Goal: Transaction & Acquisition: Purchase product/service

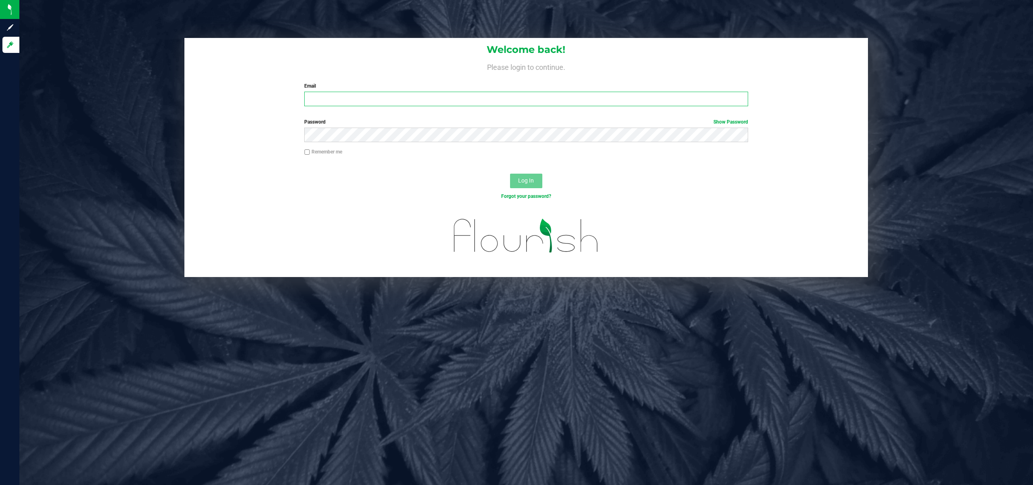
click at [360, 98] on input "Email" at bounding box center [526, 99] width 444 height 15
type input "[EMAIL_ADDRESS][DOMAIN_NAME]"
click at [510, 173] on button "Log In" at bounding box center [526, 180] width 32 height 15
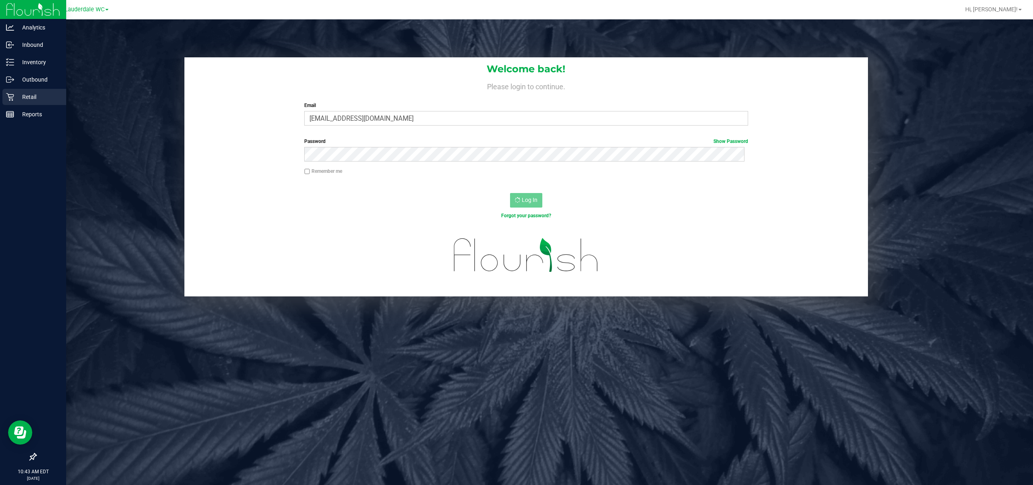
click at [36, 92] on p "Retail" at bounding box center [38, 97] width 48 height 10
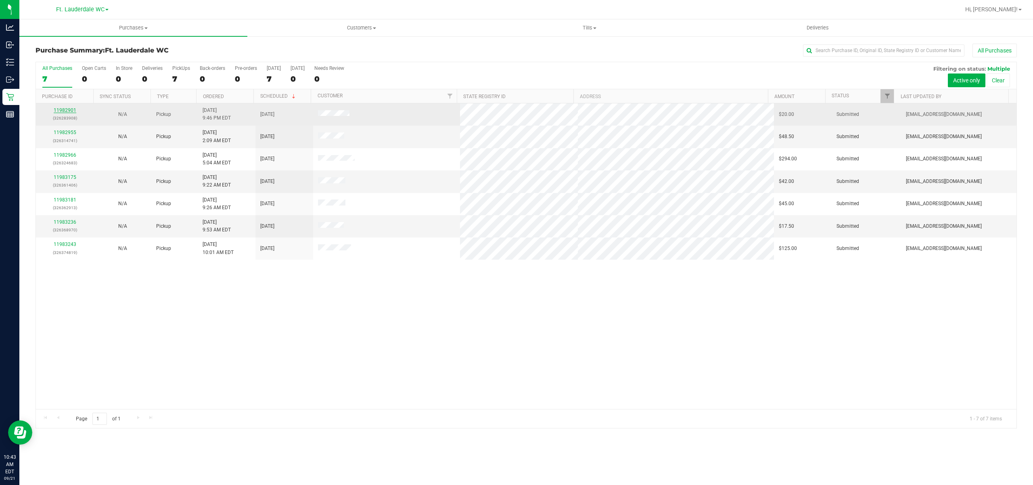
click at [75, 109] on link "11982901" at bounding box center [65, 110] width 23 height 6
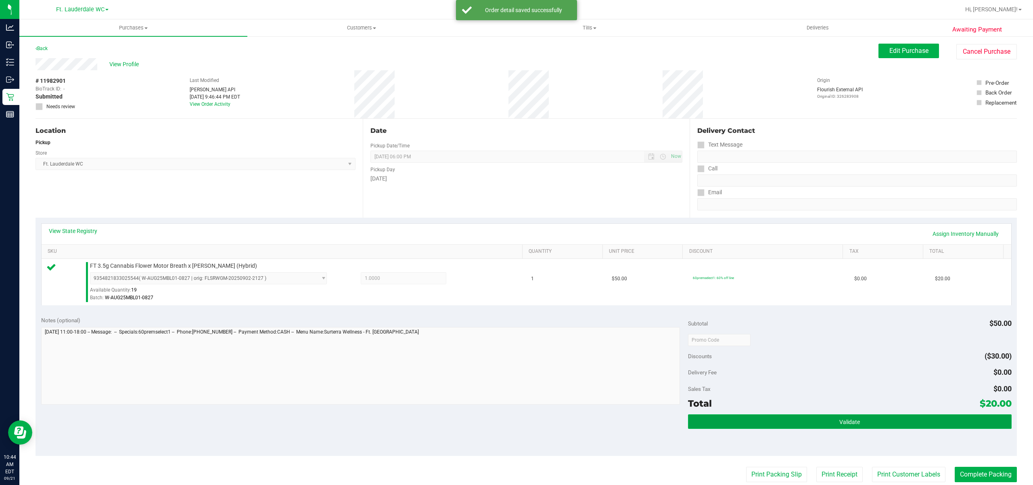
click at [871, 425] on button "Validate" at bounding box center [850, 421] width 324 height 15
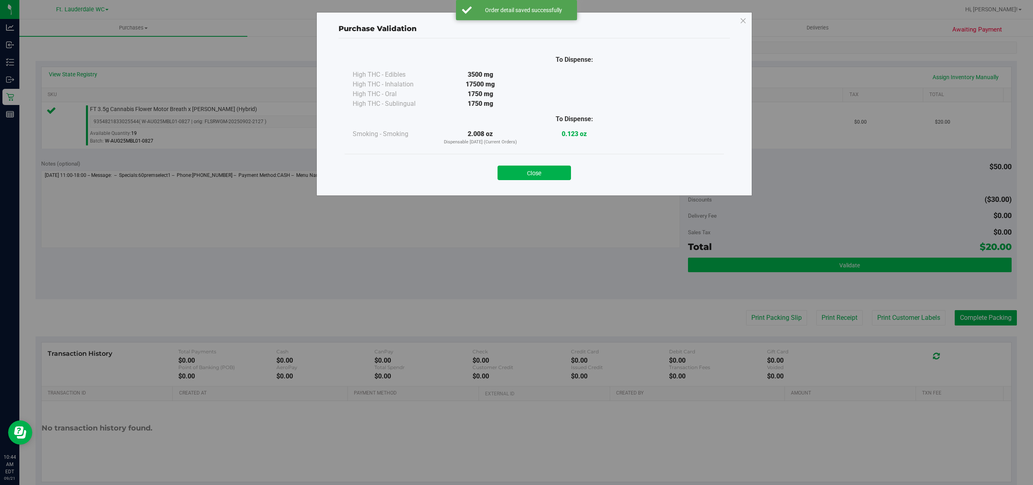
scroll to position [156, 0]
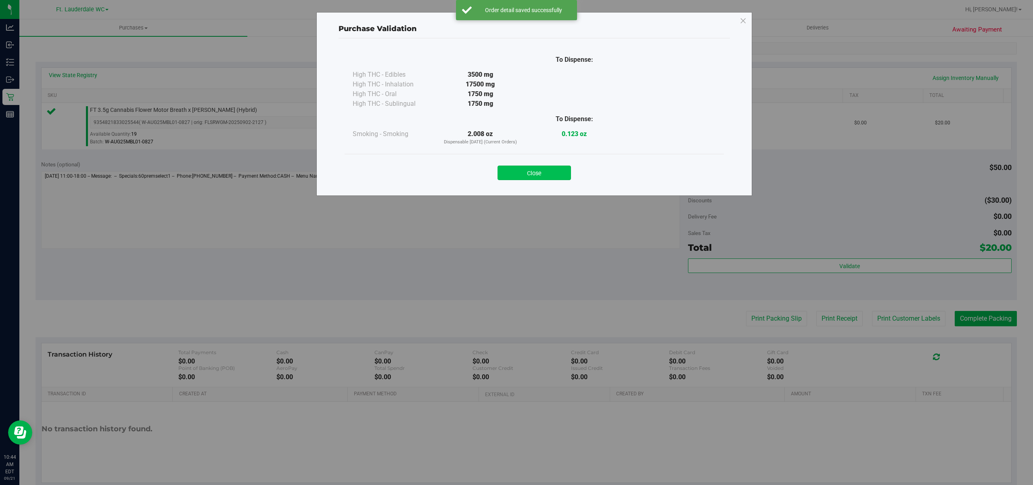
click at [544, 173] on button "Close" at bounding box center [533, 172] width 73 height 15
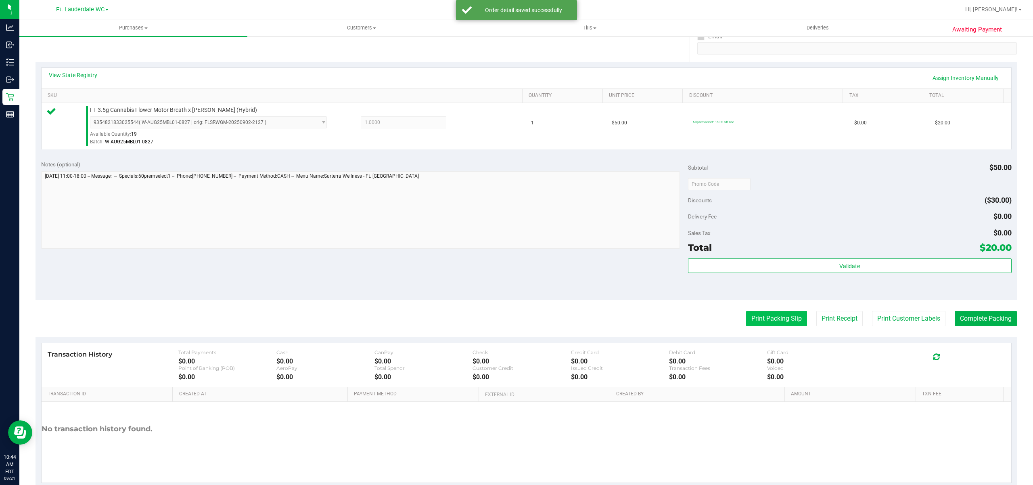
click at [775, 323] on button "Print Packing Slip" at bounding box center [776, 318] width 61 height 15
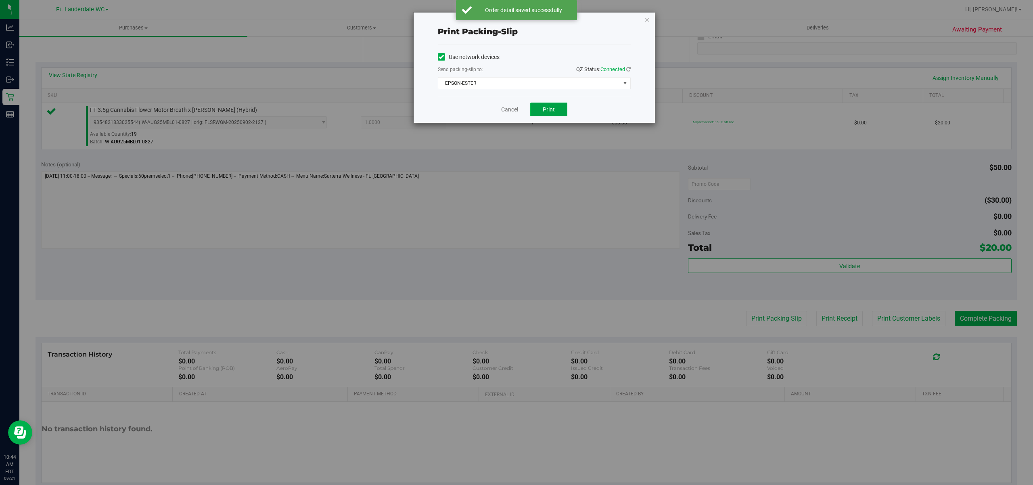
click at [559, 115] on button "Print" at bounding box center [548, 109] width 37 height 14
click at [643, 18] on div "Print packing-slip Use network devices Send packing-slip to: QZ Status: Connect…" at bounding box center [534, 68] width 241 height 110
click at [649, 22] on icon "button" at bounding box center [647, 20] width 6 height 10
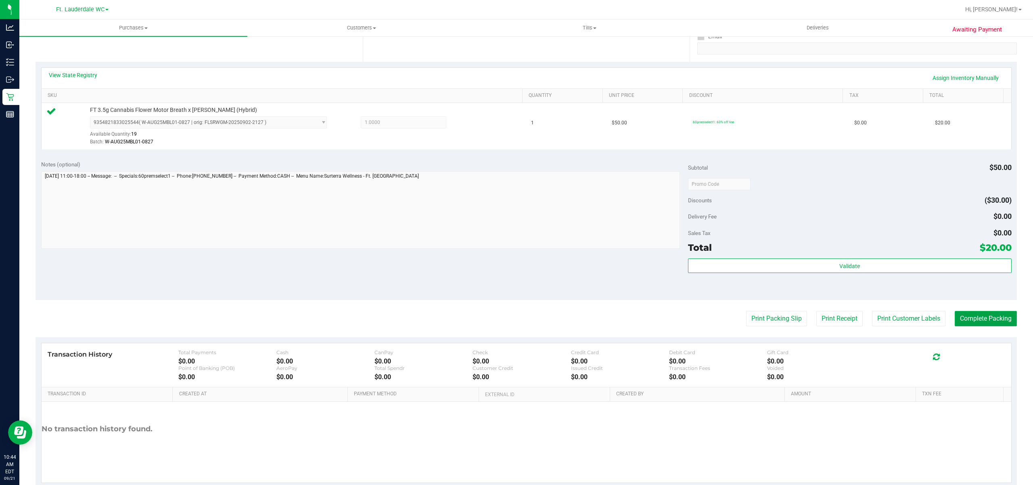
click at [979, 323] on button "Complete Packing" at bounding box center [985, 318] width 62 height 15
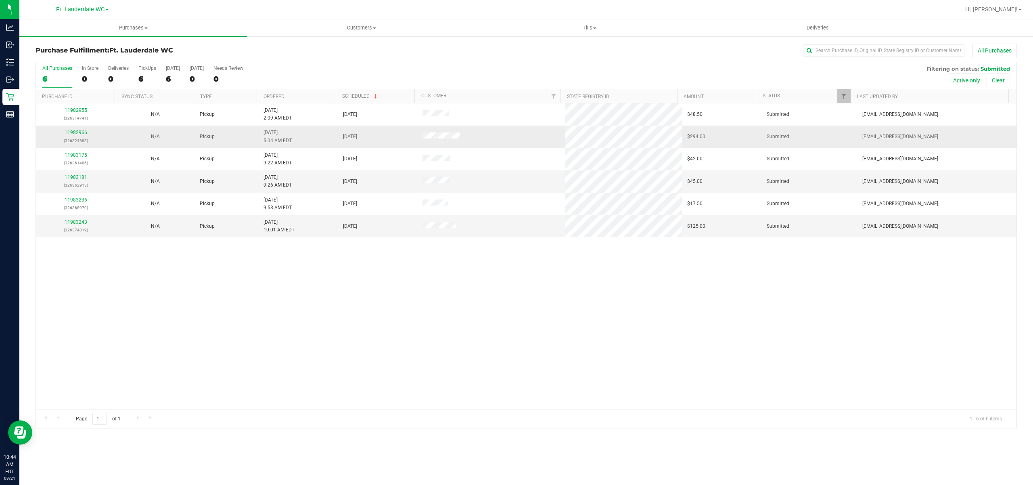
click at [83, 128] on td "11982966 (326324683)" at bounding box center [75, 136] width 79 height 22
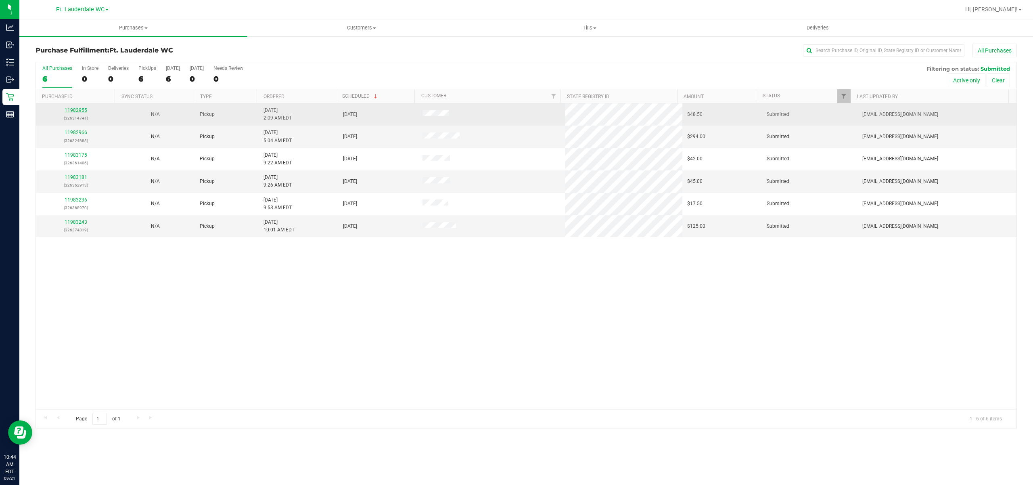
click at [77, 111] on link "11982955" at bounding box center [76, 110] width 23 height 6
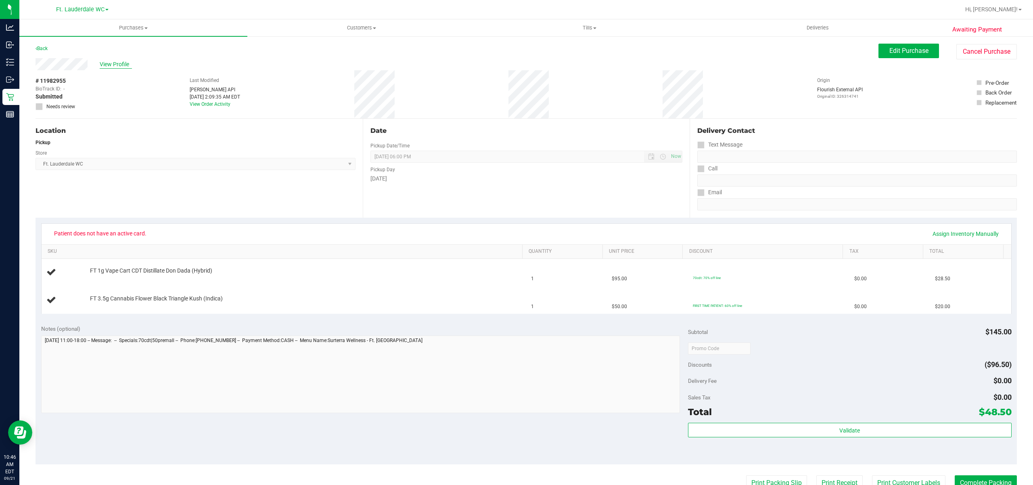
click at [120, 62] on span "View Profile" at bounding box center [116, 64] width 32 height 8
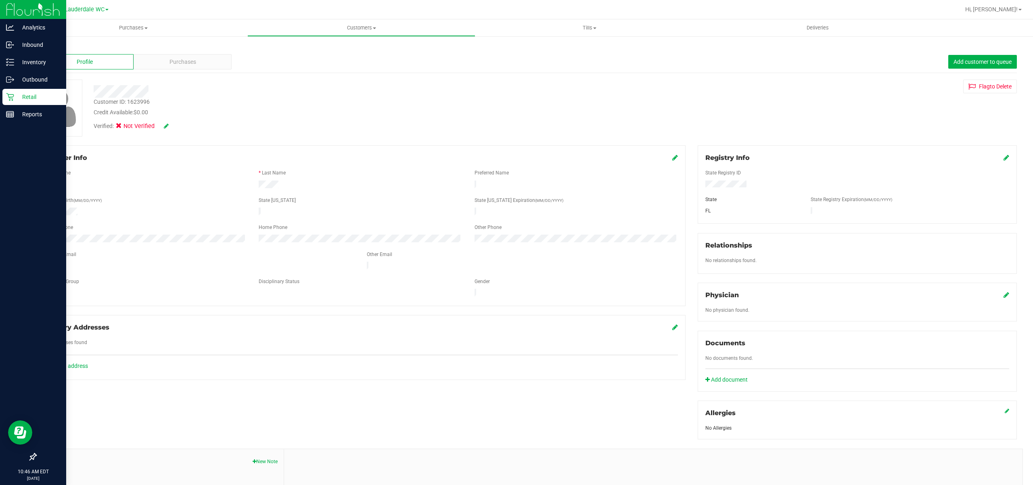
click at [21, 91] on div "Retail" at bounding box center [34, 97] width 64 height 16
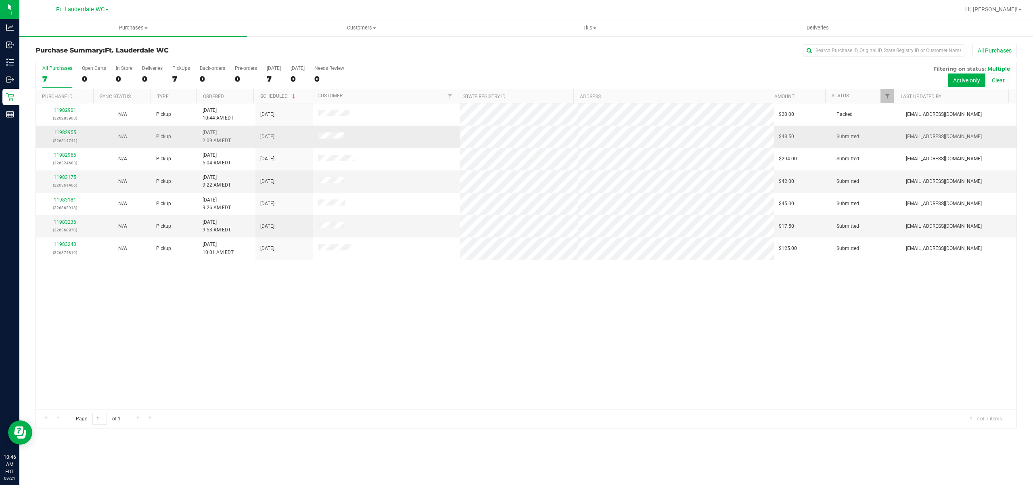
click at [54, 132] on link "11982955" at bounding box center [65, 132] width 23 height 6
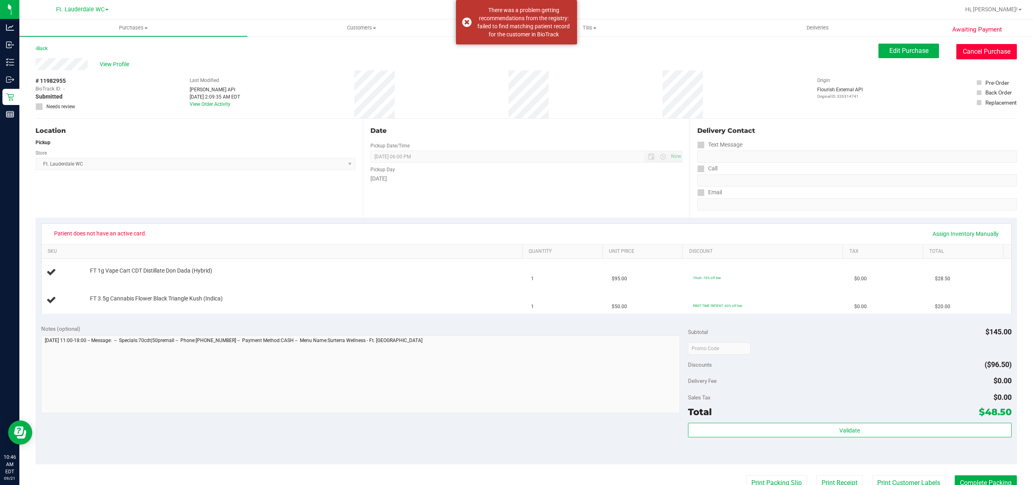
click at [967, 57] on button "Cancel Purchase" at bounding box center [986, 51] width 61 height 15
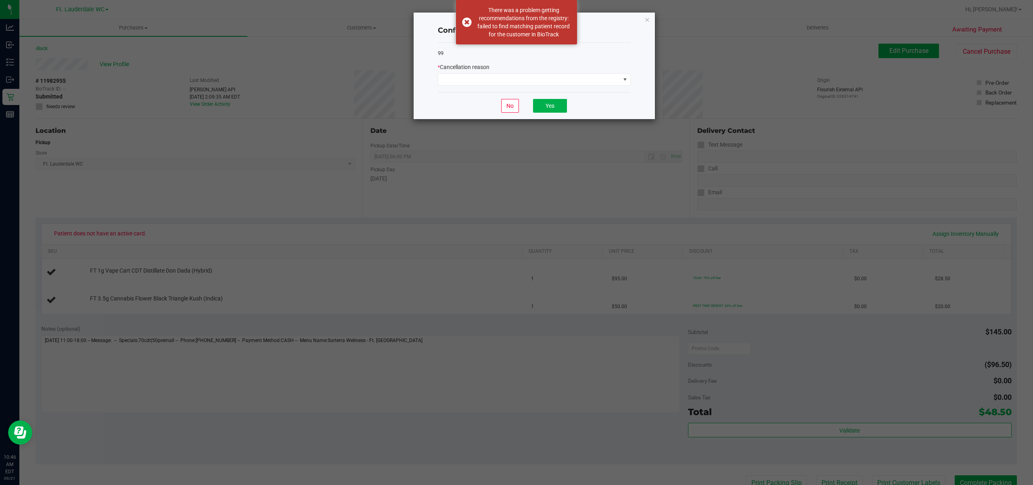
click at [651, 17] on div "Confirm order cancellation 99 * Cancellation reason No Yes" at bounding box center [534, 66] width 241 height 107
click at [651, 19] on div "Confirm order cancellation 99 * Cancellation reason No Yes" at bounding box center [534, 66] width 241 height 107
click at [641, 19] on div "Confirm order cancellation 99 * Cancellation reason No Yes" at bounding box center [534, 66] width 241 height 107
click at [647, 20] on icon "Close" at bounding box center [647, 20] width 6 height 10
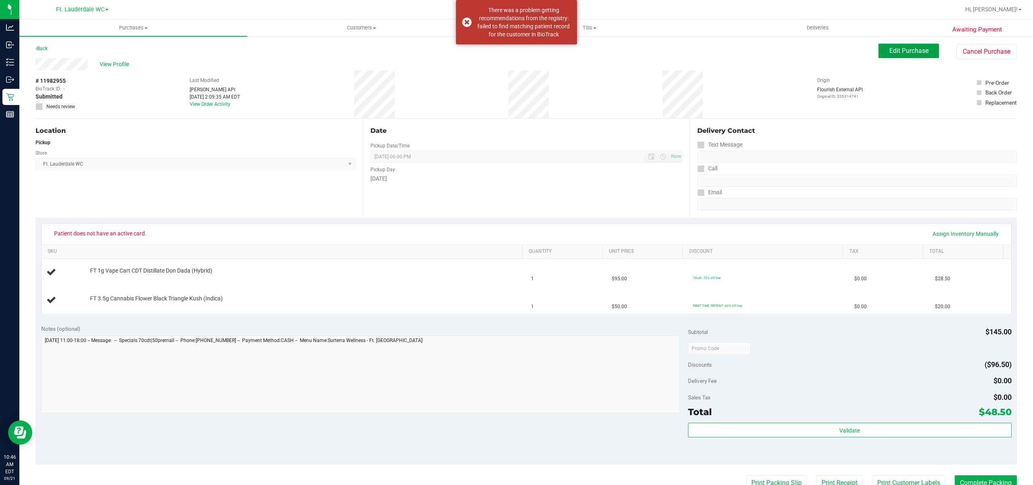
click at [902, 48] on span "Edit Purchase" at bounding box center [908, 51] width 39 height 8
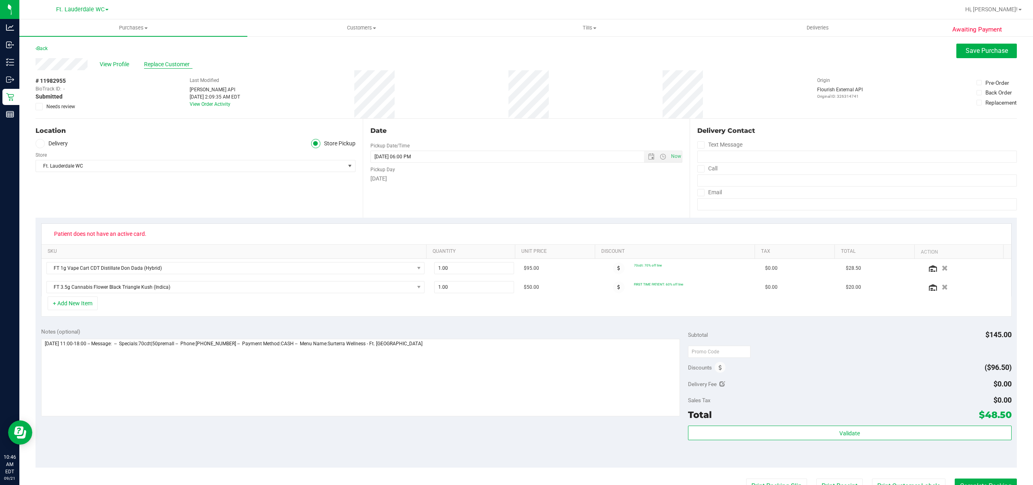
click at [186, 60] on span "Replace Customer" at bounding box center [168, 64] width 48 height 8
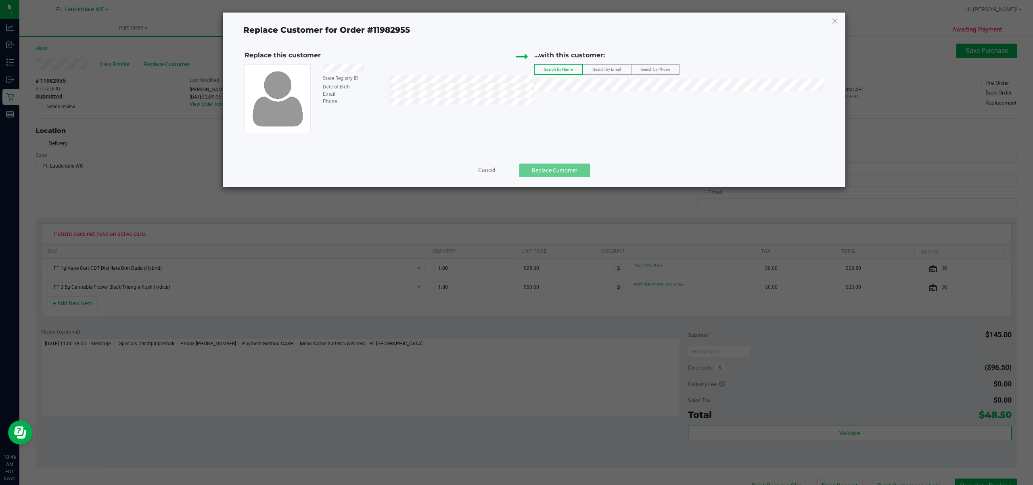
click at [611, 70] on span "Search by Email" at bounding box center [607, 69] width 28 height 4
click at [654, 68] on span "Search by Phone" at bounding box center [655, 69] width 30 height 4
click at [673, 77] on div "...with this customer: Search by Name Search by Email Search by Phone" at bounding box center [679, 72] width 290 height 45
click at [670, 65] on label "Search by Phone" at bounding box center [655, 70] width 48 height 10
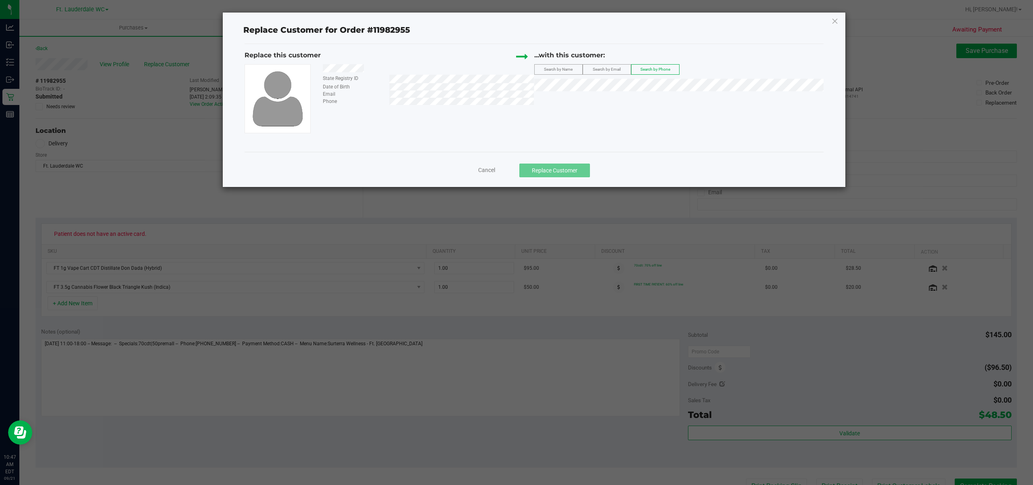
click at [670, 65] on label "Search by Phone" at bounding box center [655, 70] width 48 height 10
drag, startPoint x: 620, startPoint y: 63, endPoint x: 618, endPoint y: 73, distance: 9.8
click at [620, 65] on div "...with this customer: Search by Name Search by Email Search by Phone" at bounding box center [679, 72] width 290 height 45
click at [618, 73] on label "Search by Email" at bounding box center [607, 70] width 48 height 10
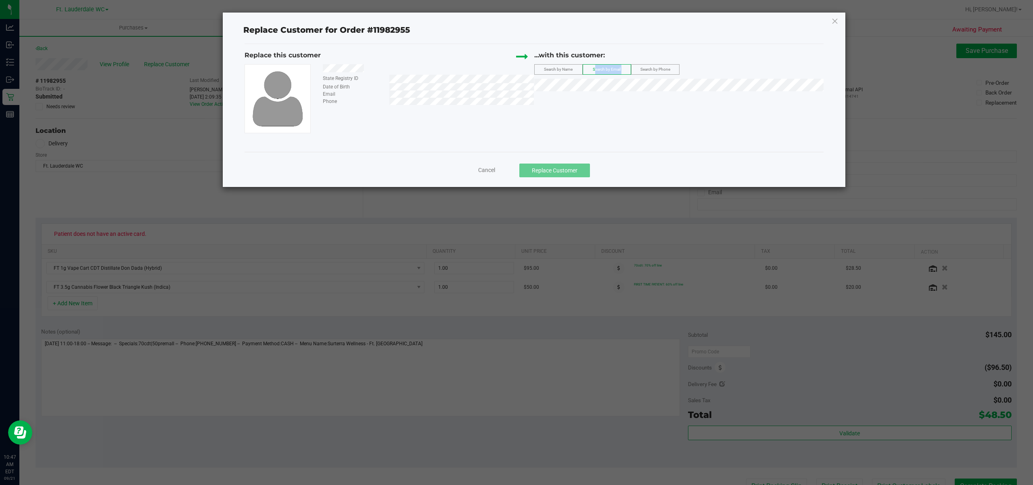
click at [618, 73] on label "Search by Email" at bounding box center [607, 70] width 48 height 10
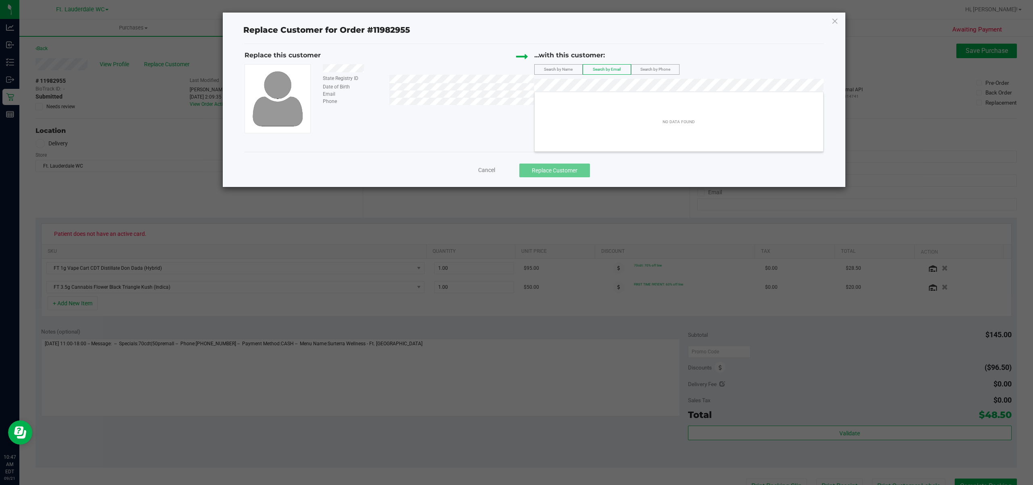
click at [639, 107] on div "NO DATA FOUND" at bounding box center [679, 122] width 288 height 56
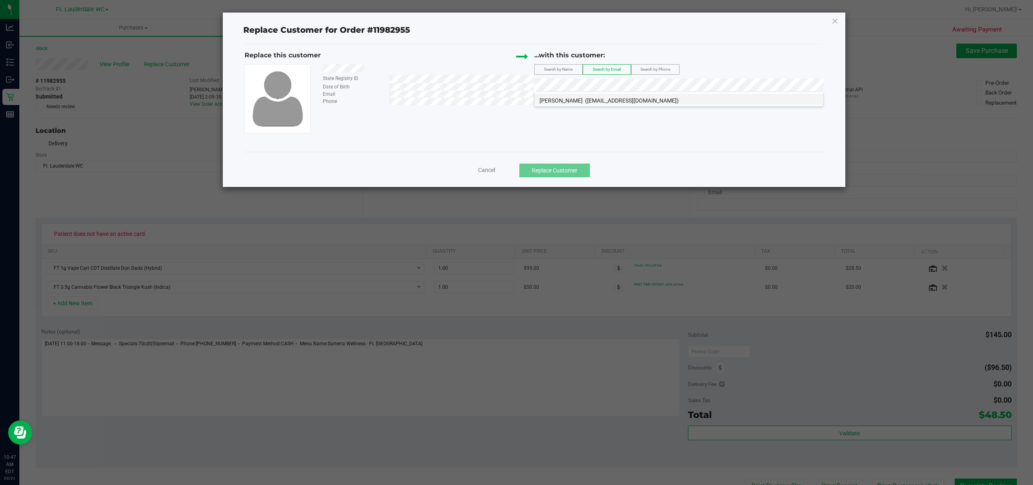
click at [633, 99] on span "(leahmichelle9114@gmail.com)" at bounding box center [632, 100] width 94 height 6
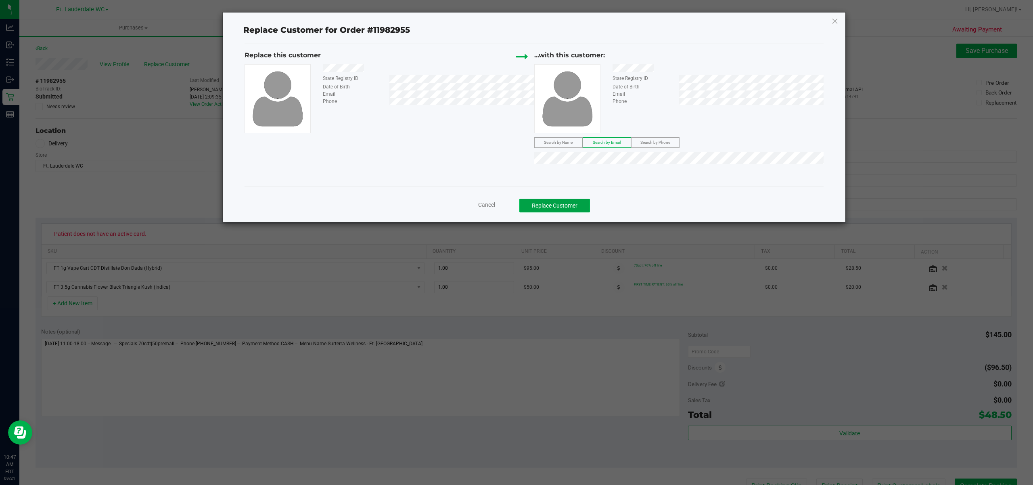
click at [571, 203] on button "Replace Customer" at bounding box center [554, 205] width 71 height 14
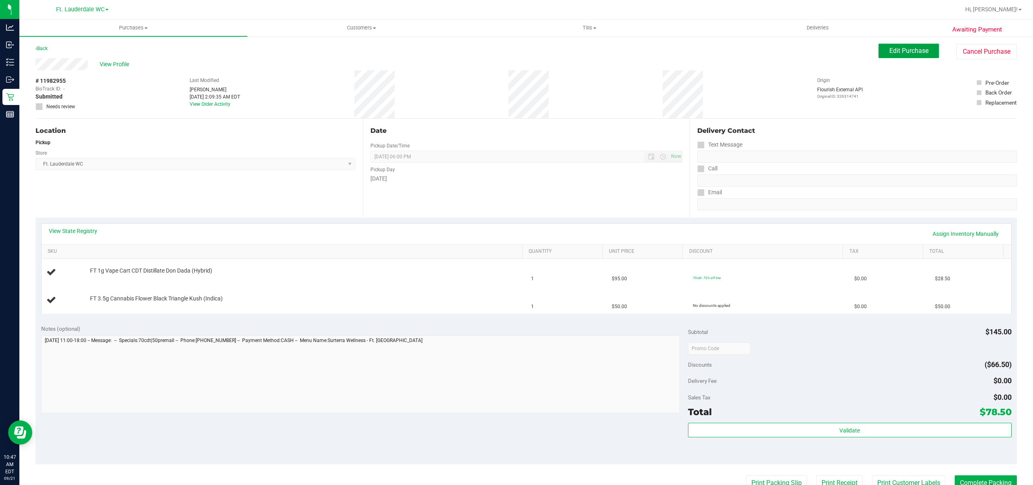
click at [889, 54] on span "Edit Purchase" at bounding box center [908, 51] width 39 height 8
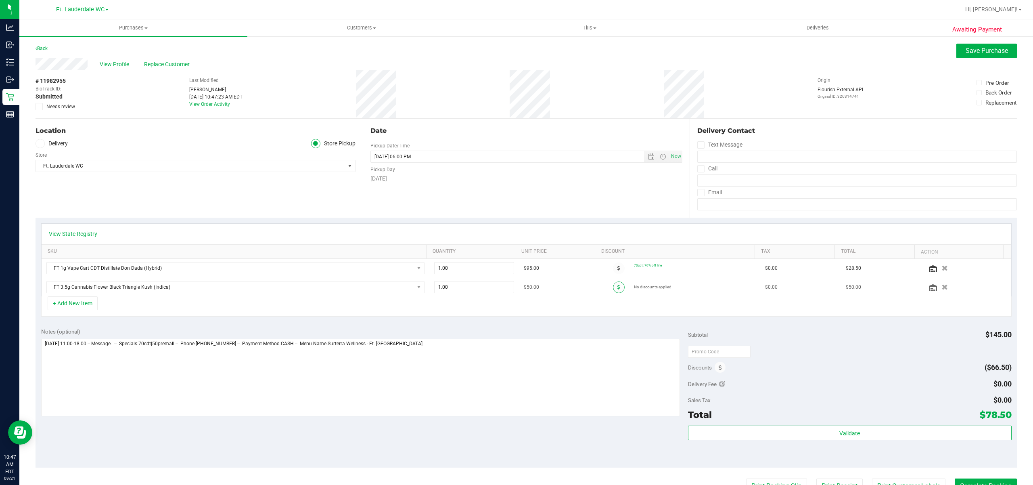
click at [613, 292] on span at bounding box center [619, 287] width 12 height 12
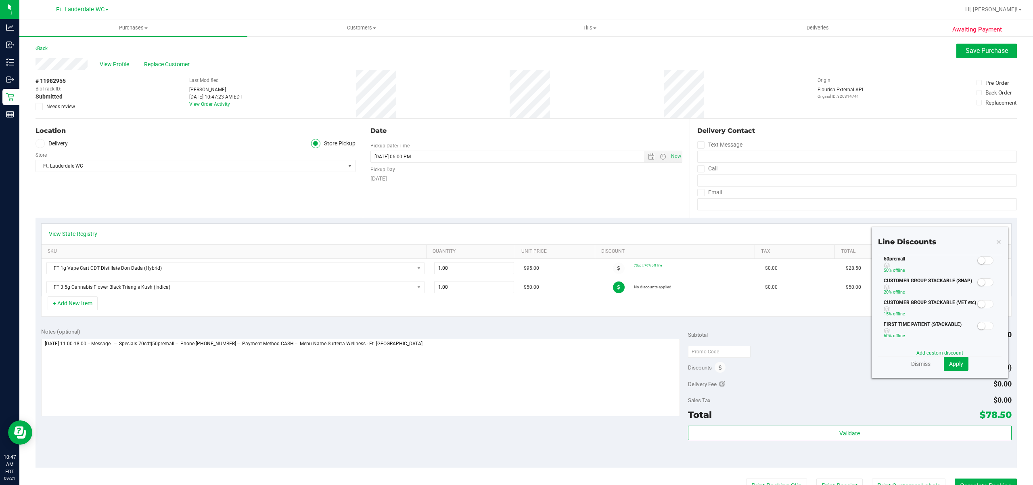
click at [977, 264] on span at bounding box center [985, 260] width 16 height 8
click at [954, 361] on span "Apply" at bounding box center [956, 363] width 14 height 6
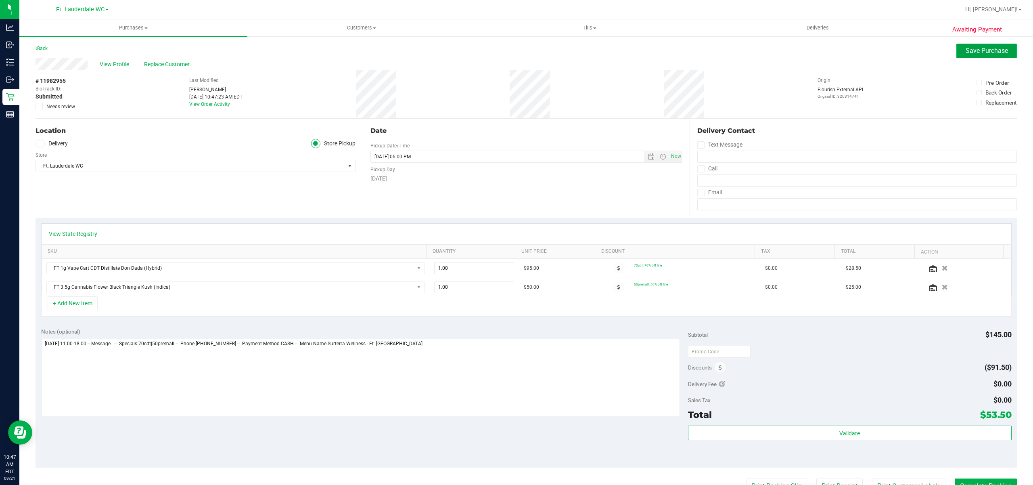
click at [966, 48] on span "Save Purchase" at bounding box center [986, 51] width 42 height 8
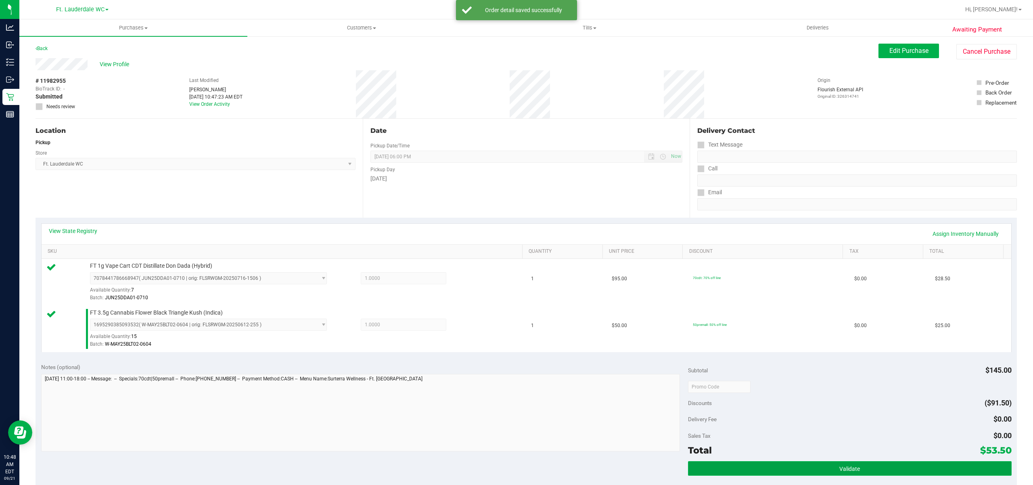
click at [825, 465] on button "Validate" at bounding box center [850, 468] width 324 height 15
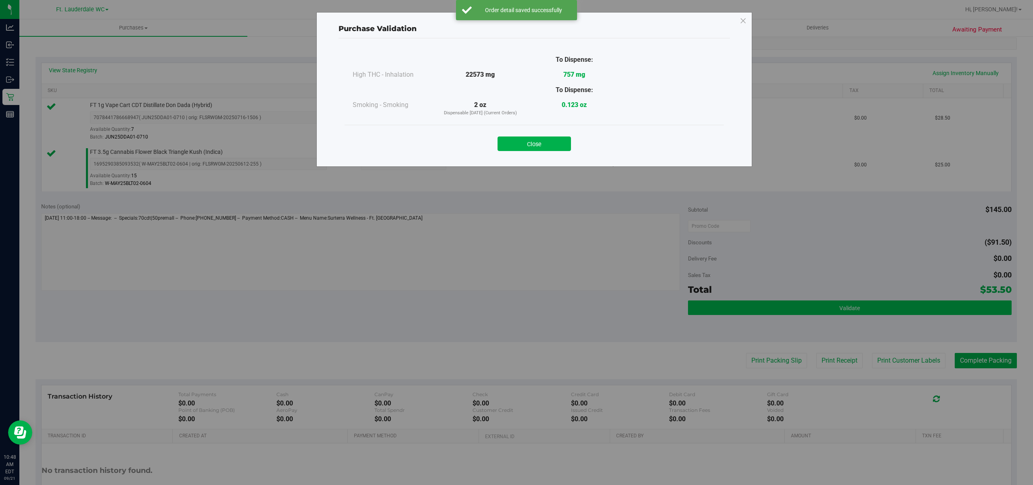
scroll to position [164, 0]
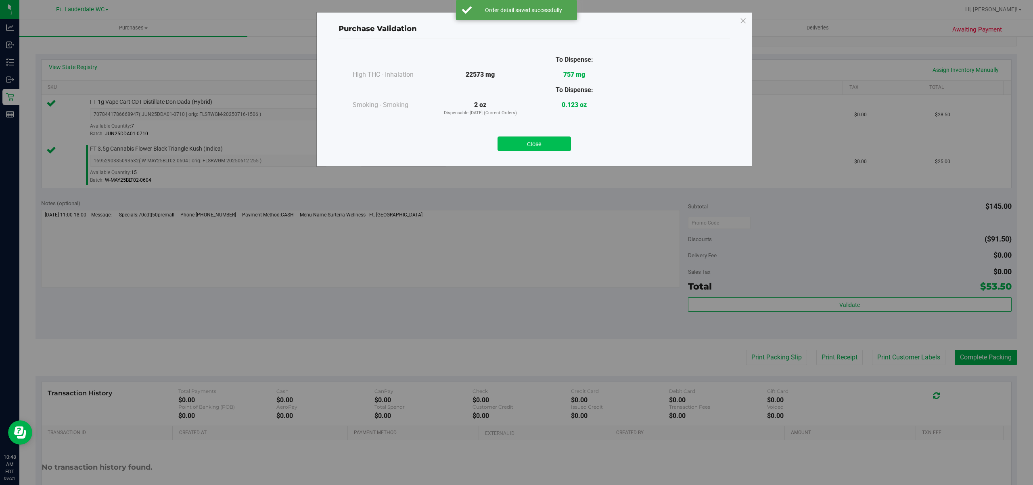
click at [528, 139] on button "Close" at bounding box center [533, 143] width 73 height 15
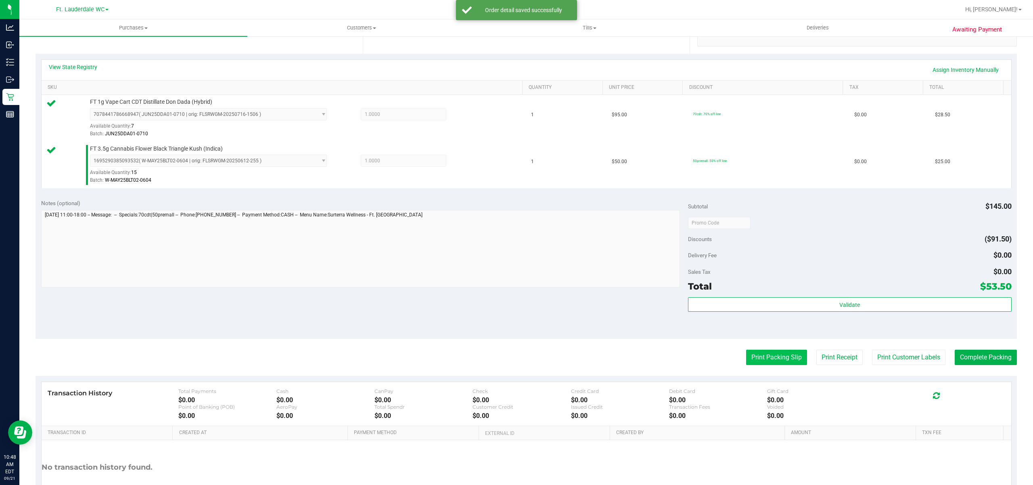
click at [781, 359] on button "Print Packing Slip" at bounding box center [776, 356] width 61 height 15
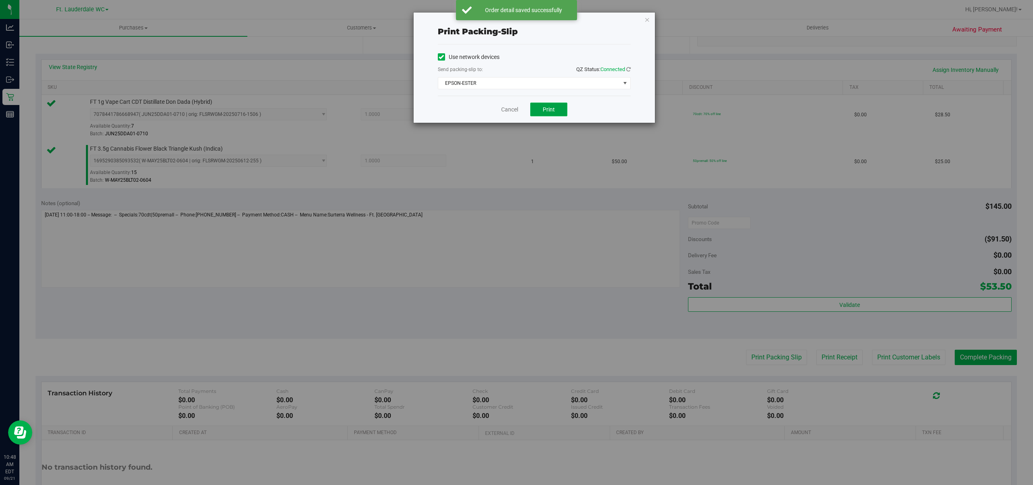
click at [549, 107] on span "Print" at bounding box center [549, 109] width 12 height 6
click at [646, 21] on icon "button" at bounding box center [647, 20] width 6 height 10
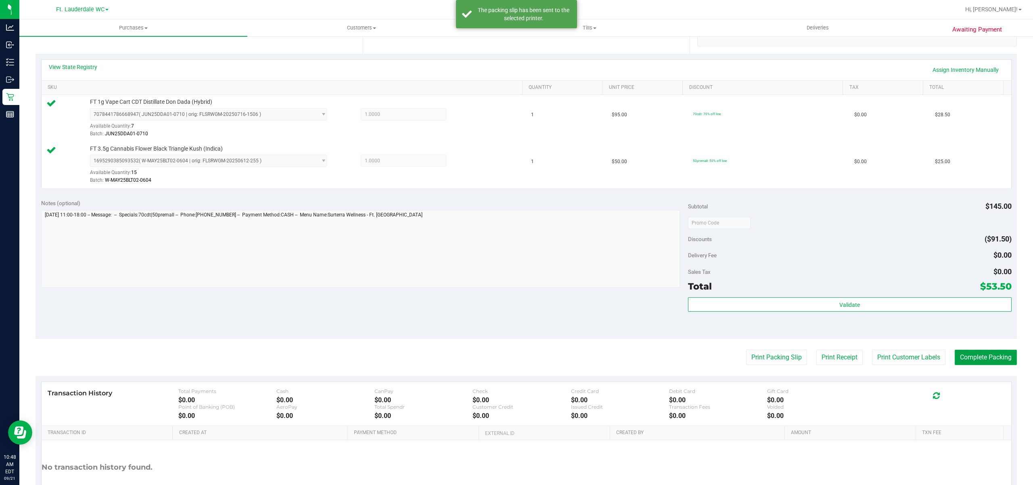
click at [985, 357] on button "Complete Packing" at bounding box center [985, 356] width 62 height 15
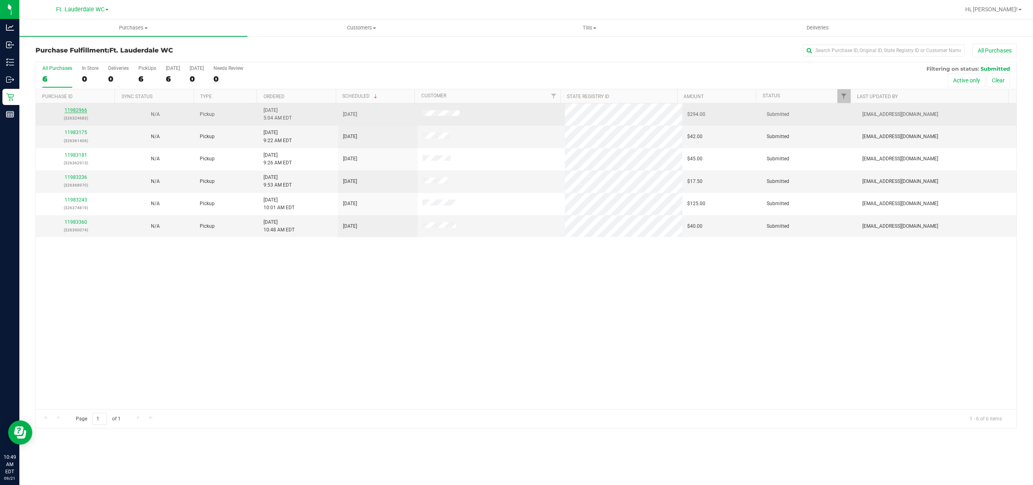
click at [71, 112] on link "11982966" at bounding box center [76, 110] width 23 height 6
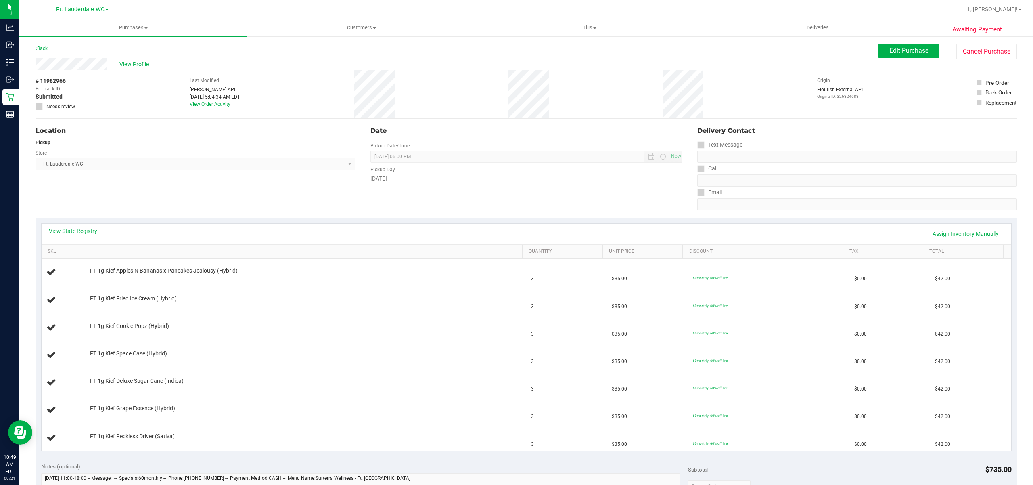
scroll to position [46, 0]
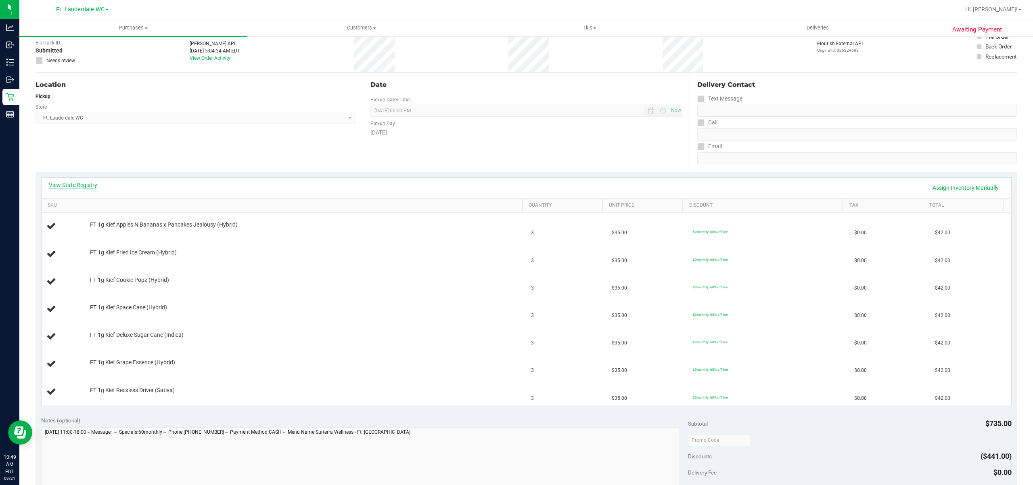
click at [72, 186] on link "View State Registry" at bounding box center [73, 185] width 48 height 8
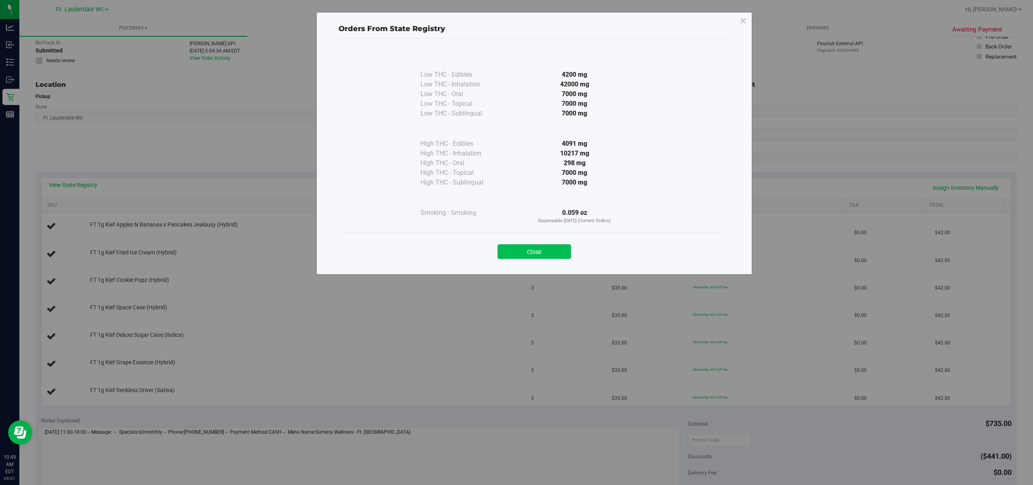
click at [534, 253] on button "Close" at bounding box center [533, 251] width 73 height 15
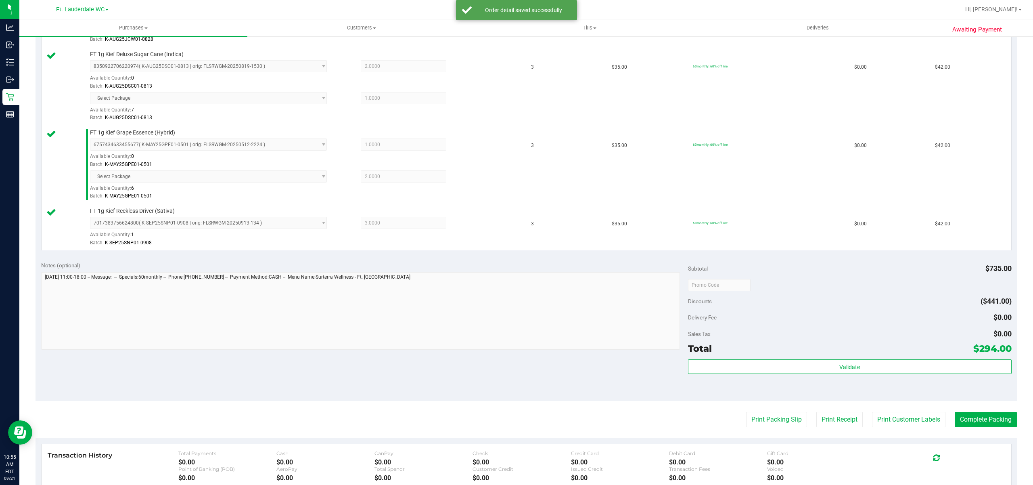
scroll to position [440, 0]
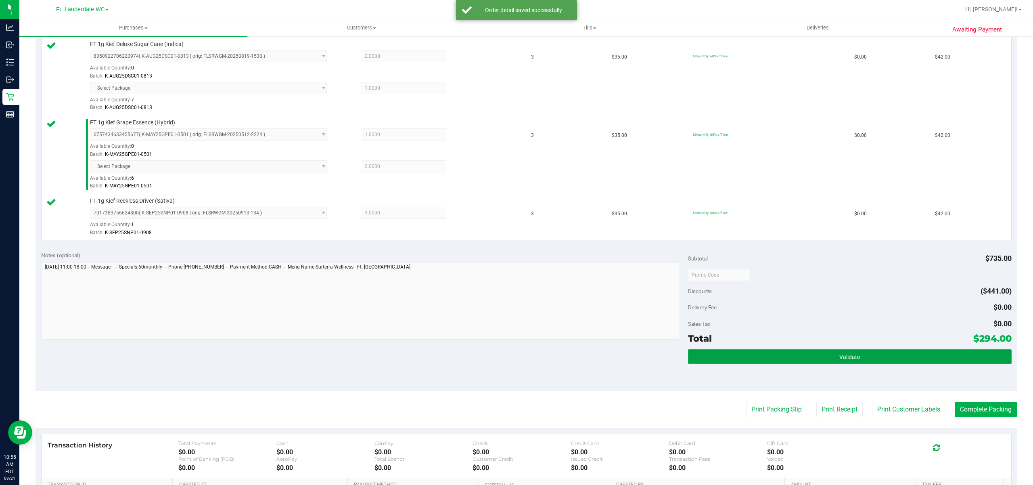
click at [908, 352] on button "Validate" at bounding box center [850, 356] width 324 height 15
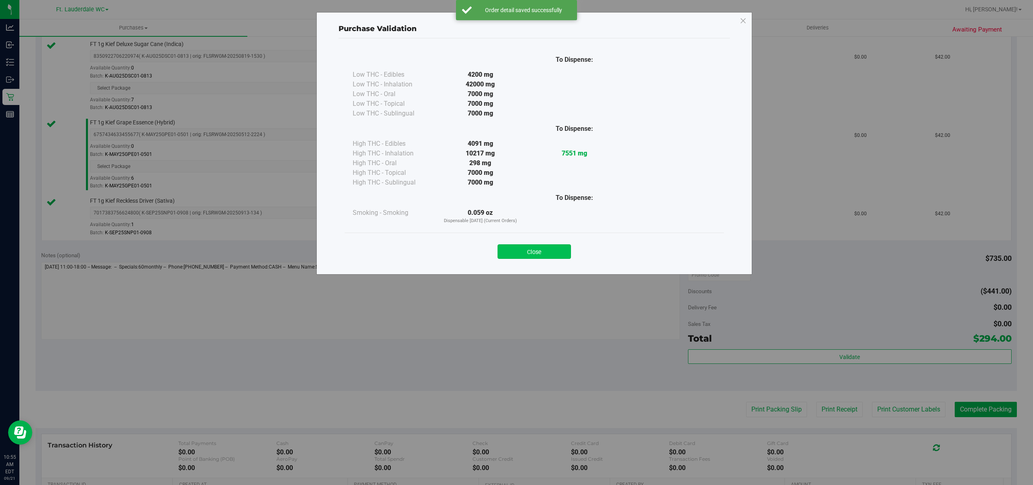
click at [549, 246] on button "Close" at bounding box center [533, 251] width 73 height 15
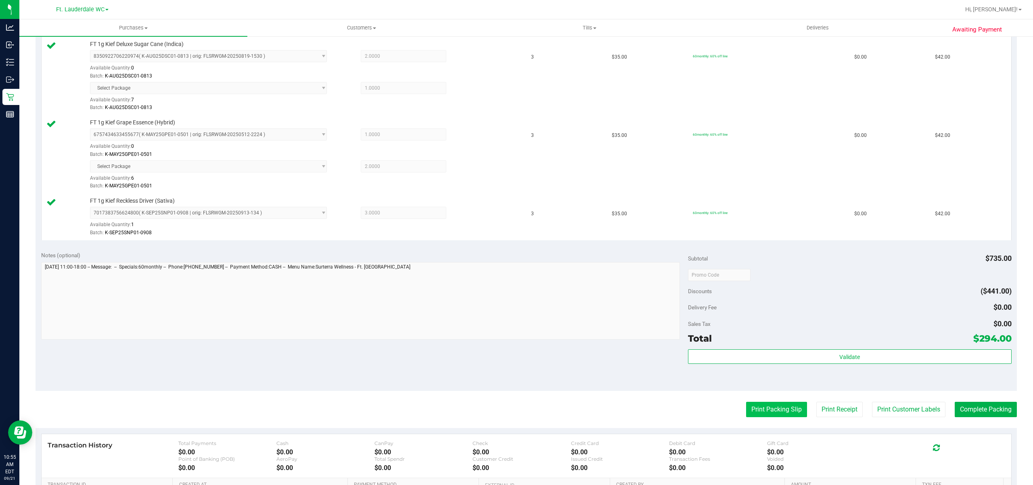
click at [761, 406] on button "Print Packing Slip" at bounding box center [776, 408] width 61 height 15
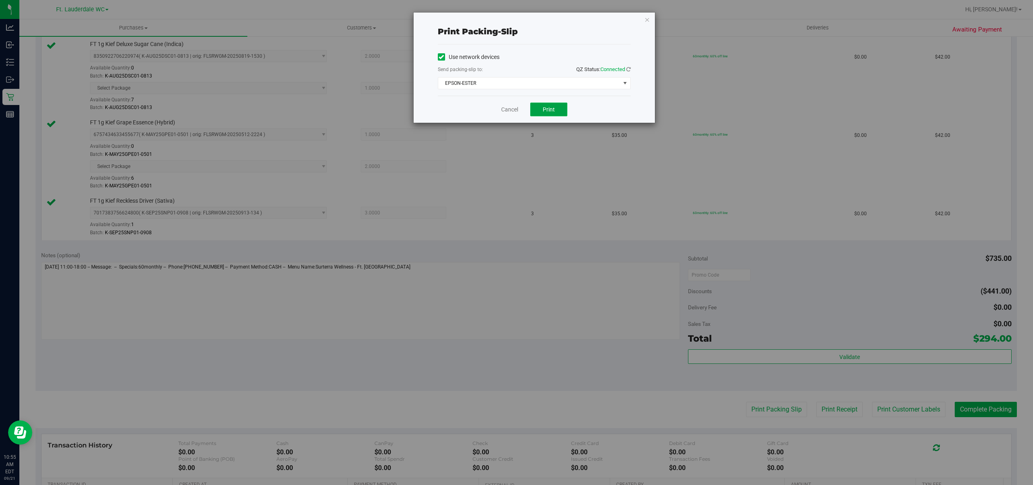
click at [553, 109] on span "Print" at bounding box center [549, 109] width 12 height 6
click at [648, 19] on icon "button" at bounding box center [647, 20] width 6 height 10
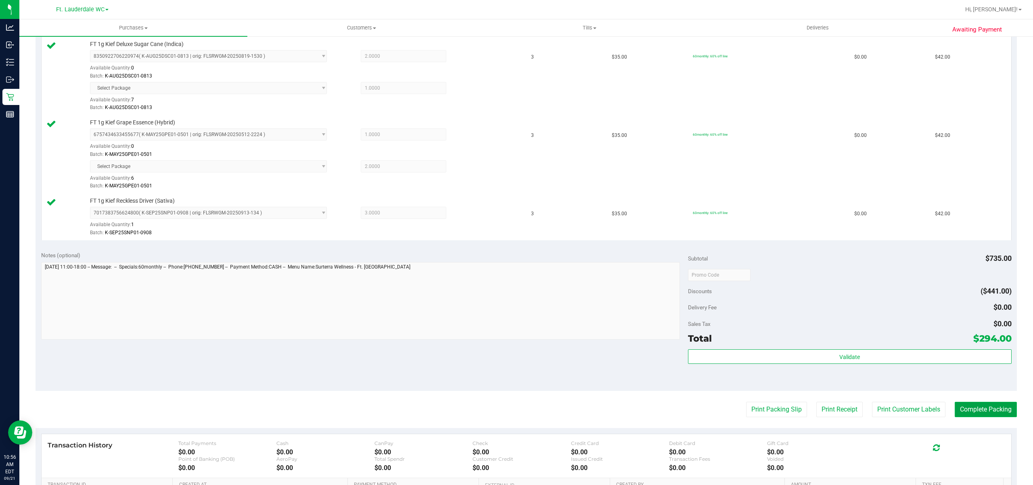
click at [982, 415] on button "Complete Packing" at bounding box center [985, 408] width 62 height 15
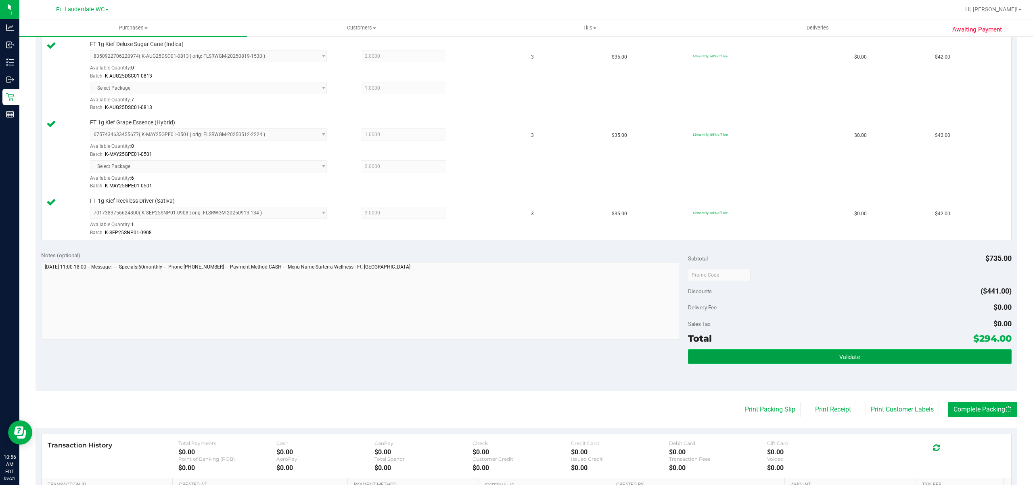
click at [918, 359] on button "Validate" at bounding box center [850, 356] width 324 height 15
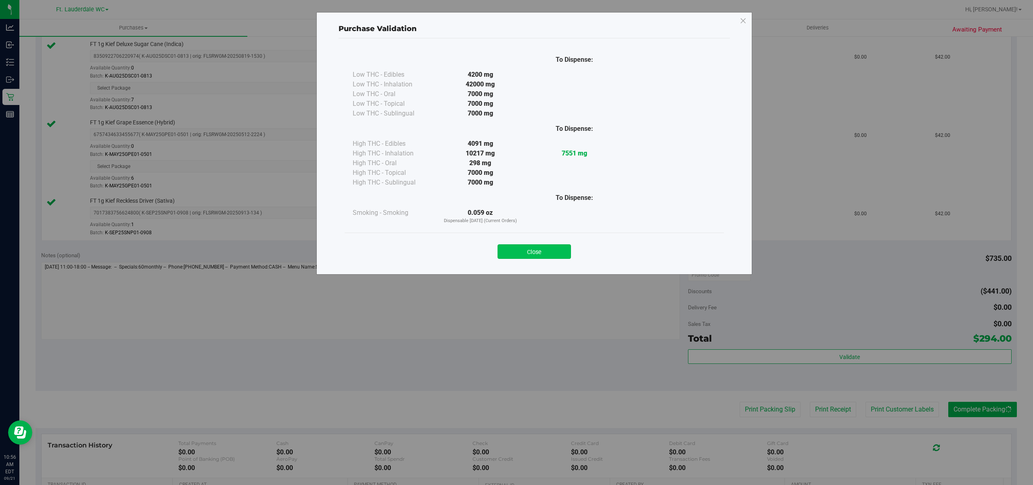
click at [552, 252] on button "Close" at bounding box center [533, 251] width 73 height 15
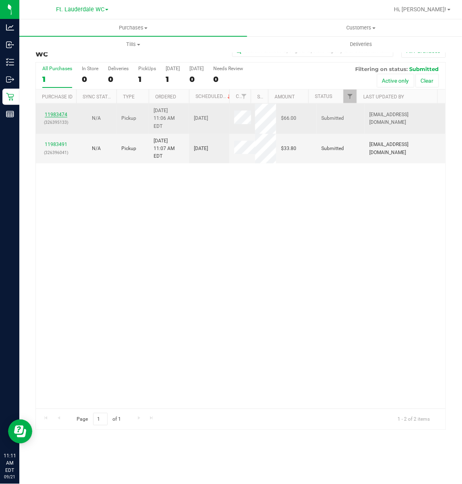
click at [57, 112] on link "11983474" at bounding box center [56, 115] width 23 height 6
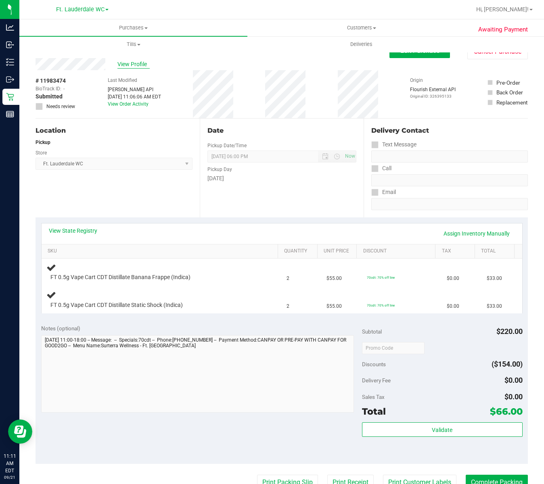
click at [140, 65] on span "View Profile" at bounding box center [133, 64] width 32 height 8
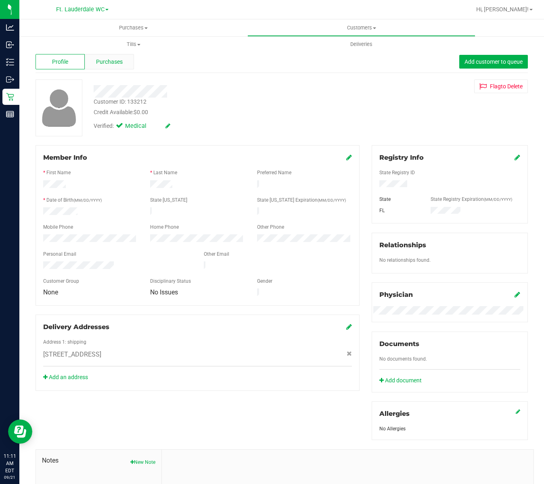
click at [115, 62] on span "Purchases" at bounding box center [109, 62] width 27 height 8
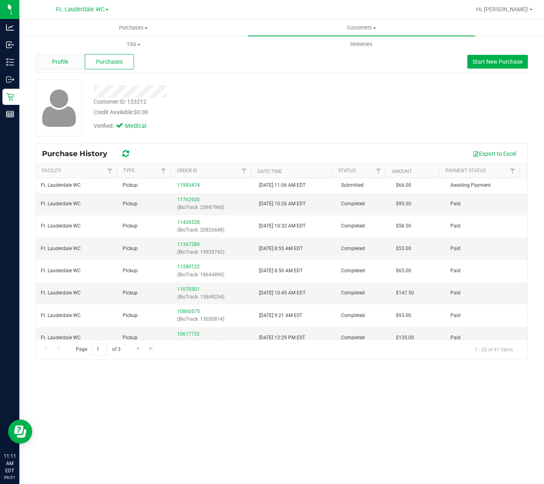
click at [69, 61] on div "Profile" at bounding box center [60, 61] width 49 height 15
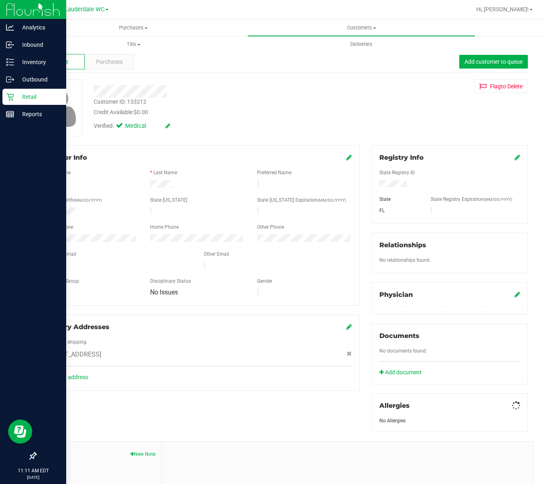
click at [8, 97] on icon at bounding box center [10, 97] width 8 height 8
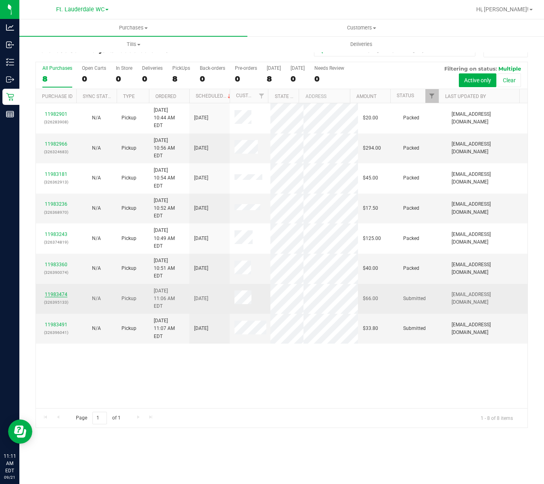
click at [61, 292] on link "11983474" at bounding box center [56, 295] width 23 height 6
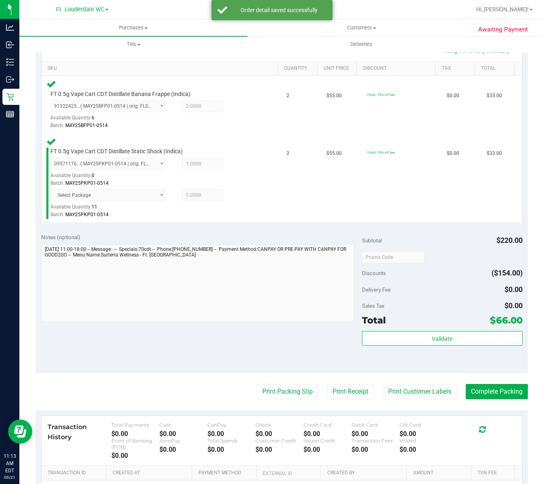
scroll to position [182, 0]
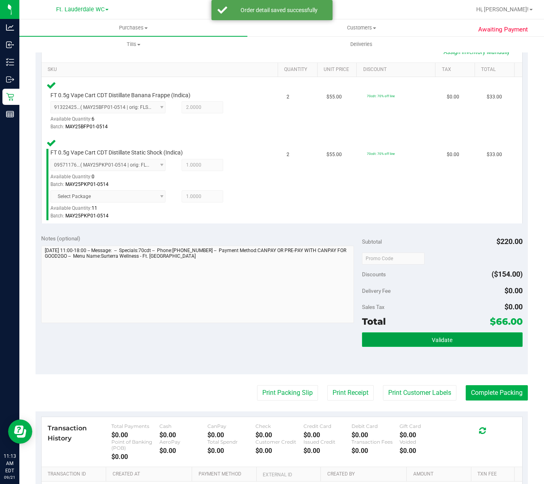
click at [434, 332] on button "Validate" at bounding box center [442, 339] width 161 height 15
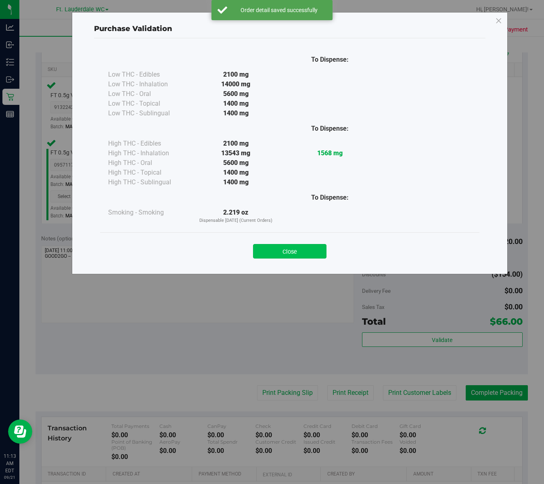
click at [285, 247] on button "Close" at bounding box center [289, 251] width 73 height 15
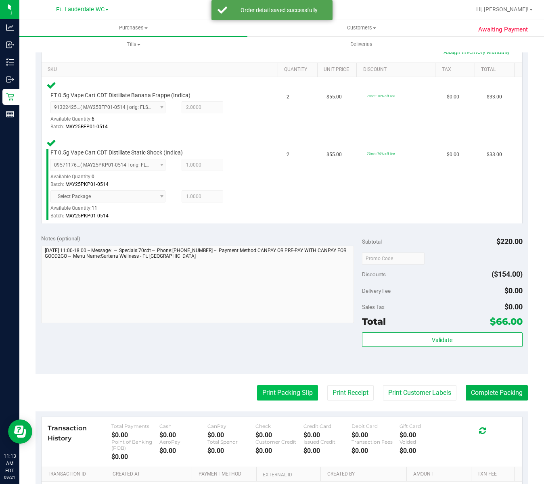
click at [262, 385] on button "Print Packing Slip" at bounding box center [287, 392] width 61 height 15
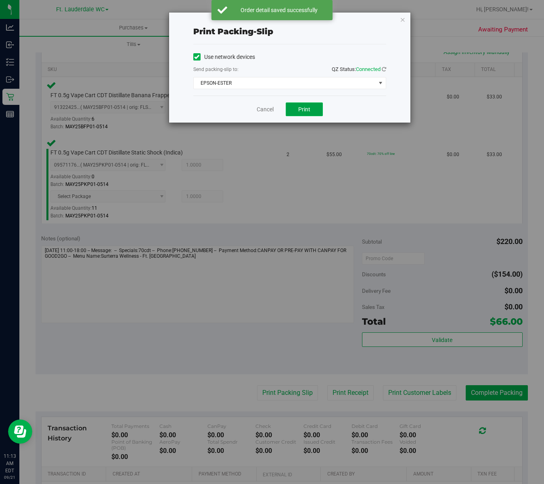
click at [294, 105] on button "Print" at bounding box center [304, 109] width 37 height 14
click at [403, 21] on icon "button" at bounding box center [403, 20] width 6 height 10
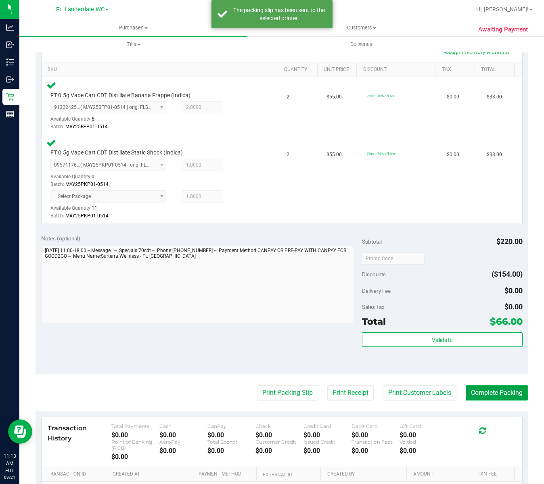
click at [487, 385] on button "Complete Packing" at bounding box center [497, 392] width 62 height 15
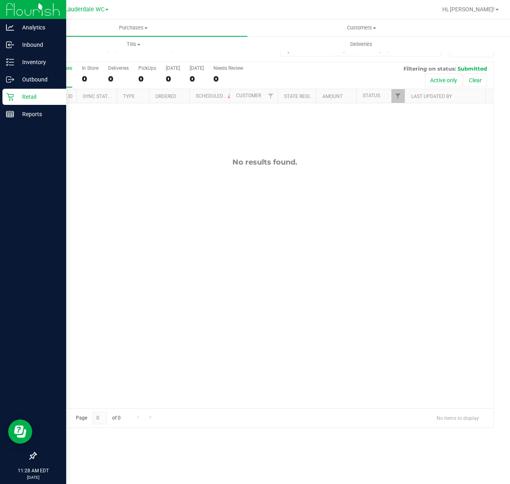
click at [15, 98] on p "Retail" at bounding box center [38, 97] width 48 height 10
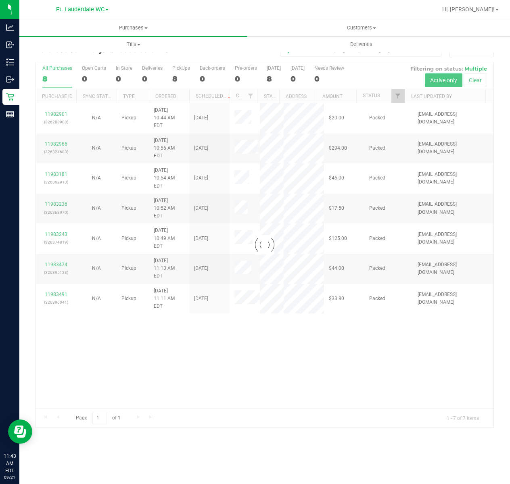
click at [160, 344] on div at bounding box center [264, 244] width 457 height 365
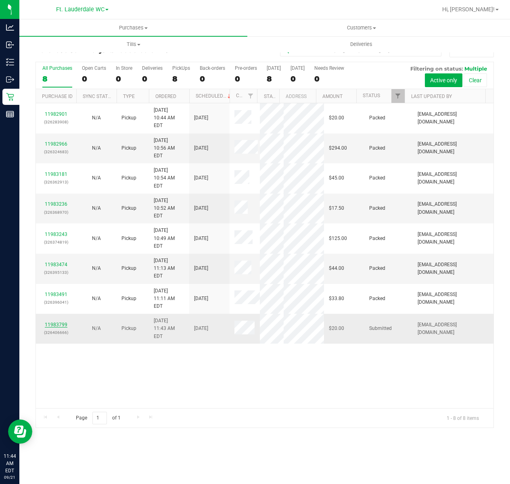
drag, startPoint x: 73, startPoint y: 325, endPoint x: 65, endPoint y: 323, distance: 7.9
click at [72, 325] on td "11983799 (326406666)" at bounding box center [56, 329] width 40 height 30
click at [62, 322] on link "11983799" at bounding box center [56, 325] width 23 height 6
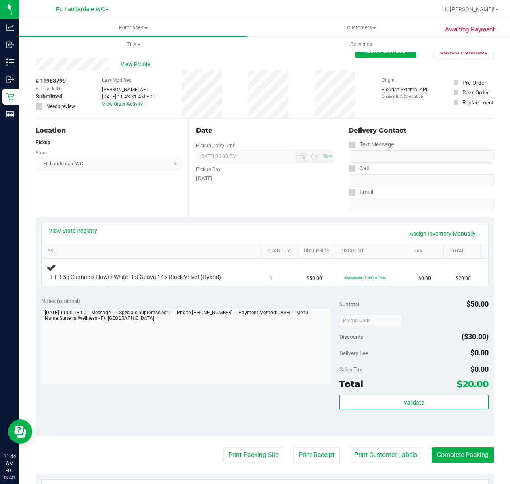
click at [184, 194] on div "Location Pickup Store Ft. Lauderdale WC Select Store Bonita Springs WC Boynton …" at bounding box center [112, 168] width 153 height 99
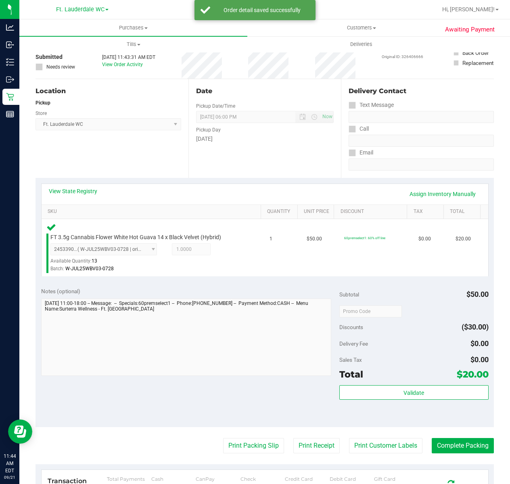
scroll to position [107, 0]
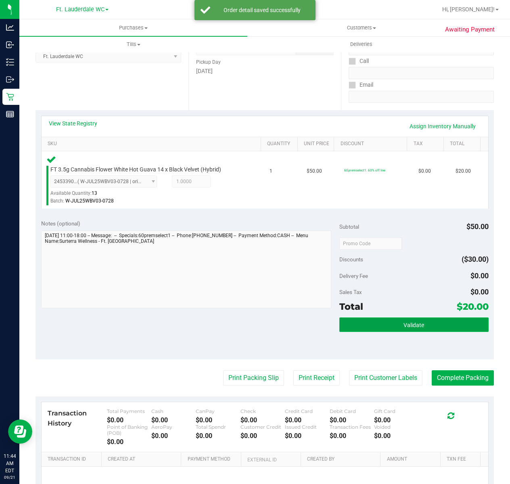
click at [374, 330] on button "Validate" at bounding box center [413, 324] width 149 height 15
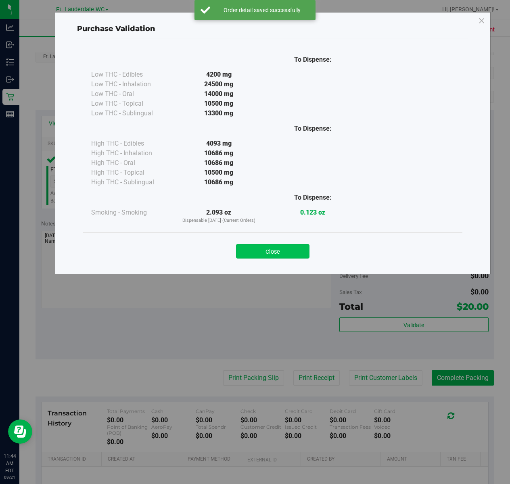
click at [304, 245] on button "Close" at bounding box center [272, 251] width 73 height 15
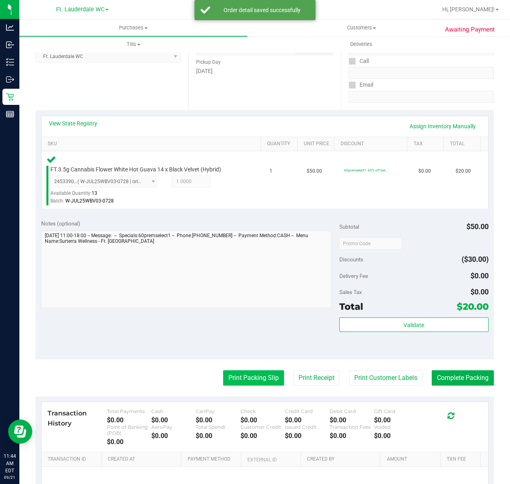
click at [253, 372] on button "Print Packing Slip" at bounding box center [253, 377] width 61 height 15
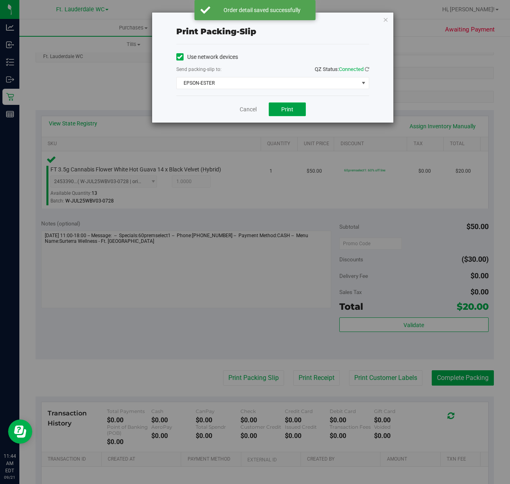
click at [289, 108] on span "Print" at bounding box center [287, 109] width 12 height 6
click at [240, 109] on link "Cancel" at bounding box center [248, 109] width 17 height 8
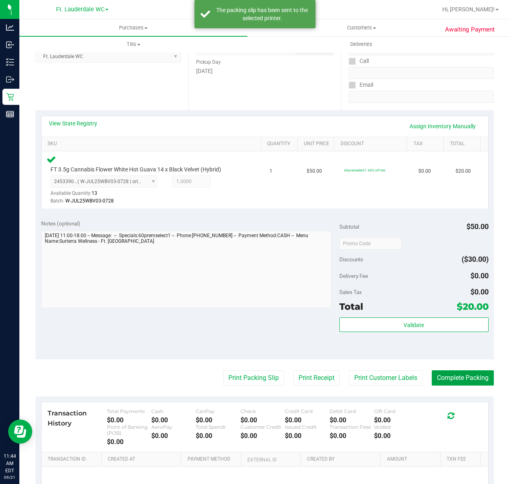
drag, startPoint x: 462, startPoint y: 377, endPoint x: 231, endPoint y: 268, distance: 255.4
click at [462, 377] on button "Complete Packing" at bounding box center [463, 377] width 62 height 15
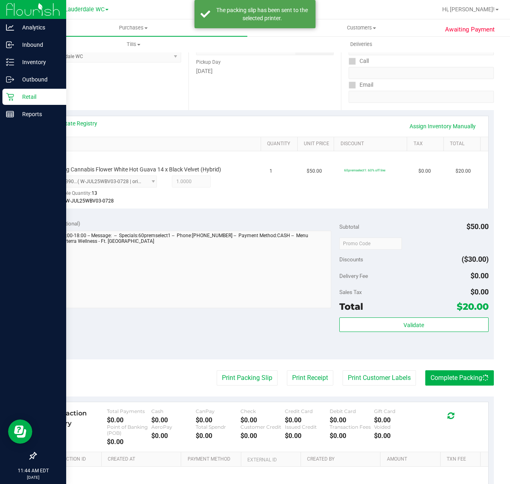
click at [18, 92] on p "Retail" at bounding box center [38, 97] width 48 height 10
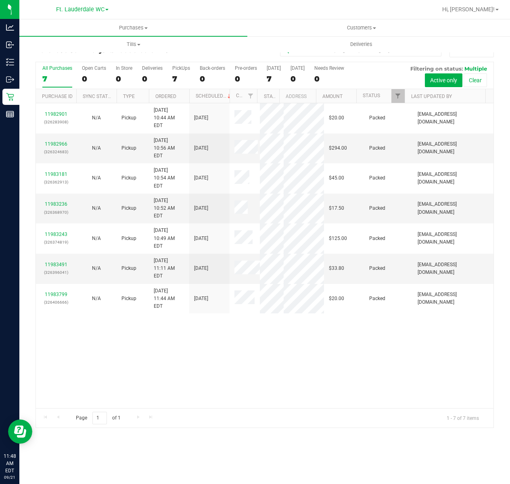
click at [222, 357] on div "11982901 (326283908) N/A Pickup 9/21/2025 10:44 AM EDT 9/21/2025 $20.00 Packed …" at bounding box center [264, 255] width 457 height 305
click at [174, 73] on label "PickUps 7" at bounding box center [181, 76] width 18 height 22
click at [0, 0] on input "PickUps 7" at bounding box center [0, 0] width 0 height 0
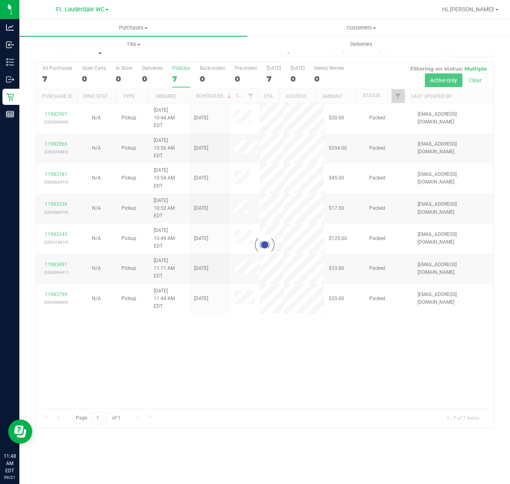
click at [236, 393] on div at bounding box center [264, 244] width 457 height 365
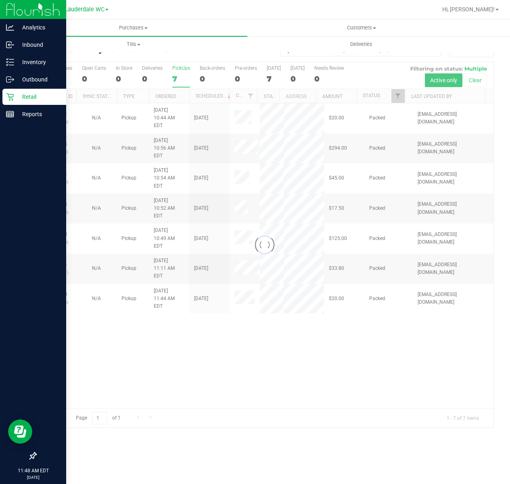
click at [6, 93] on icon at bounding box center [10, 97] width 8 height 8
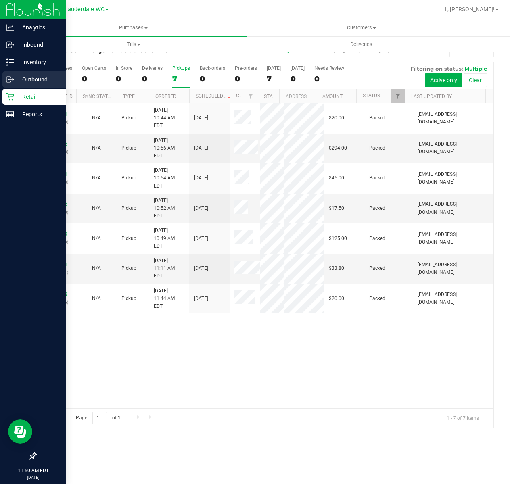
click at [25, 88] on link "Outbound" at bounding box center [33, 79] width 66 height 17
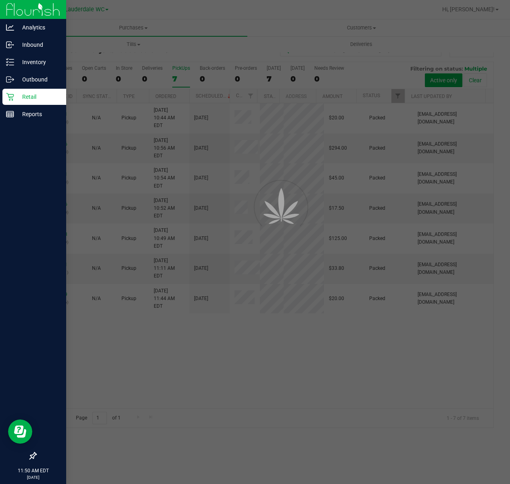
click at [32, 97] on p "Retail" at bounding box center [38, 97] width 48 height 10
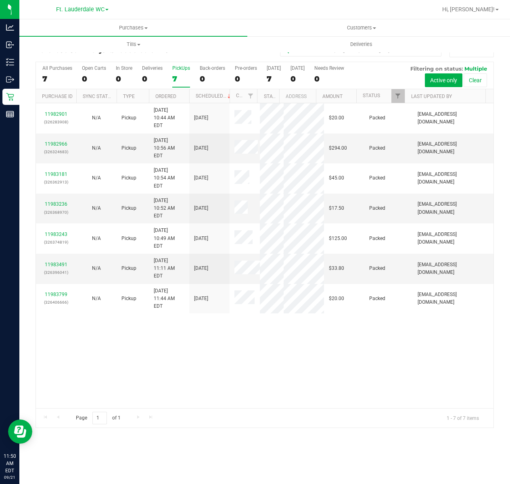
click at [194, 336] on div "11982901 (326283908) N/A Pickup 9/21/2025 10:44 AM EDT 9/21/2025 $20.00 Packed …" at bounding box center [264, 255] width 457 height 305
drag, startPoint x: 176, startPoint y: 339, endPoint x: 178, endPoint y: 345, distance: 5.5
click at [176, 341] on div "11982901 (326283908) N/A Pickup 9/21/2025 10:44 AM EDT 9/21/2025 $20.00 Packed …" at bounding box center [264, 255] width 457 height 305
click at [272, 359] on div "11982901 (326283908) N/A Pickup 9/21/2025 10:44 AM EDT 9/21/2025 $20.00 Packed …" at bounding box center [264, 255] width 457 height 305
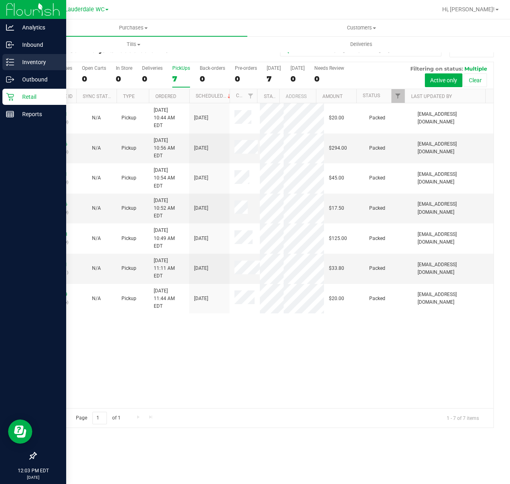
click at [6, 65] on icon at bounding box center [7, 64] width 2 height 1
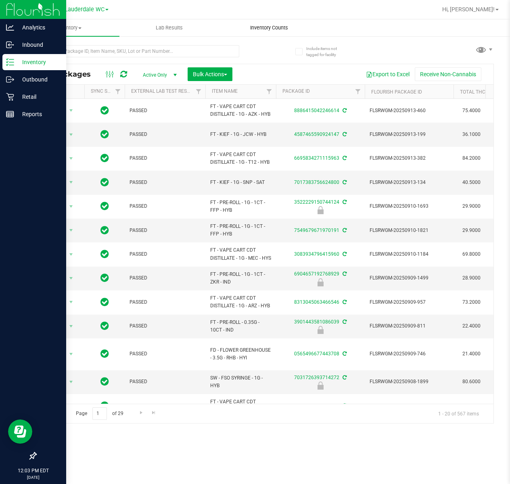
click at [265, 27] on span "Inventory Counts" at bounding box center [269, 27] width 60 height 7
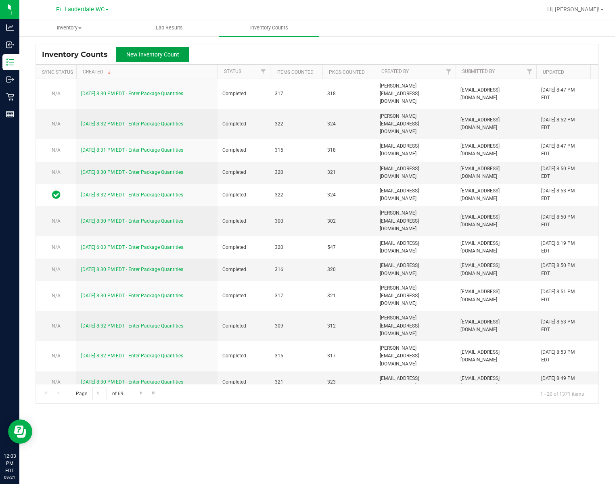
click at [164, 52] on span "New Inventory Count" at bounding box center [152, 54] width 53 height 6
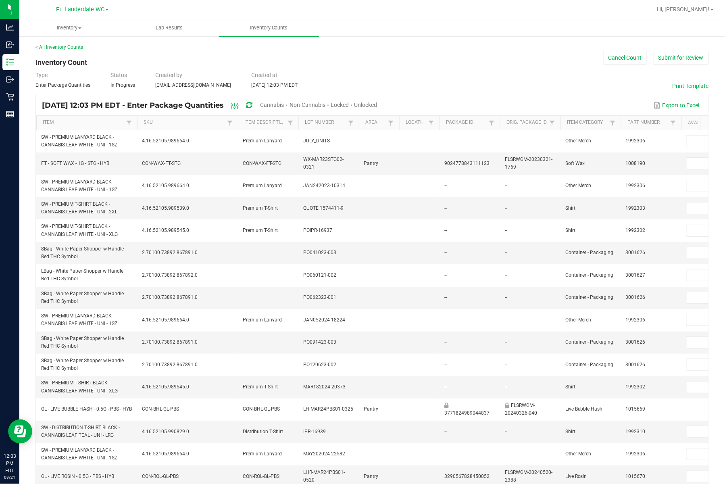
click at [349, 104] on span "Locked" at bounding box center [340, 105] width 18 height 6
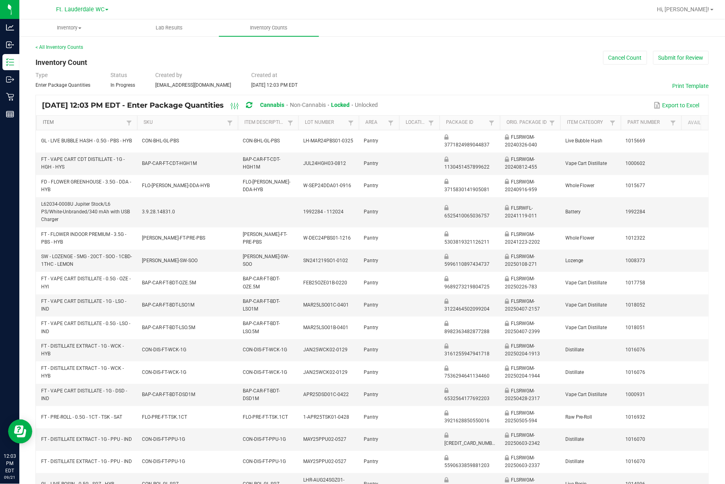
click at [107, 123] on link "Item" at bounding box center [83, 122] width 81 height 6
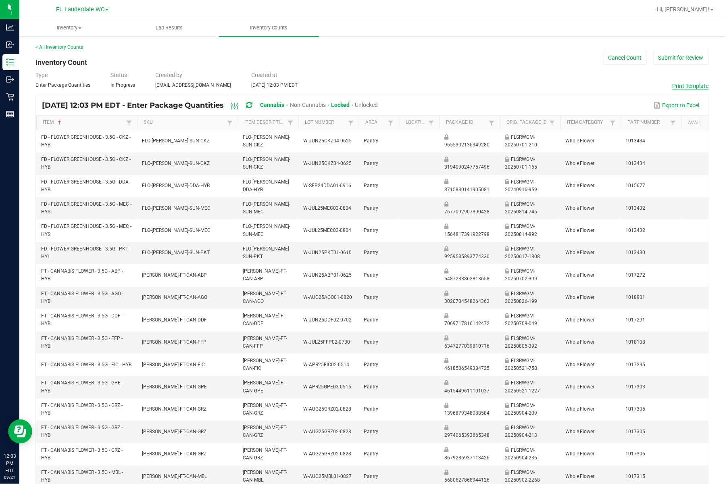
click at [683, 86] on button "Print Template" at bounding box center [691, 86] width 36 height 8
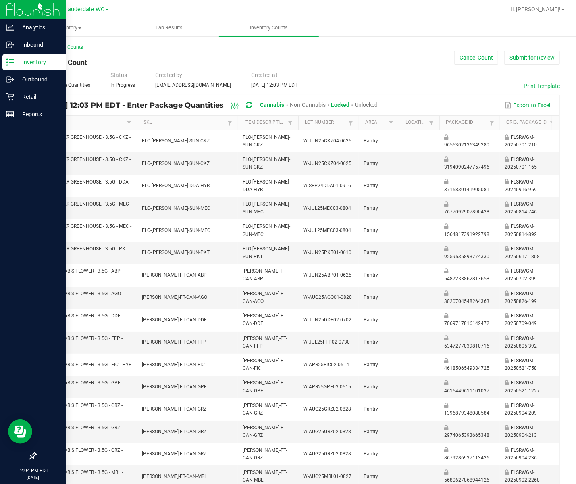
click at [8, 63] on icon at bounding box center [10, 62] width 8 height 8
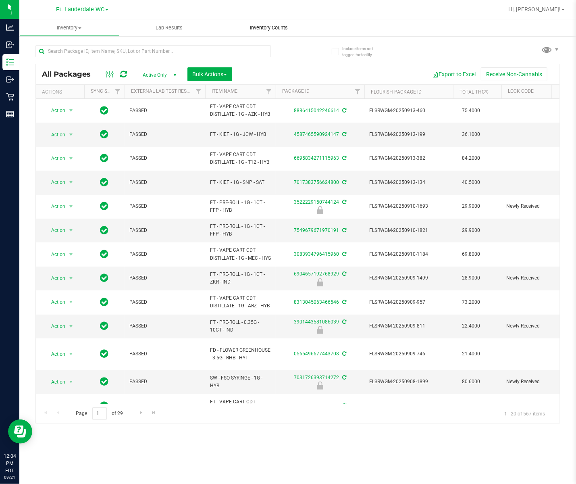
click at [271, 28] on span "Inventory Counts" at bounding box center [269, 27] width 60 height 7
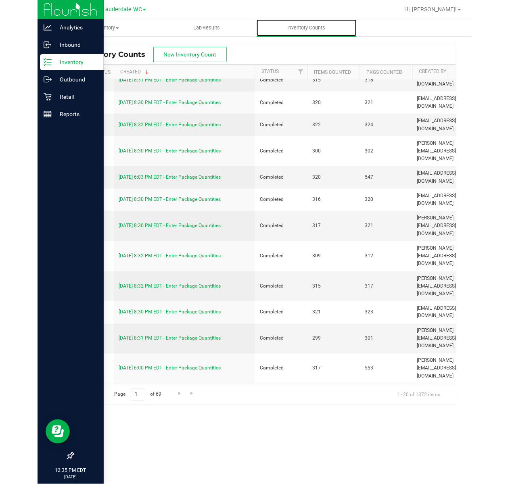
scroll to position [152, 0]
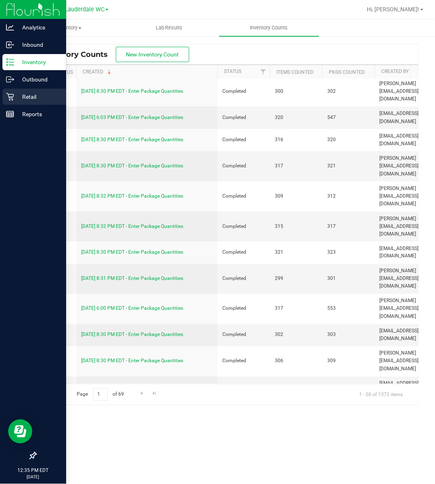
click at [10, 94] on icon at bounding box center [10, 97] width 8 height 8
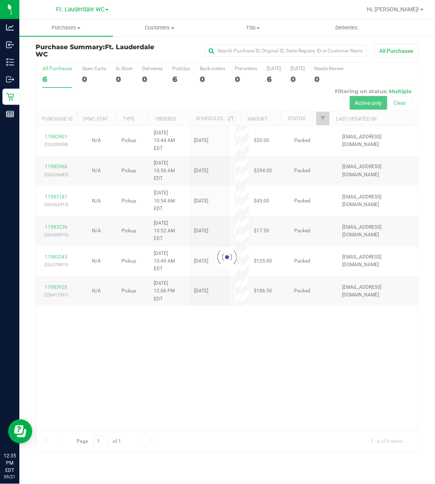
click at [167, 378] on div at bounding box center [227, 257] width 382 height 389
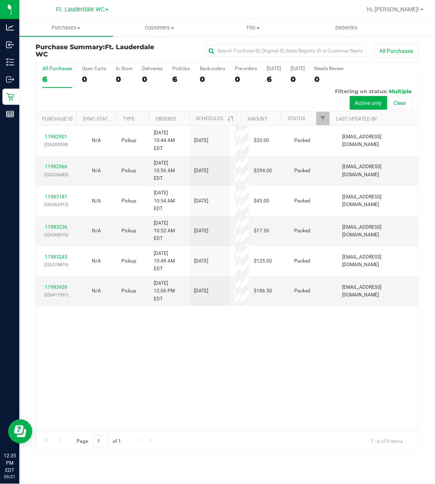
click at [221, 414] on div "11982901 (326283908) N/A Pickup 9/21/2025 10:44 AM EDT 9/21/2025 $20.00 Packed …" at bounding box center [227, 278] width 382 height 305
click at [175, 75] on div "6" at bounding box center [181, 79] width 18 height 9
click at [0, 0] on input "PickUps 6" at bounding box center [0, 0] width 0 height 0
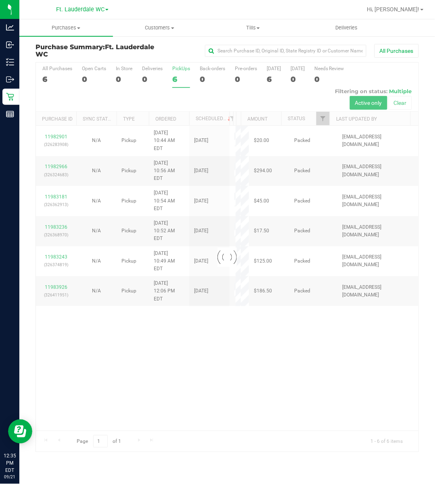
click at [284, 329] on div at bounding box center [227, 257] width 382 height 389
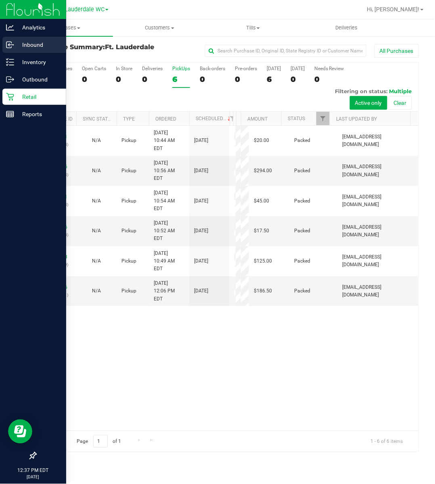
click at [9, 53] on link "Inbound" at bounding box center [33, 45] width 66 height 17
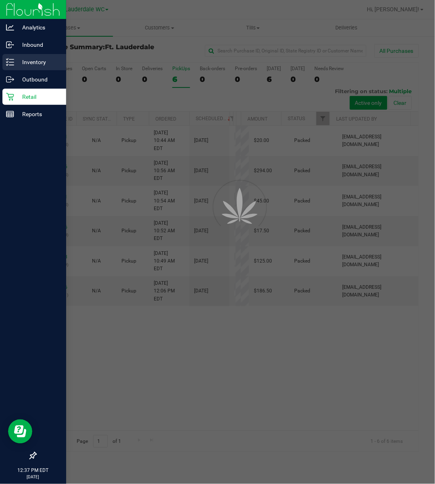
click at [14, 65] on p "Inventory" at bounding box center [38, 62] width 48 height 10
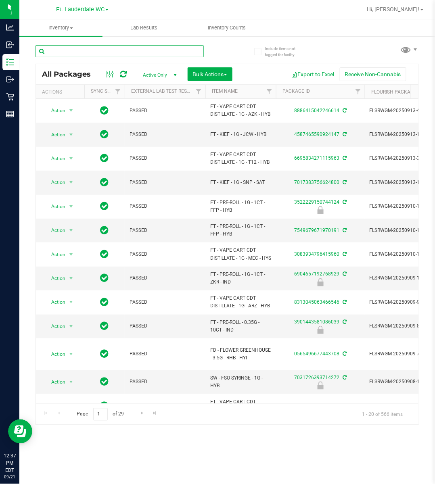
click at [83, 48] on input "text" at bounding box center [120, 51] width 168 height 12
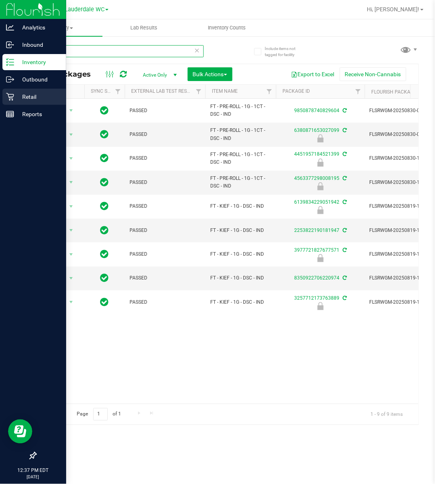
type input "dsc"
click at [4, 98] on div "Retail" at bounding box center [34, 97] width 64 height 16
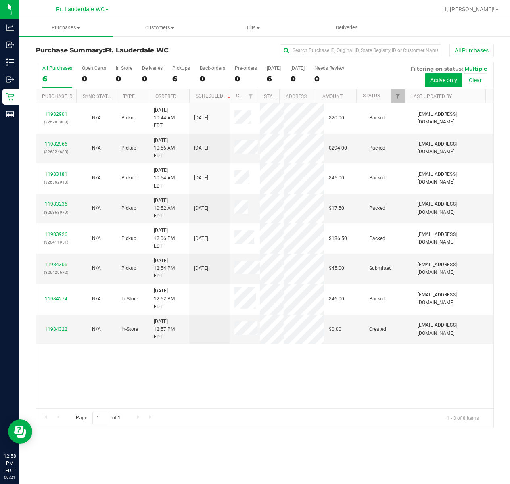
click at [126, 418] on span "Page 1 of 1" at bounding box center [98, 418] width 58 height 13
click at [207, 373] on div "11982901 (326283908) N/A Pickup 9/21/2025 10:44 AM EDT 9/21/2025 $20.00 Packed …" at bounding box center [264, 255] width 457 height 305
click at [198, 409] on div "Page 1 of 1 1 - 8 of 8 items" at bounding box center [264, 417] width 457 height 19
click at [180, 69] on div "PickUps" at bounding box center [181, 68] width 18 height 6
click at [0, 0] on input "PickUps 6" at bounding box center [0, 0] width 0 height 0
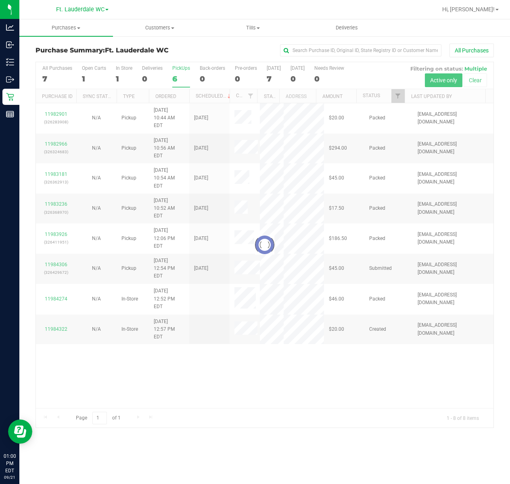
click at [73, 281] on div at bounding box center [264, 244] width 457 height 365
click at [58, 277] on div at bounding box center [264, 244] width 457 height 365
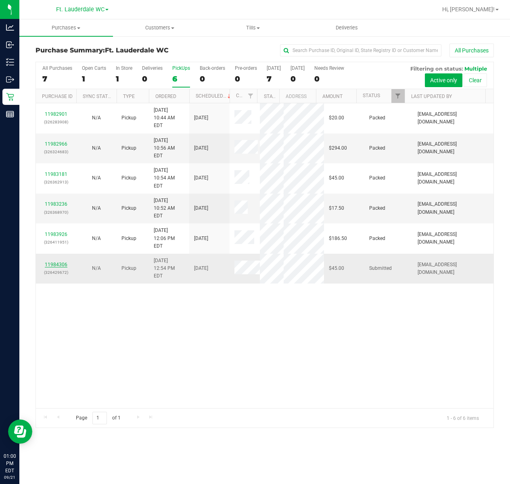
click at [52, 267] on link "11984306" at bounding box center [56, 265] width 23 height 6
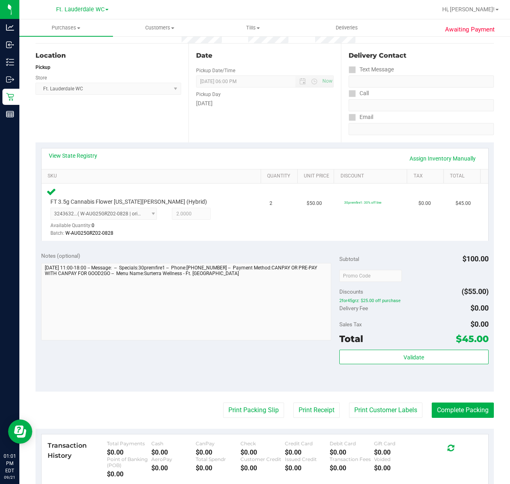
scroll to position [161, 0]
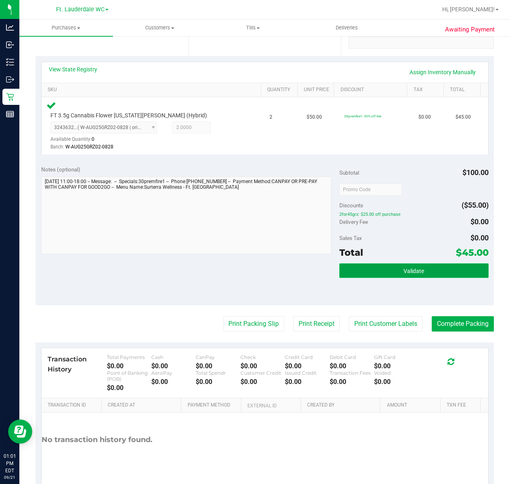
click at [386, 268] on button "Validate" at bounding box center [413, 270] width 149 height 15
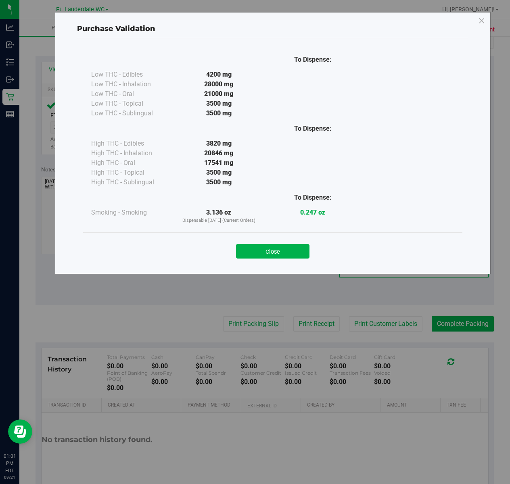
click at [286, 246] on button "Close" at bounding box center [272, 251] width 73 height 15
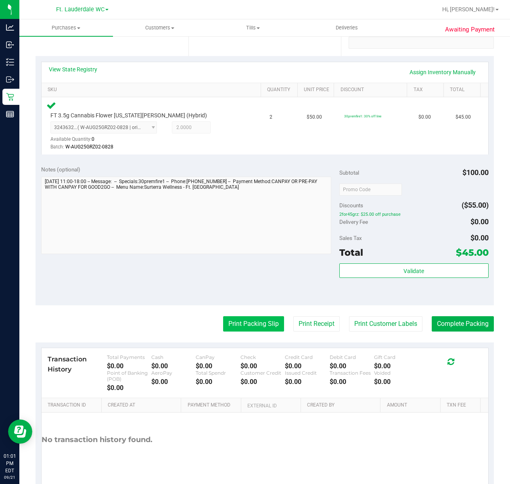
click at [252, 327] on button "Print Packing Slip" at bounding box center [253, 323] width 61 height 15
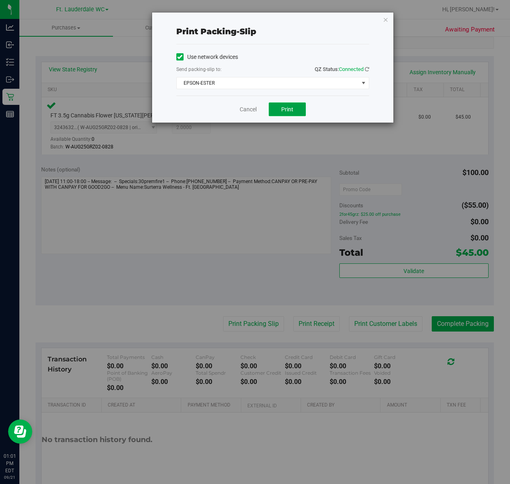
click at [290, 116] on button "Print" at bounding box center [287, 109] width 37 height 14
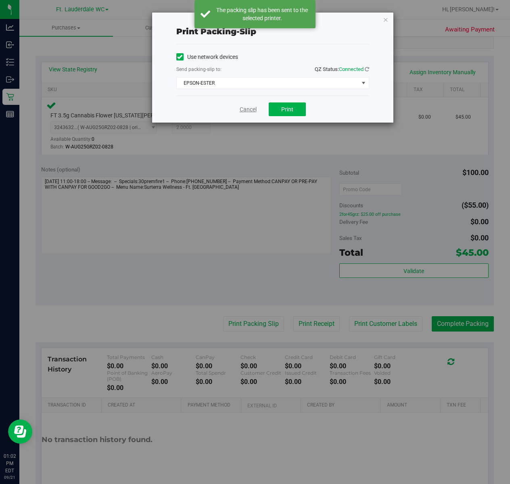
click at [242, 109] on link "Cancel" at bounding box center [248, 109] width 17 height 8
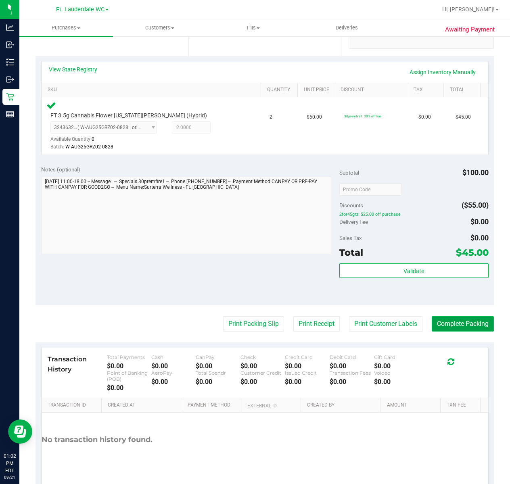
click at [466, 328] on button "Complete Packing" at bounding box center [463, 323] width 62 height 15
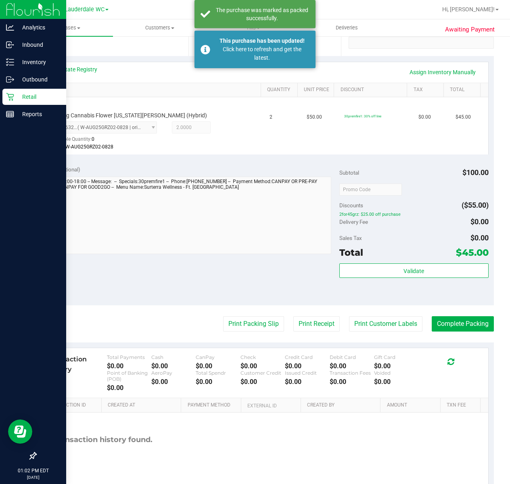
click at [21, 96] on p "Retail" at bounding box center [38, 97] width 48 height 10
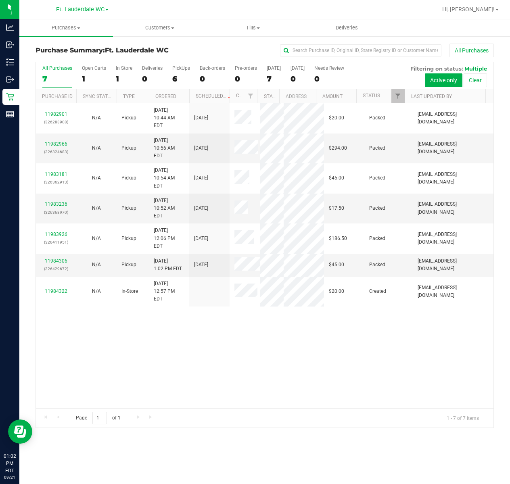
click at [215, 386] on div "11982901 (326283908) N/A Pickup 9/21/2025 10:44 AM EDT 9/21/2025 $20.00 Packed …" at bounding box center [264, 255] width 457 height 305
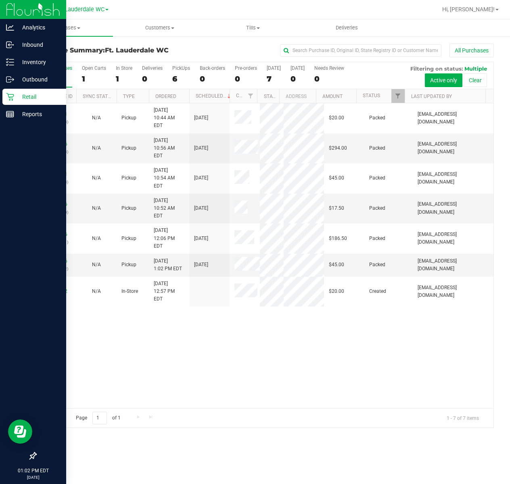
click at [16, 98] on p "Retail" at bounding box center [38, 97] width 48 height 10
click at [38, 96] on p "Retail" at bounding box center [38, 97] width 48 height 10
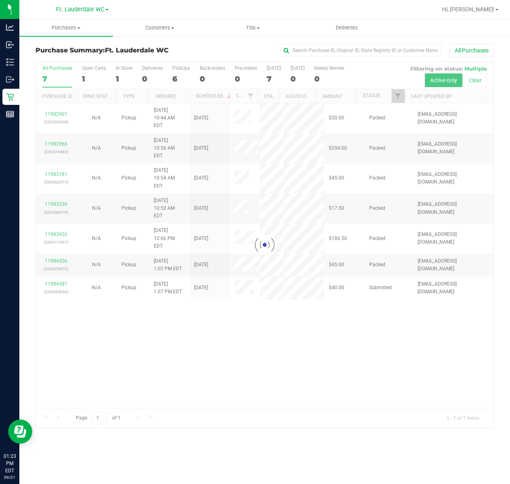
drag, startPoint x: 243, startPoint y: 375, endPoint x: 236, endPoint y: 367, distance: 10.3
click at [243, 374] on div at bounding box center [264, 244] width 457 height 365
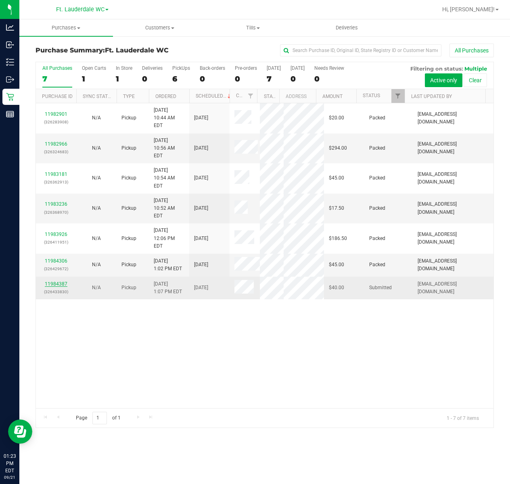
click at [48, 287] on link "11984387" at bounding box center [56, 284] width 23 height 6
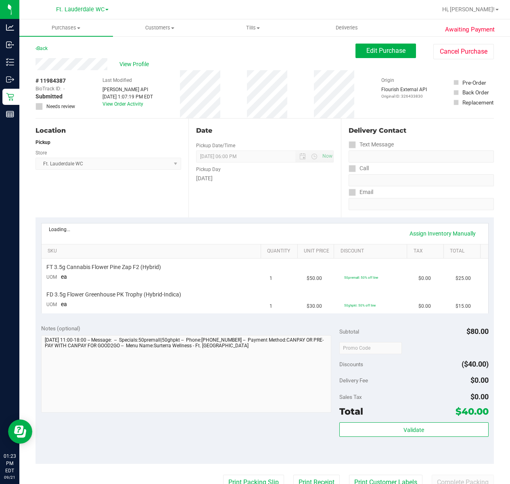
click at [200, 202] on div "Date Pickup Date/Time 09/21/2025 Now 09/21/2025 06:00 PM Now Pickup Day Sunday" at bounding box center [264, 168] width 153 height 99
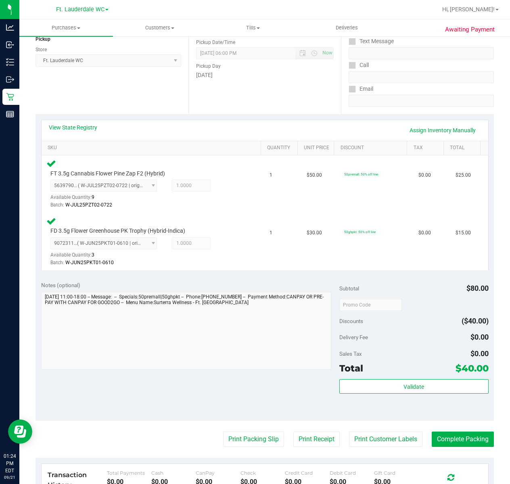
scroll to position [161, 0]
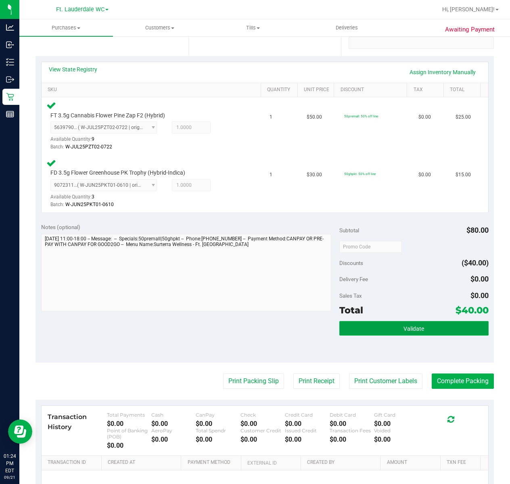
click at [409, 328] on span "Validate" at bounding box center [413, 329] width 21 height 6
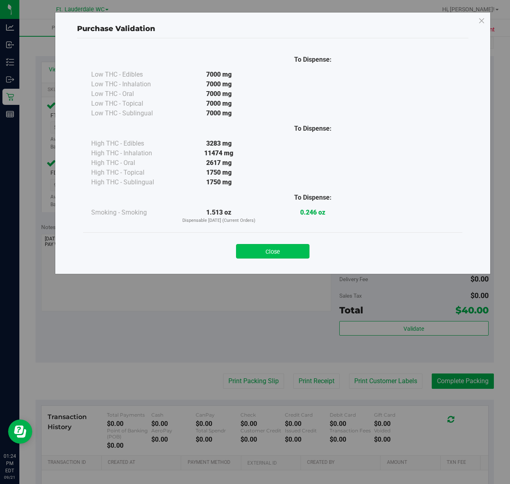
click at [284, 254] on button "Close" at bounding box center [272, 251] width 73 height 15
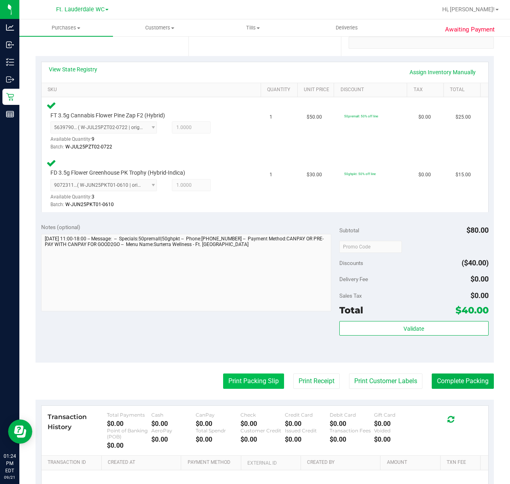
click at [241, 378] on button "Print Packing Slip" at bounding box center [253, 381] width 61 height 15
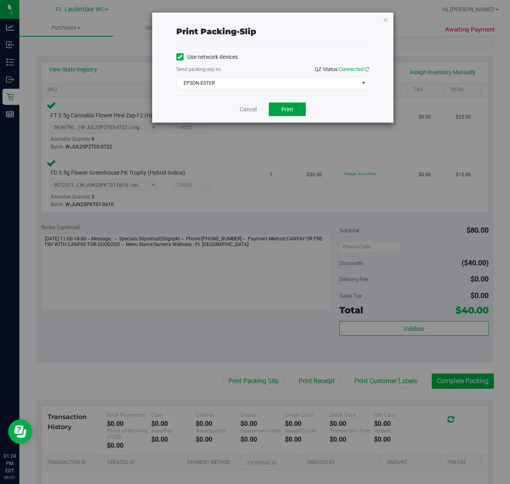
click at [283, 113] on span "Print" at bounding box center [287, 109] width 12 height 6
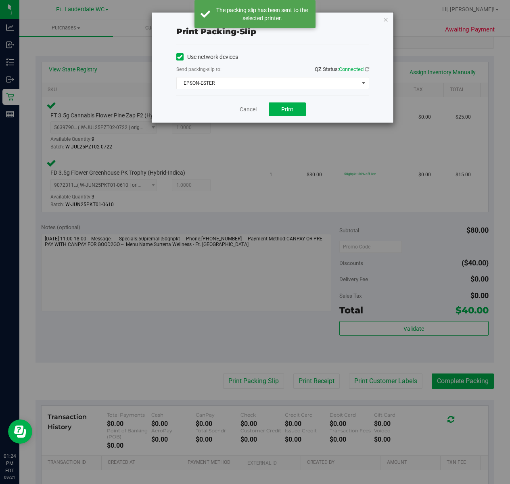
click at [250, 108] on link "Cancel" at bounding box center [248, 109] width 17 height 8
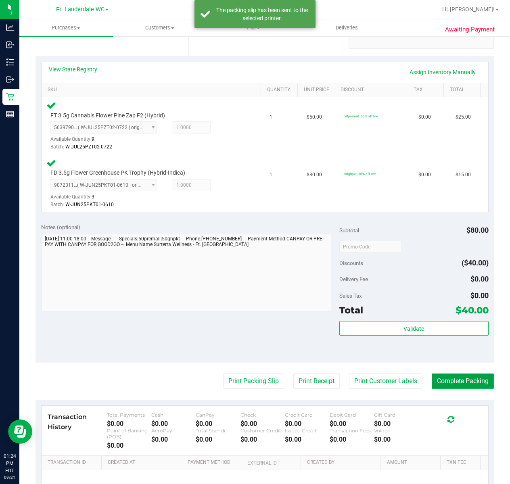
click at [474, 383] on button "Complete Packing" at bounding box center [463, 381] width 62 height 15
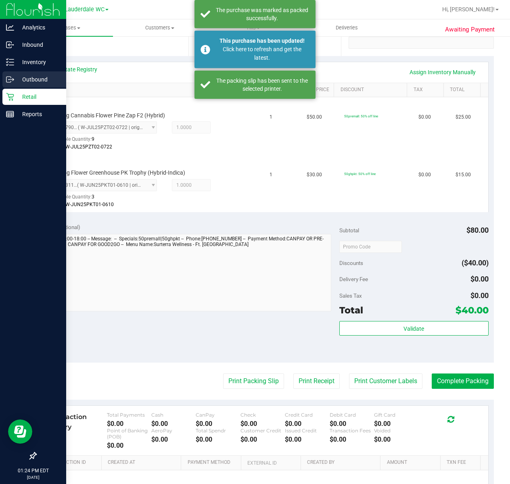
click at [17, 86] on div "Outbound" at bounding box center [34, 79] width 64 height 16
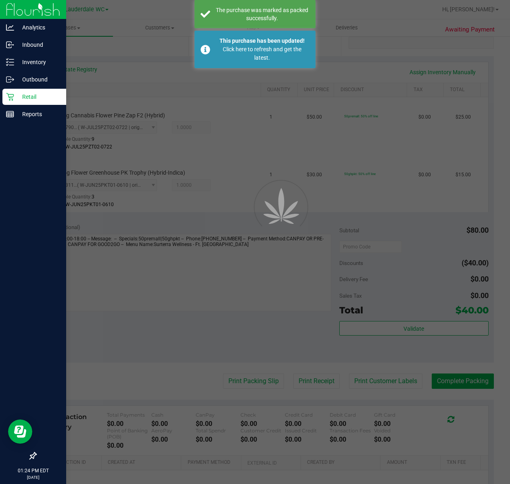
click at [25, 99] on p "Retail" at bounding box center [38, 97] width 48 height 10
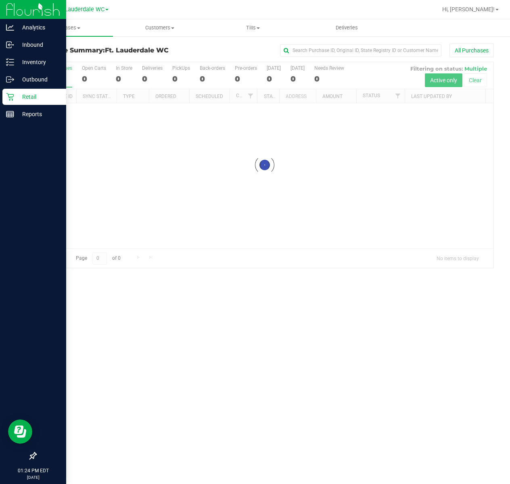
click at [23, 99] on p "Retail" at bounding box center [38, 97] width 48 height 10
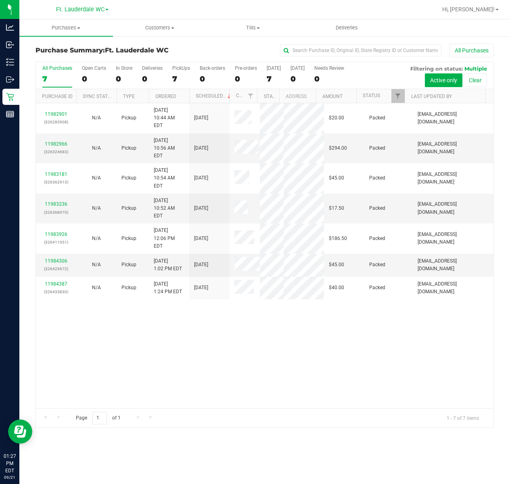
click at [240, 345] on div "11982901 (326283908) N/A Pickup 9/21/2025 10:44 AM EDT 9/21/2025 $20.00 Packed …" at bounding box center [264, 255] width 457 height 305
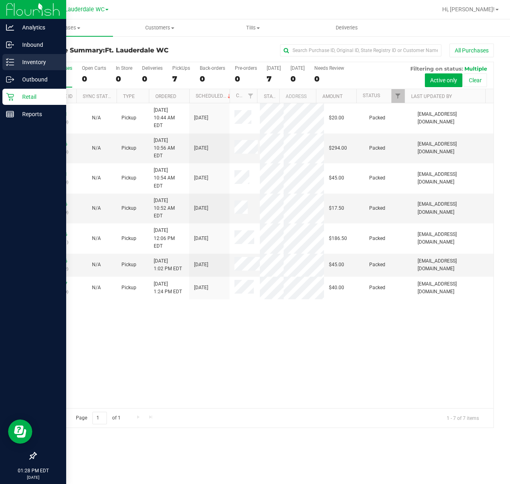
click at [10, 60] on icon at bounding box center [10, 62] width 8 height 8
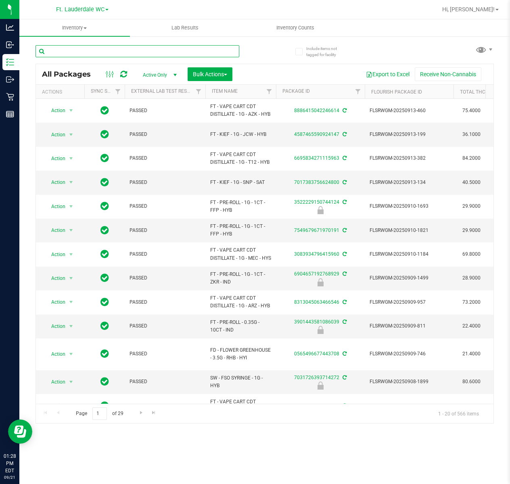
click at [88, 52] on input "text" at bounding box center [138, 51] width 204 height 12
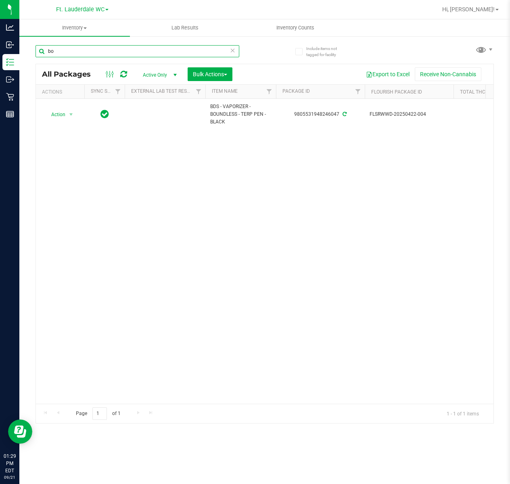
type input "b"
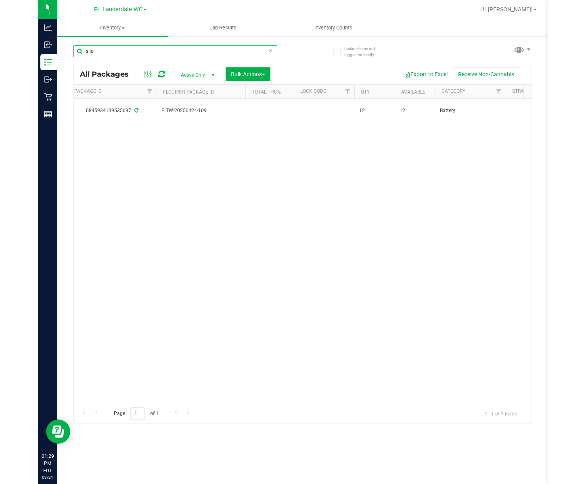
scroll to position [0, 245]
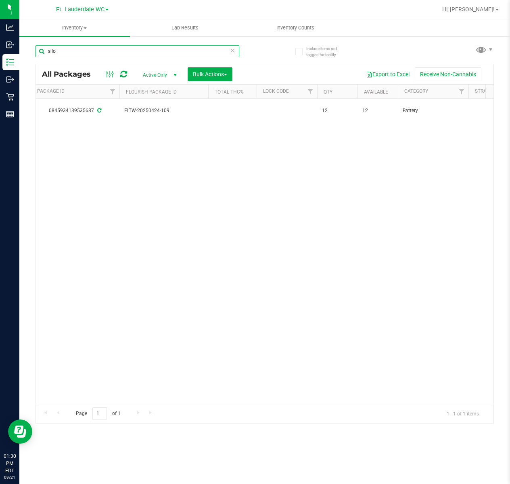
click at [109, 49] on input "silo" at bounding box center [138, 51] width 204 height 12
type input "s"
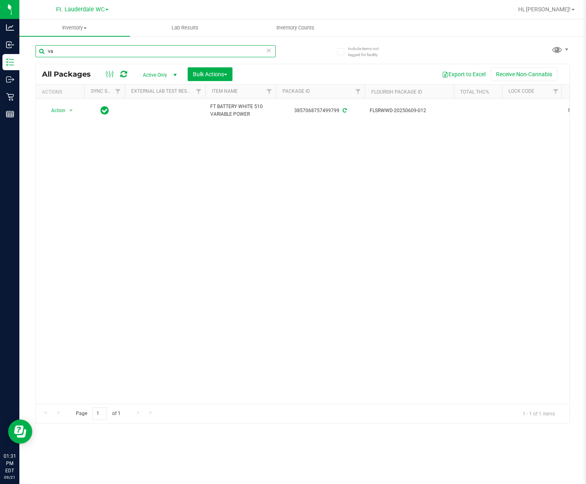
type input "v"
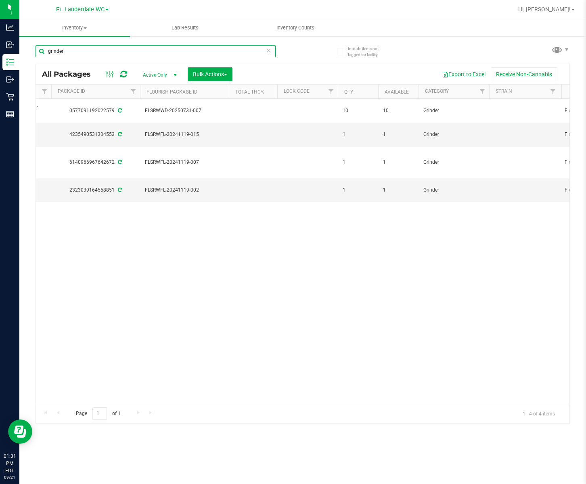
scroll to position [0, 226]
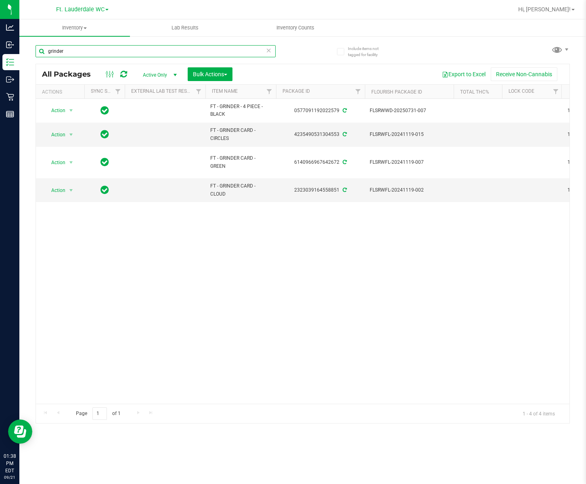
click at [134, 50] on input "grinder" at bounding box center [156, 51] width 240 height 12
type input "g"
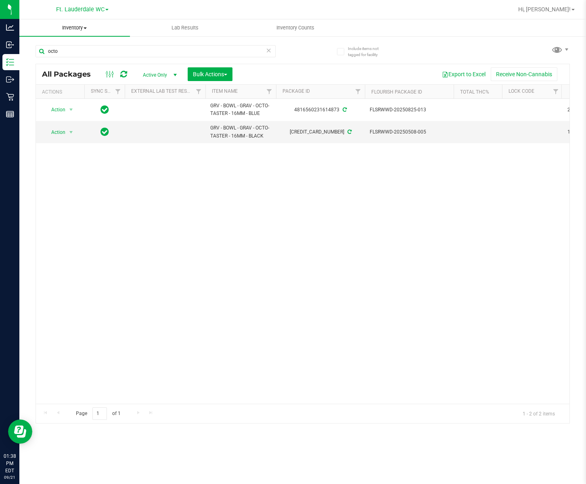
click at [111, 33] on uib-tab-heading "Inventory All packages All inventory Waste log Create inventory" at bounding box center [74, 27] width 111 height 17
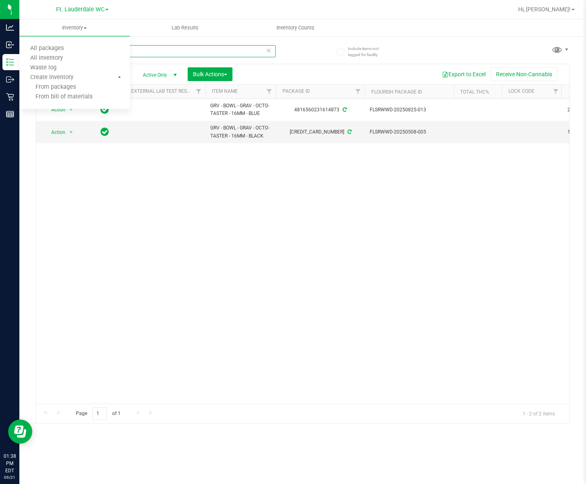
click at [176, 51] on input "octo" at bounding box center [156, 51] width 240 height 12
type input "o"
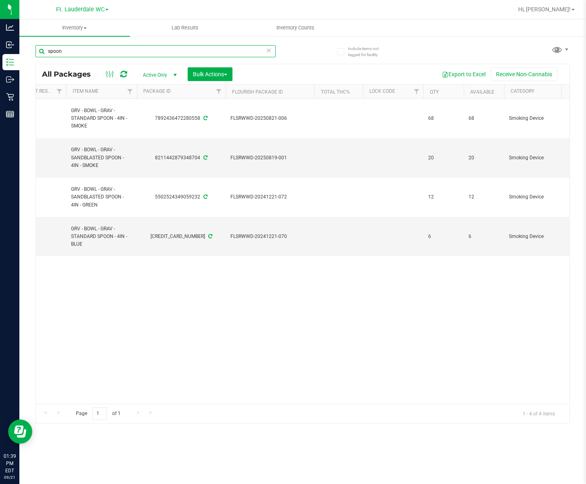
scroll to position [0, 98]
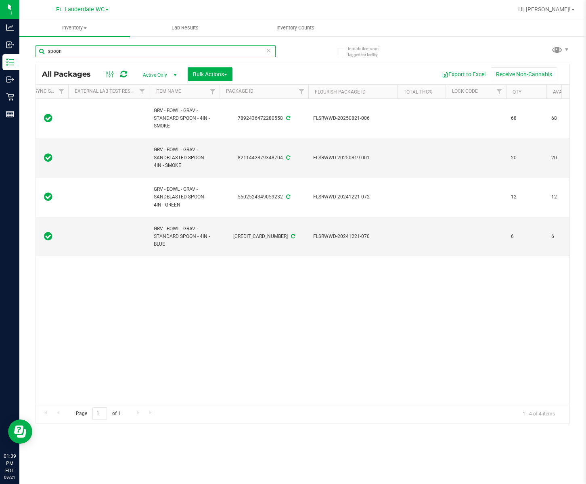
type input "spoon"
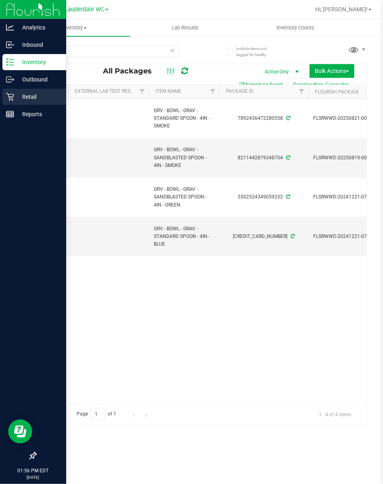
click at [2, 98] on div "Retail" at bounding box center [34, 97] width 64 height 16
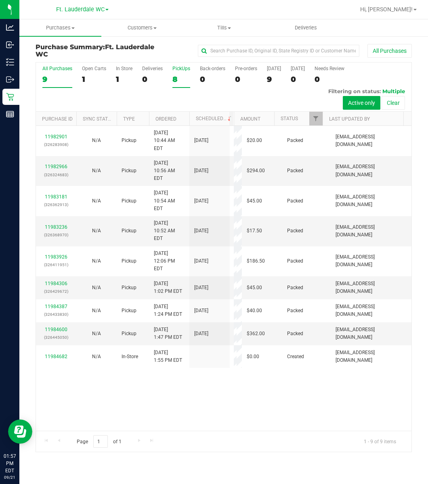
drag, startPoint x: 169, startPoint y: 79, endPoint x: 186, endPoint y: 73, distance: 18.4
click at [169, 77] on div "All Purchases 9 Open Carts 1 In Store 1 Deliveries 0 PickUps 8 Back-orders 0 Pr…" at bounding box center [223, 87] width 375 height 49
click at [184, 75] on div "8" at bounding box center [181, 79] width 18 height 9
click at [0, 0] on input "PickUps 8" at bounding box center [0, 0] width 0 height 0
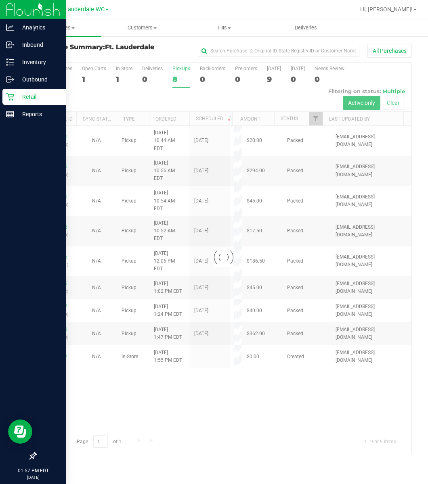
click at [17, 97] on p "Retail" at bounding box center [38, 97] width 48 height 10
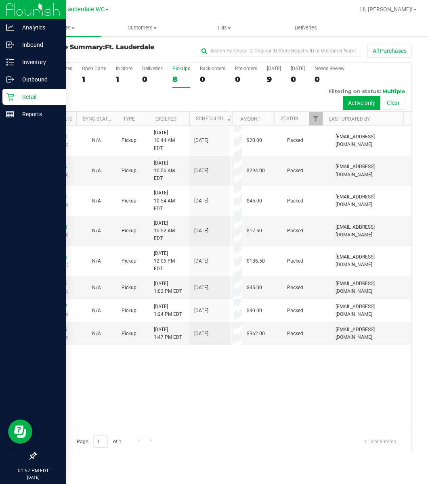
click at [17, 97] on p "Retail" at bounding box center [38, 97] width 48 height 10
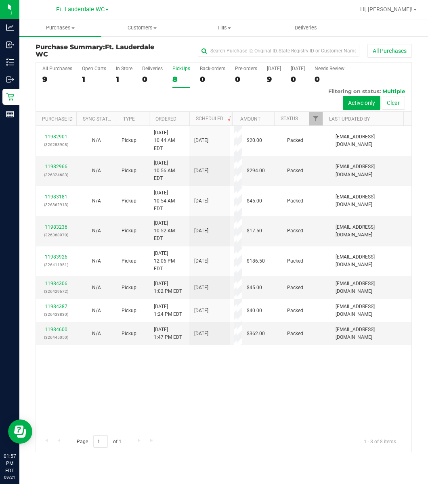
click at [242, 434] on div "Page 1 of 1 1 - 8 of 8 items" at bounding box center [223, 441] width 375 height 21
click at [241, 428] on div "11982901 (326283908) N/A Pickup 9/21/2025 10:44 AM EDT 9/21/2025 $20.00 Packed …" at bounding box center [223, 278] width 375 height 305
click at [169, 69] on div "All Purchases 9 Open Carts 1 In Store 1 Deliveries 0 PickUps 8 Back-orders 0 Pr…" at bounding box center [223, 66] width 375 height 6
click at [175, 71] on div "PickUps" at bounding box center [181, 69] width 18 height 6
click at [0, 0] on input "PickUps 8" at bounding box center [0, 0] width 0 height 0
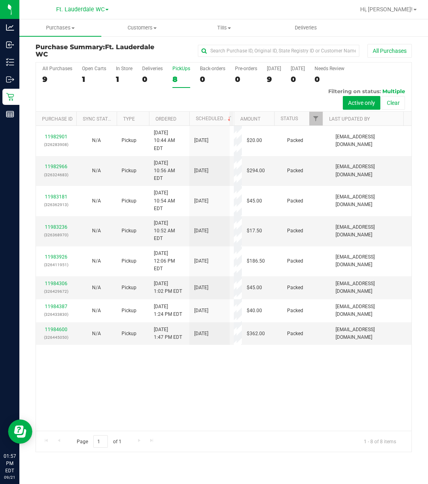
click at [177, 76] on div "8" at bounding box center [181, 79] width 18 height 9
click at [0, 0] on input "PickUps 8" at bounding box center [0, 0] width 0 height 0
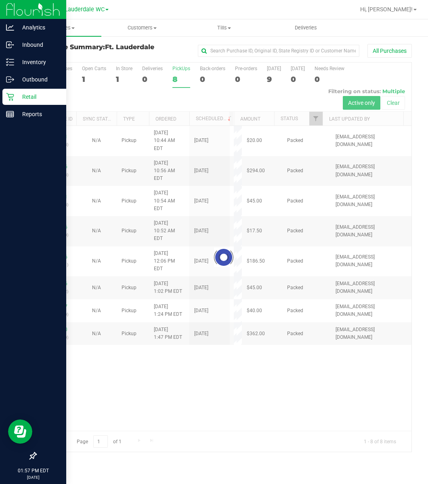
click at [8, 101] on div "Retail" at bounding box center [34, 97] width 64 height 16
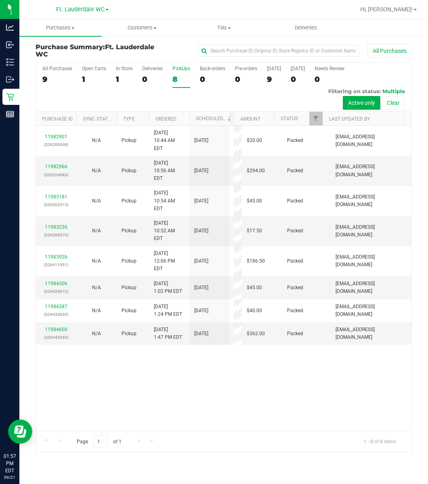
click at [182, 73] on label "PickUps 8" at bounding box center [181, 77] width 18 height 22
click at [0, 0] on input "PickUps 8" at bounding box center [0, 0] width 0 height 0
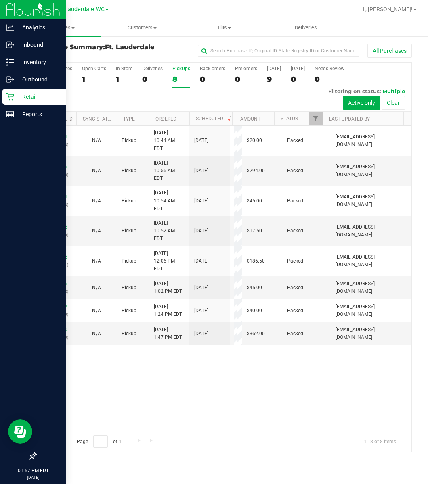
click at [9, 95] on icon at bounding box center [10, 97] width 8 height 8
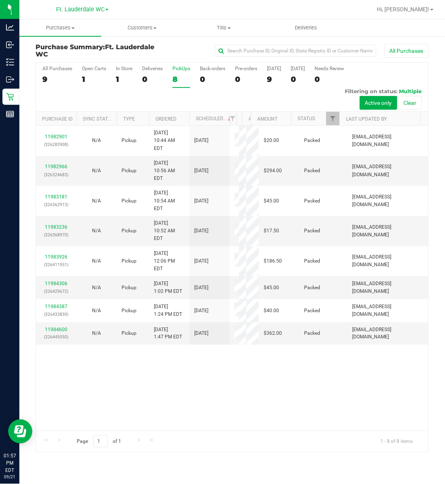
drag, startPoint x: 189, startPoint y: 90, endPoint x: 189, endPoint y: 84, distance: 6.5
click at [189, 90] on div "All Purchases 9 Open Carts 1 In Store 1 Deliveries 0 PickUps 8 Back-orders 0 Pr…" at bounding box center [232, 87] width 392 height 49
click at [184, 69] on div "PickUps" at bounding box center [181, 69] width 18 height 6
click at [0, 0] on input "PickUps 8" at bounding box center [0, 0] width 0 height 0
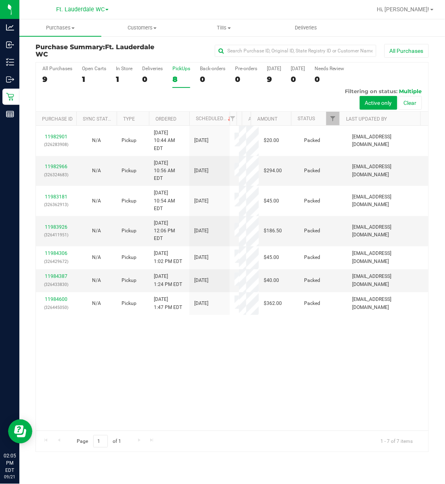
click at [184, 407] on div "11982901 (326283908) N/A Pickup 9/21/2025 10:44 AM EDT 9/21/2025 $20.00 Packed …" at bounding box center [232, 278] width 392 height 305
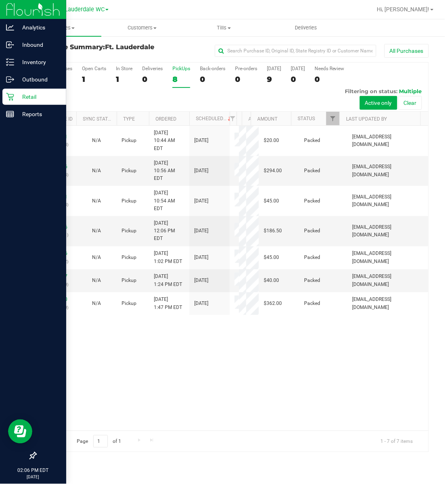
click at [10, 125] on div at bounding box center [33, 285] width 66 height 325
click at [15, 109] on p "Reports" at bounding box center [38, 114] width 48 height 10
click at [13, 110] on icon at bounding box center [10, 114] width 8 height 8
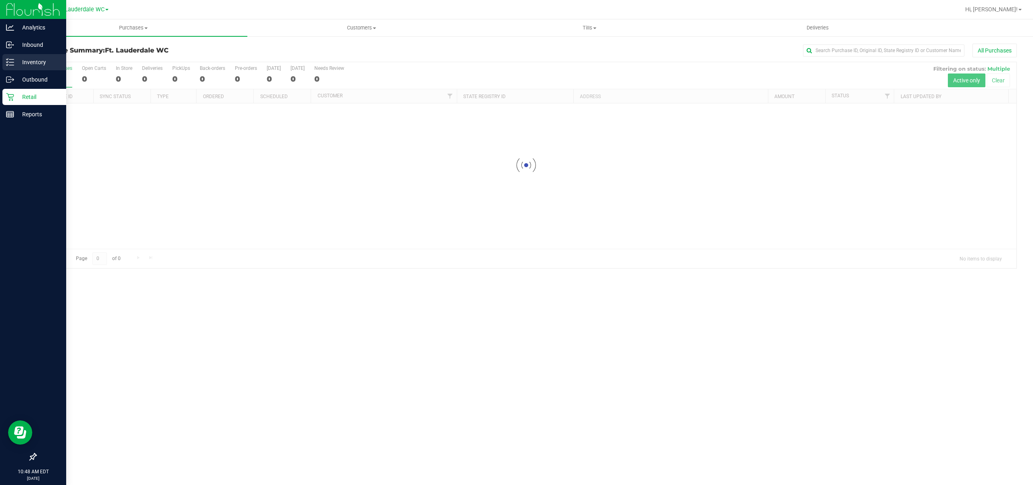
click at [10, 61] on icon at bounding box center [10, 62] width 8 height 8
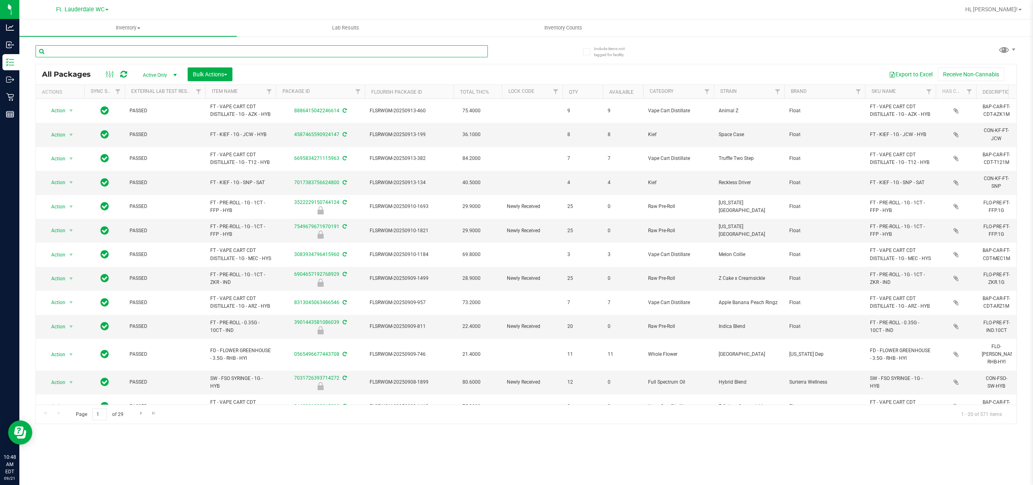
click at [125, 52] on input "text" at bounding box center [262, 51] width 452 height 12
type input "stw"
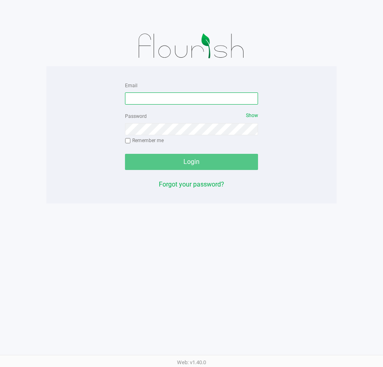
click at [174, 101] on input "Email" at bounding box center [191, 98] width 133 height 12
type input "[EMAIL_ADDRESS][DOMAIN_NAME]"
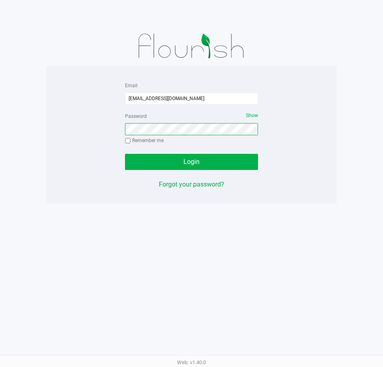
click at [125, 154] on button "Login" at bounding box center [191, 162] width 133 height 16
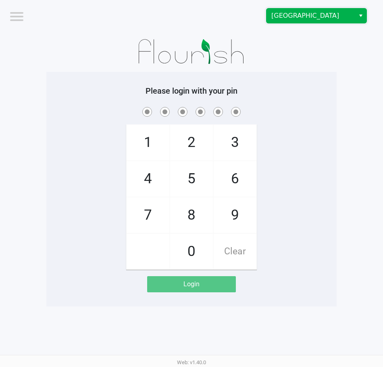
click at [311, 21] on span "[GEOGRAPHIC_DATA]" at bounding box center [311, 15] width 88 height 15
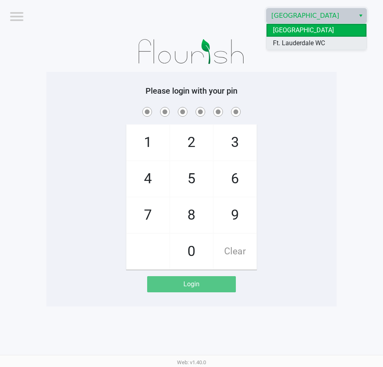
click at [308, 40] on span "Ft. Lauderdale WC" at bounding box center [299, 43] width 52 height 10
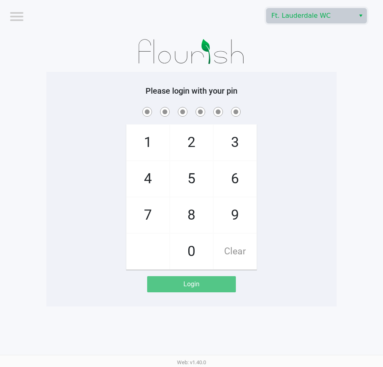
click at [238, 176] on span "6" at bounding box center [235, 179] width 43 height 36
checkbox input "true"
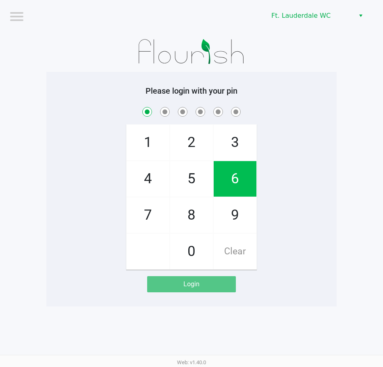
click at [236, 181] on span "6" at bounding box center [235, 179] width 43 height 36
checkbox input "true"
click at [194, 137] on span "2" at bounding box center [191, 143] width 43 height 36
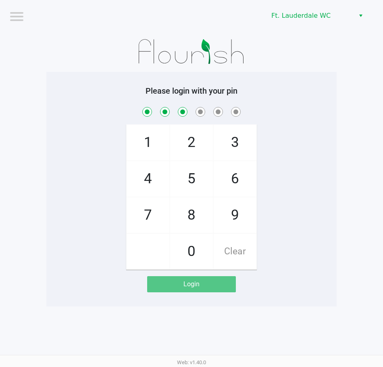
checkbox input "true"
click at [194, 183] on span "5" at bounding box center [191, 179] width 43 height 36
checkbox input "true"
click at [233, 221] on span "9" at bounding box center [235, 215] width 43 height 36
checkbox input "true"
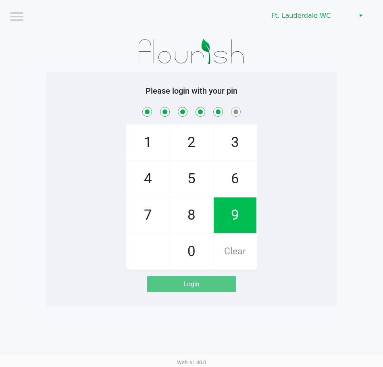
click at [198, 255] on span "0" at bounding box center [191, 252] width 43 height 36
checkbox input "true"
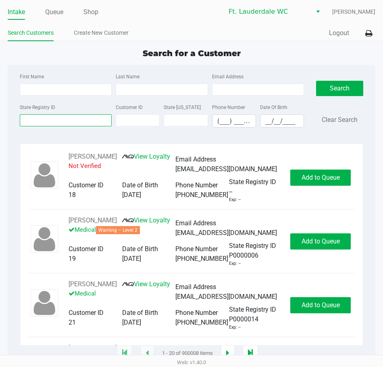
click at [63, 120] on input "State Registry ID" at bounding box center [66, 120] width 92 height 12
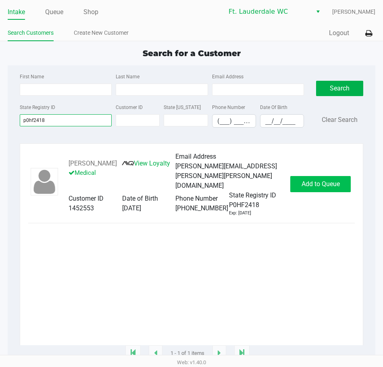
type input "p0hf2418"
click at [315, 178] on button "Add to Queue" at bounding box center [320, 184] width 61 height 16
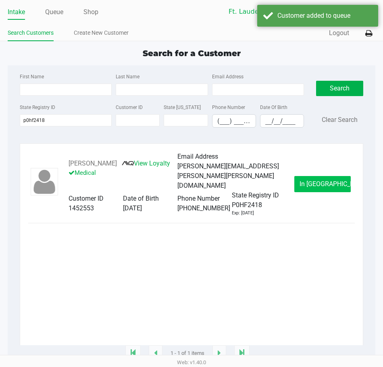
click at [317, 186] on span "In Queue" at bounding box center [334, 184] width 68 height 8
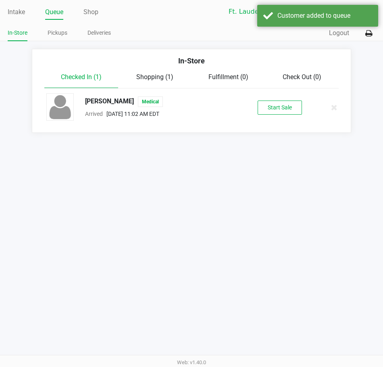
click at [268, 111] on button "Start Sale" at bounding box center [280, 107] width 44 height 14
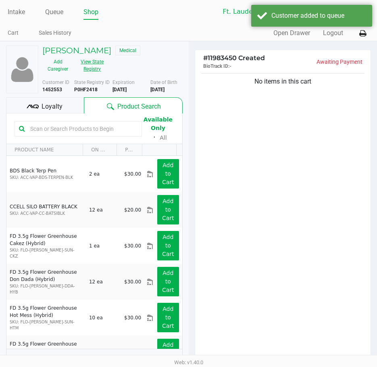
click at [99, 63] on button "View State Registry" at bounding box center [89, 65] width 33 height 20
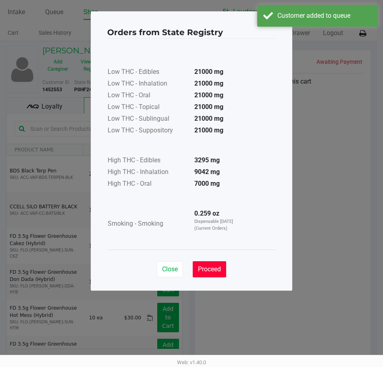
click at [211, 276] on button "Proceed" at bounding box center [209, 269] width 33 height 16
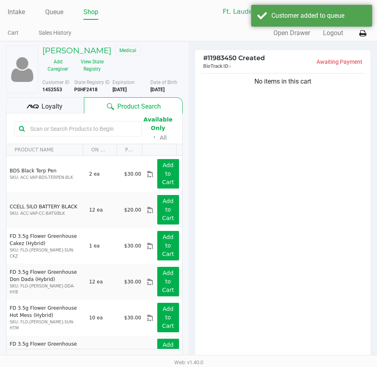
click at [297, 197] on div "No items in this cart" at bounding box center [283, 215] width 176 height 289
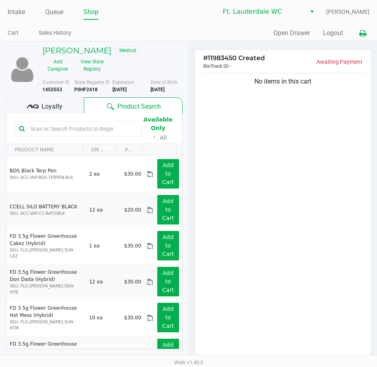
click at [366, 34] on icon at bounding box center [362, 34] width 7 height 6
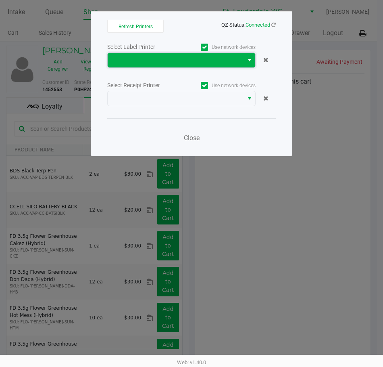
click at [195, 62] on span at bounding box center [176, 60] width 126 height 10
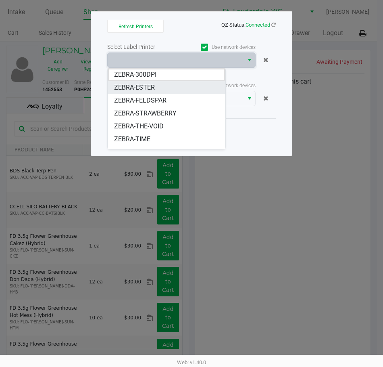
drag, startPoint x: 148, startPoint y: 86, endPoint x: 165, endPoint y: 84, distance: 17.1
click at [149, 86] on span "ZEBRA-ESTER" at bounding box center [134, 88] width 41 height 10
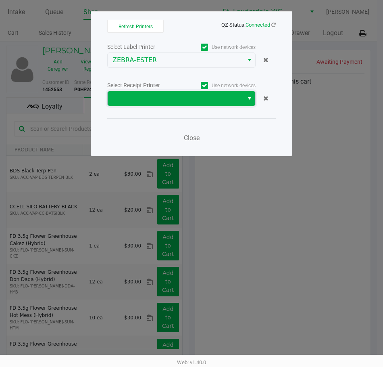
click at [155, 100] on span at bounding box center [176, 99] width 126 height 10
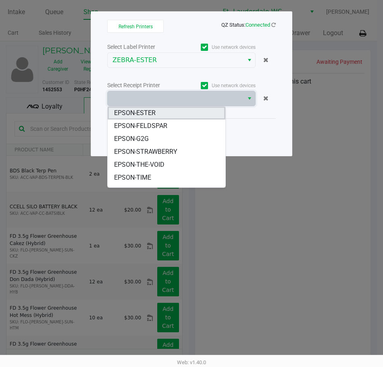
click at [146, 111] on span "EPSON-ESTER" at bounding box center [135, 113] width 42 height 10
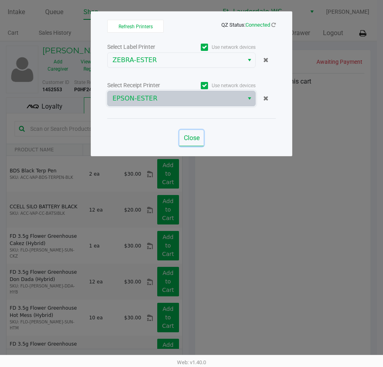
click at [192, 144] on button "Close" at bounding box center [192, 138] width 24 height 16
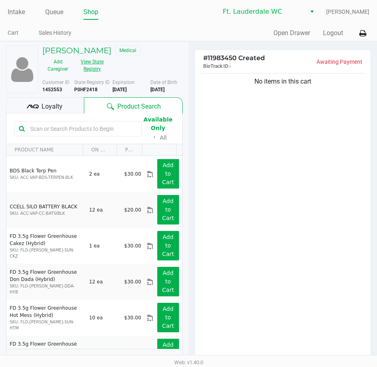
click at [98, 69] on button "View State Registry" at bounding box center [89, 65] width 33 height 20
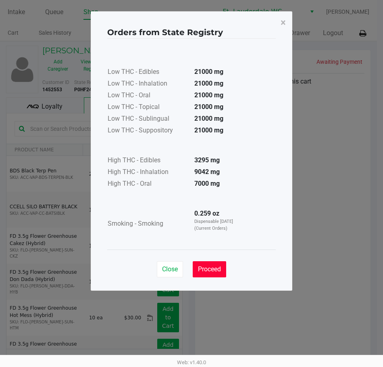
click at [219, 271] on span "Proceed" at bounding box center [209, 269] width 23 height 8
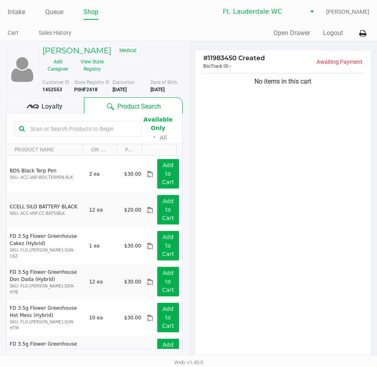
click at [271, 207] on div "No items in this cart" at bounding box center [283, 215] width 176 height 289
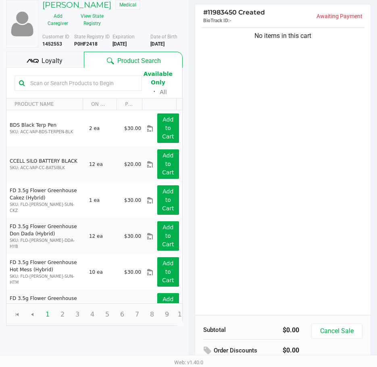
scroll to position [83, 0]
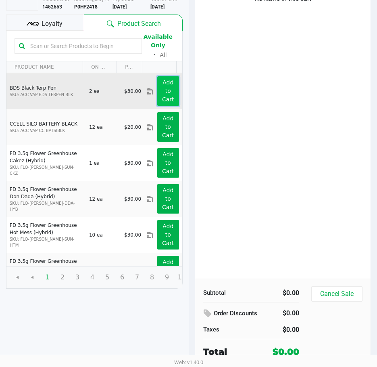
click at [166, 88] on button "Add to Cart" at bounding box center [167, 90] width 21 height 29
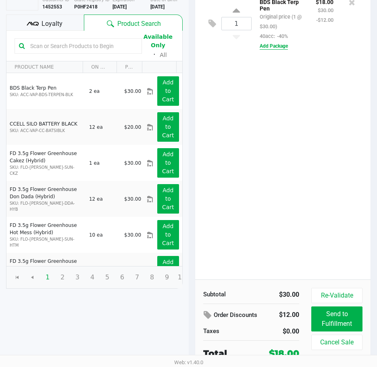
click at [265, 46] on button "Add Package" at bounding box center [274, 45] width 28 height 7
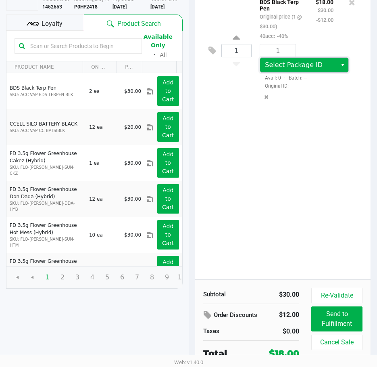
click at [298, 68] on span "Select Package ID" at bounding box center [294, 65] width 58 height 8
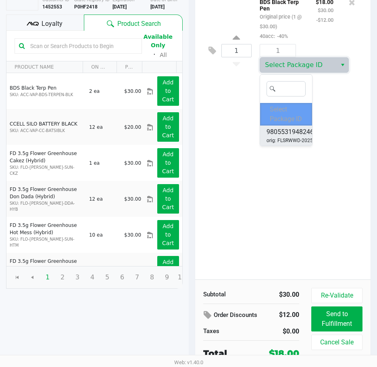
click at [294, 131] on span "9805531948246047" at bounding box center [296, 132] width 58 height 10
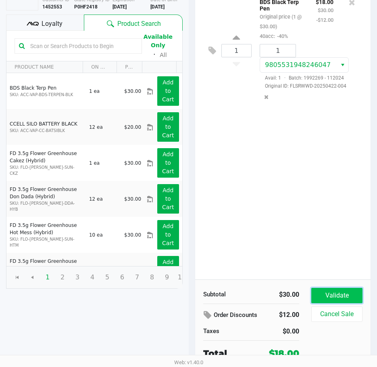
click at [349, 298] on button "Validate" at bounding box center [336, 295] width 51 height 15
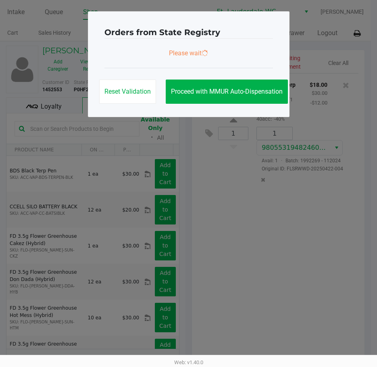
scroll to position [0, 0]
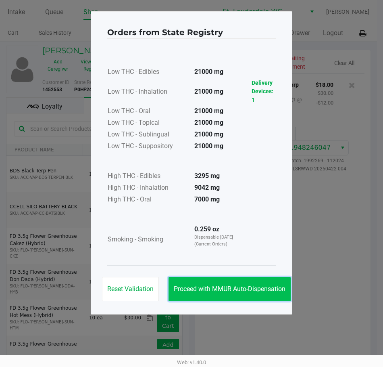
click at [259, 279] on button "Proceed with MMUR Auto-Dispensation" at bounding box center [230, 289] width 122 height 24
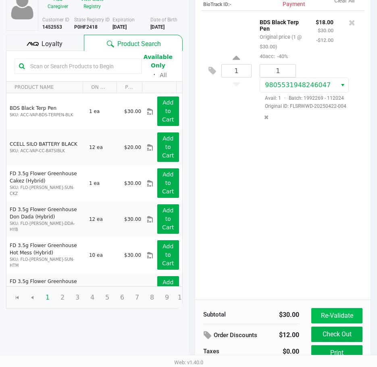
scroll to position [102, 0]
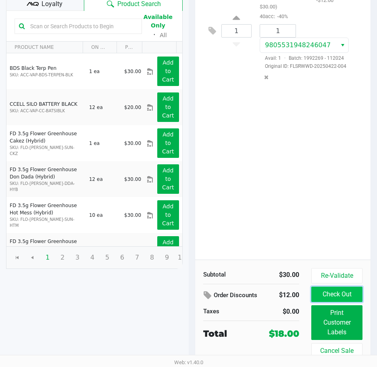
click at [340, 290] on button "Check Out" at bounding box center [336, 293] width 51 height 15
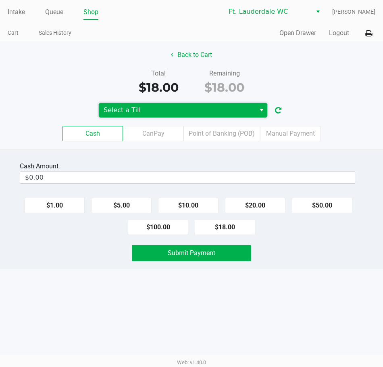
click at [162, 114] on span "Select a Till" at bounding box center [177, 110] width 147 height 10
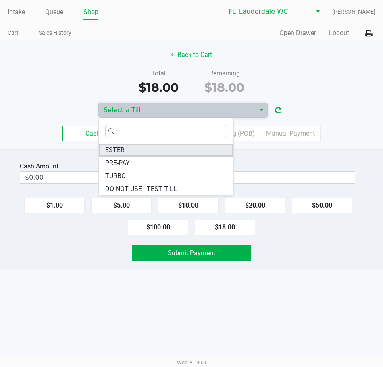
click at [136, 150] on li "ESTER" at bounding box center [166, 150] width 135 height 13
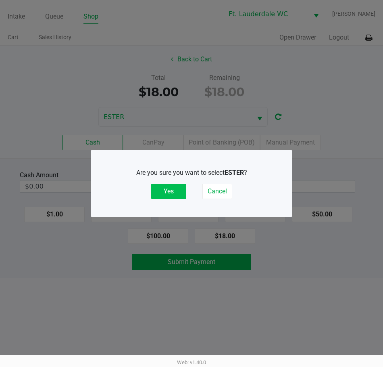
drag, startPoint x: 178, startPoint y: 188, endPoint x: 243, endPoint y: 135, distance: 83.8
click at [178, 188] on button "Yes" at bounding box center [168, 191] width 35 height 15
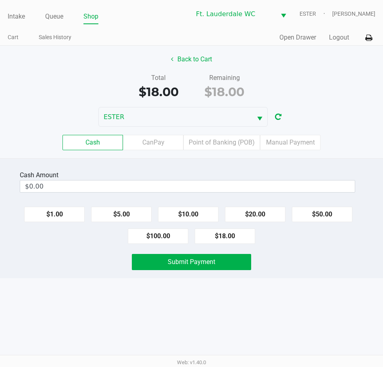
click at [293, 79] on div "Total $18.00 Remaining $18.00" at bounding box center [191, 87] width 395 height 28
click at [201, 54] on button "Back to Cart" at bounding box center [192, 59] width 52 height 15
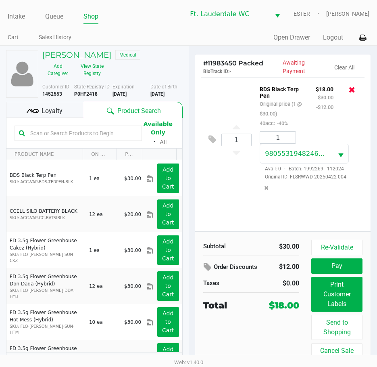
click at [353, 88] on icon at bounding box center [352, 90] width 6 height 8
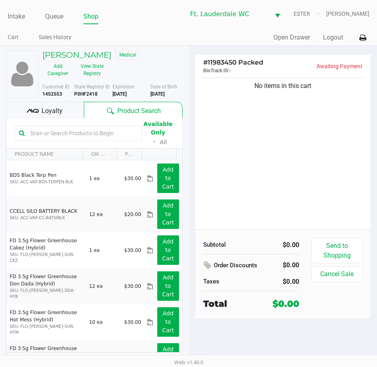
click at [67, 130] on input "text" at bounding box center [82, 133] width 111 height 12
type input "ago"
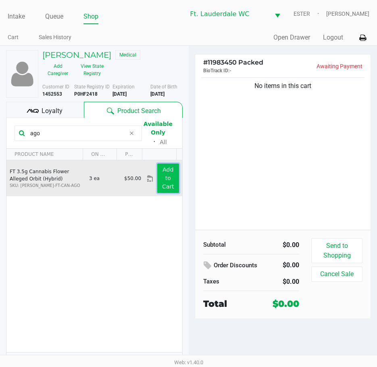
click at [169, 177] on button "Add to Cart" at bounding box center [167, 177] width 21 height 29
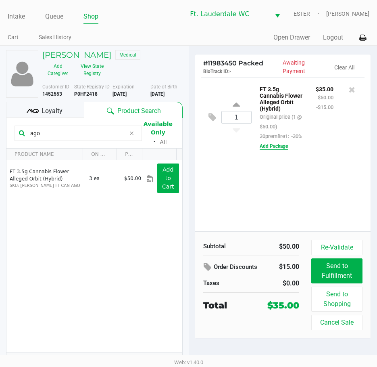
click at [284, 150] on button "Add Package" at bounding box center [274, 145] width 28 height 7
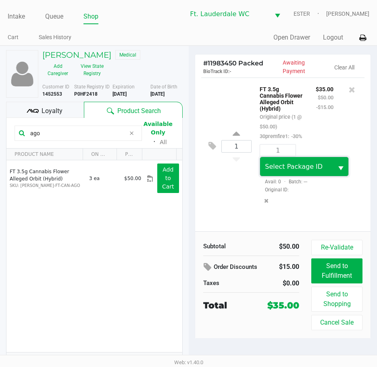
click at [306, 168] on kendo-dropdownlist "Select Package ID" at bounding box center [304, 167] width 89 height 20
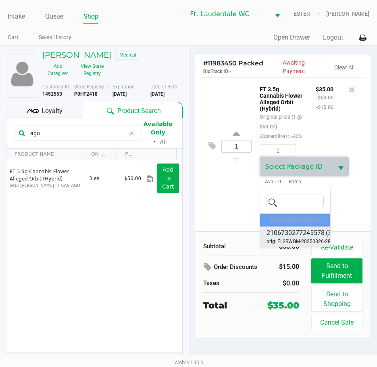
click at [307, 233] on span "2106730277245578" at bounding box center [296, 233] width 58 height 10
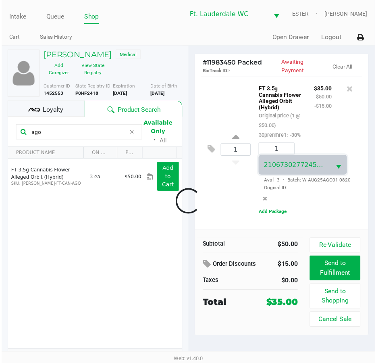
scroll to position [4, 0]
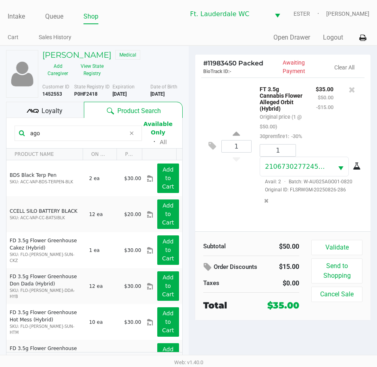
click at [353, 169] on icon at bounding box center [357, 166] width 8 height 6
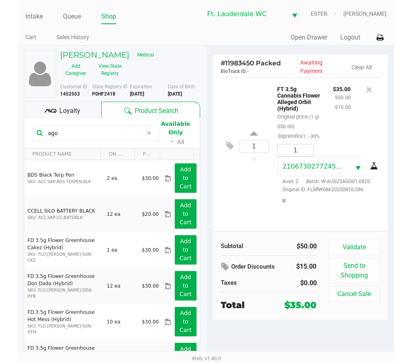
scroll to position [0, 0]
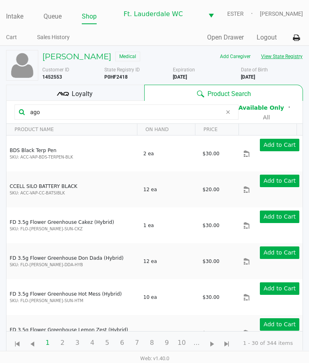
click at [256, 63] on button "View State Registry" at bounding box center [279, 56] width 47 height 13
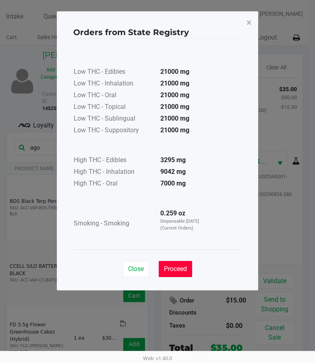
click at [190, 267] on button "Proceed" at bounding box center [175, 269] width 33 height 16
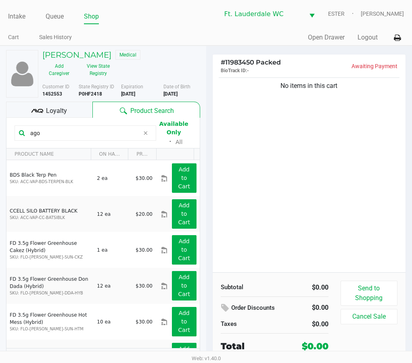
click at [299, 121] on div "No items in this cart" at bounding box center [309, 174] width 193 height 196
click at [298, 127] on div "No items in this cart" at bounding box center [309, 174] width 193 height 196
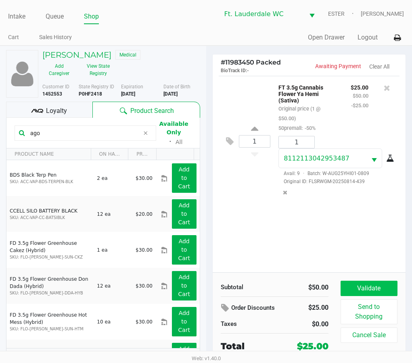
click at [369, 282] on button "Validate" at bounding box center [368, 288] width 57 height 15
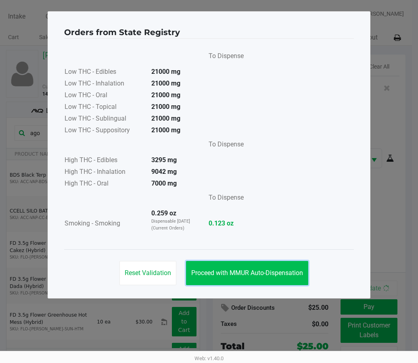
click at [288, 265] on button "Proceed with MMUR Auto-Dispensation" at bounding box center [247, 273] width 122 height 24
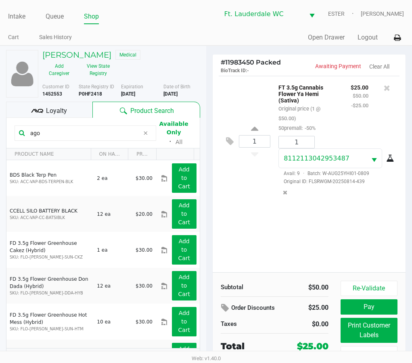
scroll to position [35, 0]
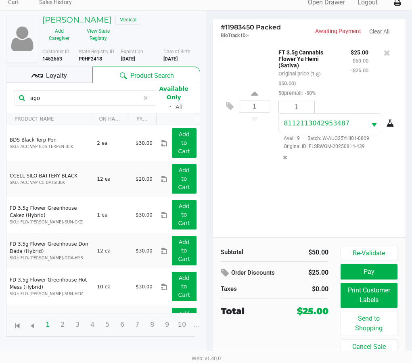
click at [372, 287] on button "Print Customer Labels" at bounding box center [368, 295] width 57 height 25
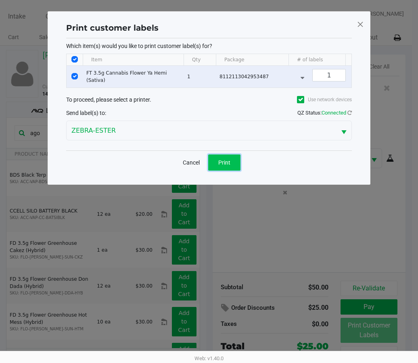
click at [228, 166] on span "Print" at bounding box center [224, 162] width 12 height 6
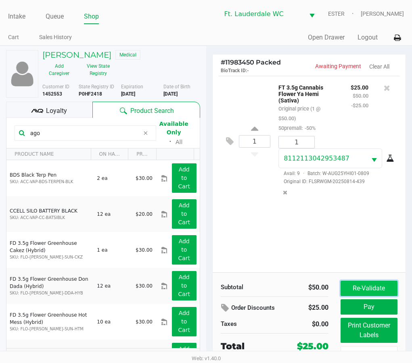
click at [348, 286] on button "Re-Validate" at bounding box center [368, 288] width 57 height 15
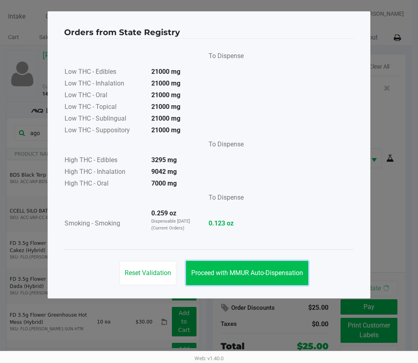
click at [295, 273] on span "Proceed with MMUR Auto-Dispensation" at bounding box center [247, 273] width 112 height 8
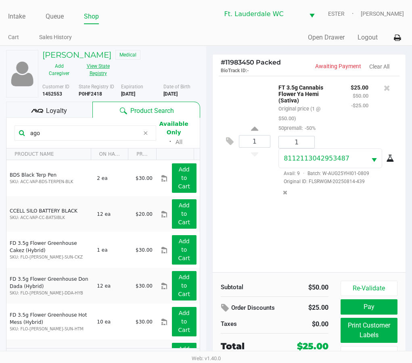
click at [94, 67] on button "View State Registry" at bounding box center [95, 70] width 39 height 20
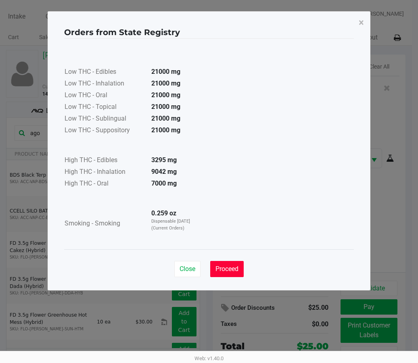
click at [237, 271] on span "Proceed" at bounding box center [226, 269] width 23 height 8
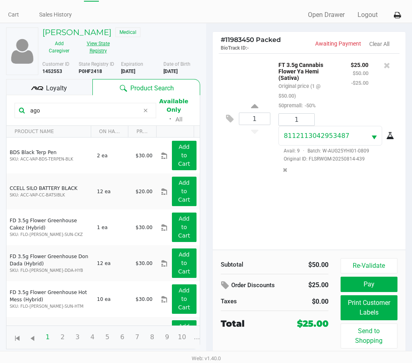
scroll to position [35, 0]
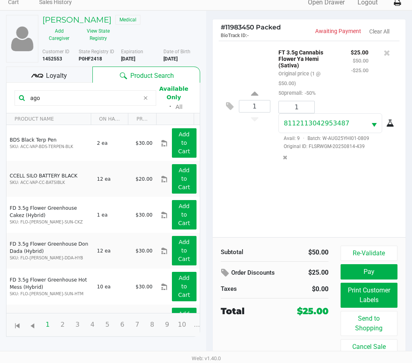
click at [59, 76] on span "Loyalty" at bounding box center [56, 76] width 21 height 10
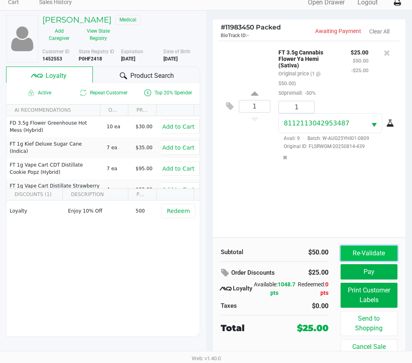
click at [359, 253] on button "Re-Validate" at bounding box center [368, 253] width 57 height 15
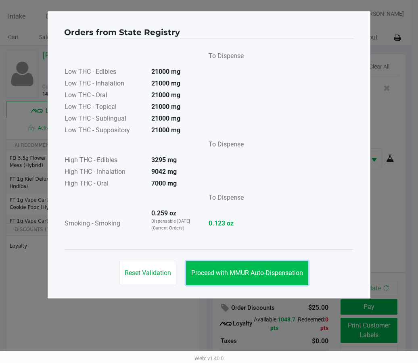
click at [272, 275] on span "Proceed with MMUR Auto-Dispensation" at bounding box center [247, 273] width 112 height 8
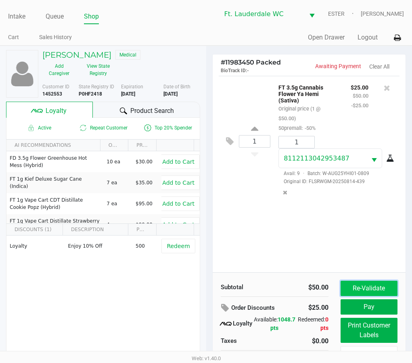
click at [368, 282] on button "Re-Validate" at bounding box center [368, 288] width 57 height 15
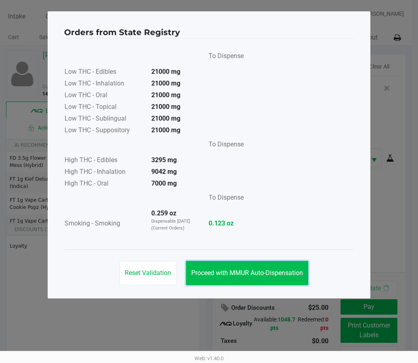
click at [294, 278] on button "Proceed with MMUR Auto-Dispensation" at bounding box center [247, 273] width 122 height 24
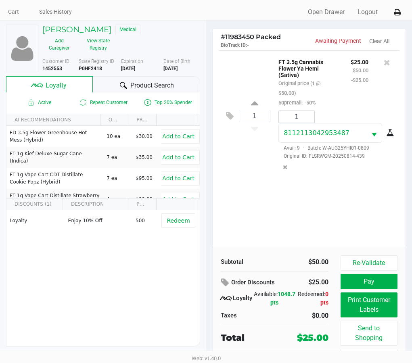
scroll to position [35, 0]
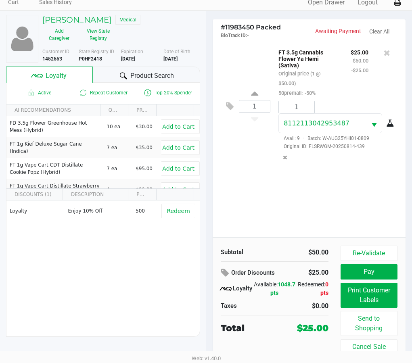
click at [374, 245] on div "Subtotal $50.00 Order Discounts $25.00 Loyalty Available: 1048.7 pts Redeemed: …" at bounding box center [309, 299] width 193 height 125
click at [372, 250] on button "Re-Validate" at bounding box center [368, 253] width 57 height 15
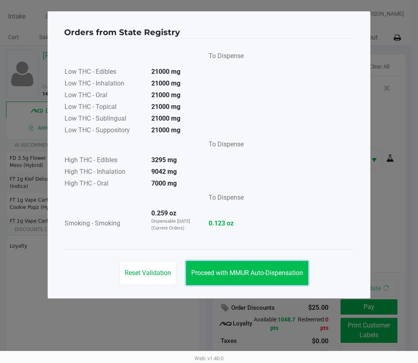
click at [301, 267] on button "Proceed with MMUR Auto-Dispensation" at bounding box center [247, 273] width 122 height 24
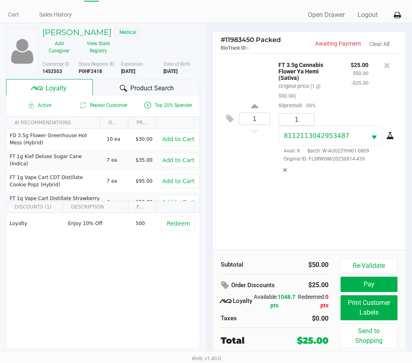
scroll to position [35, 0]
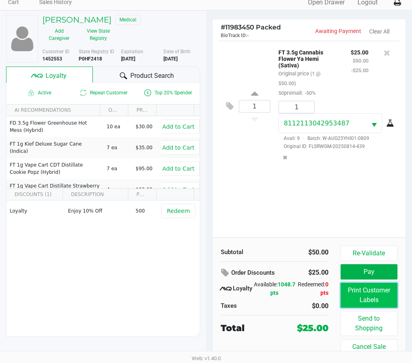
click at [357, 293] on button "Print Customer Labels" at bounding box center [368, 295] width 57 height 25
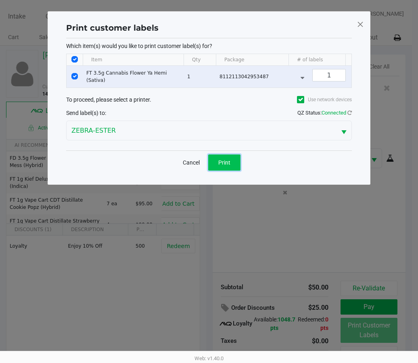
click at [221, 166] on span "Print" at bounding box center [224, 162] width 12 height 6
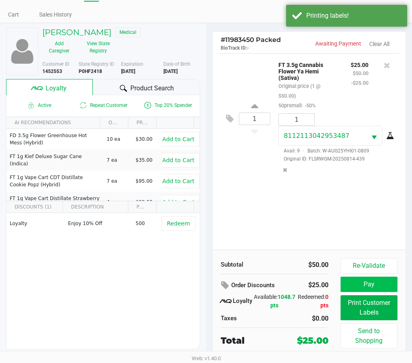
scroll to position [35, 0]
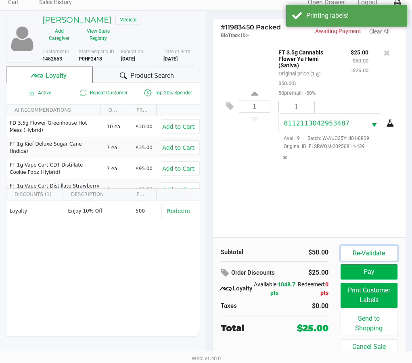
click at [367, 247] on button "Re-Validate" at bounding box center [368, 253] width 57 height 15
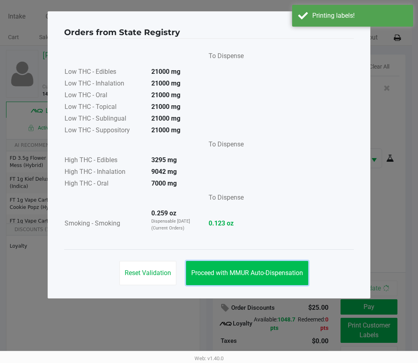
click at [259, 268] on button "Proceed with MMUR Auto-Dispensation" at bounding box center [247, 273] width 122 height 24
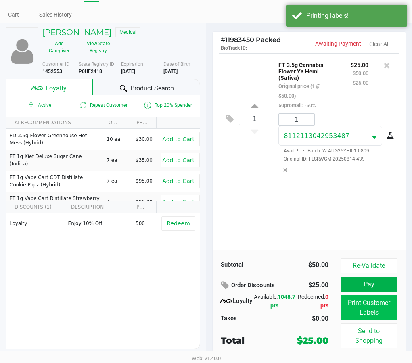
scroll to position [35, 0]
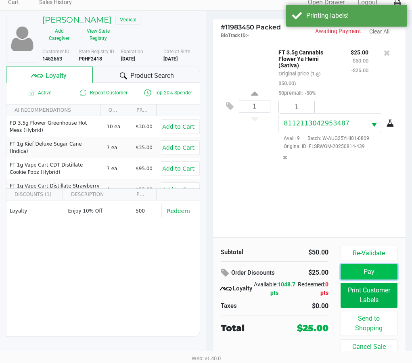
click at [361, 271] on button "Pay" at bounding box center [368, 271] width 57 height 15
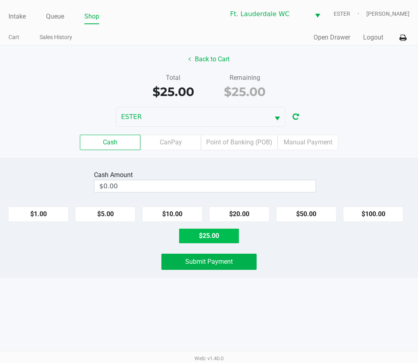
click at [215, 241] on button "$25.00" at bounding box center [209, 235] width 61 height 15
type input "$25.00"
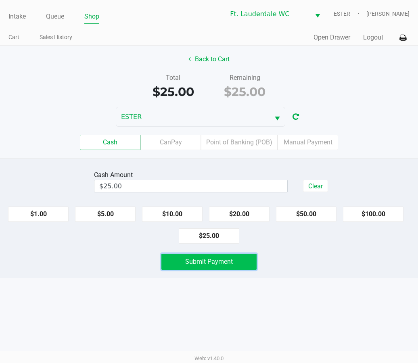
click at [219, 263] on span "Submit Payment" at bounding box center [209, 262] width 48 height 8
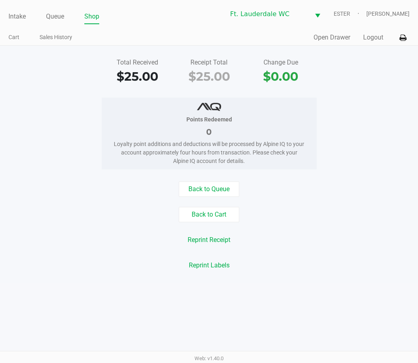
click at [366, 36] on button "Logout" at bounding box center [373, 38] width 20 height 10
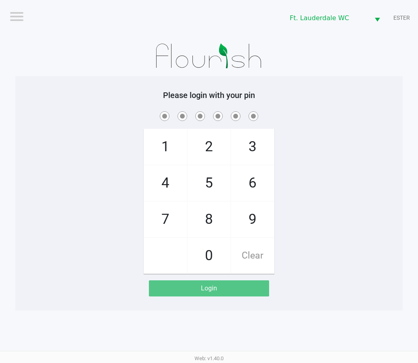
click at [261, 177] on span "6" at bounding box center [252, 183] width 43 height 36
checkbox input "true"
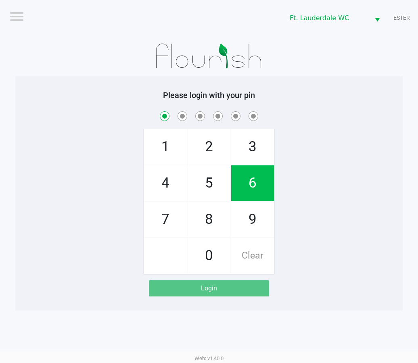
click at [258, 186] on span "6" at bounding box center [252, 183] width 43 height 36
checkbox input "true"
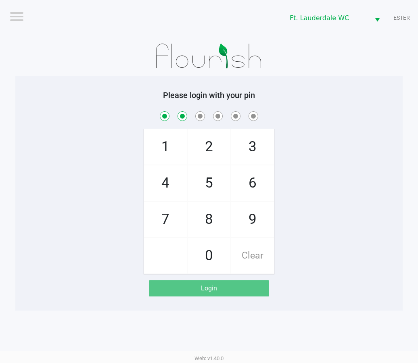
click at [217, 154] on span "2" at bounding box center [209, 147] width 43 height 36
checkbox input "true"
click at [214, 202] on span "8" at bounding box center [209, 220] width 43 height 36
checkbox input "true"
click at [254, 223] on span "9" at bounding box center [252, 220] width 43 height 36
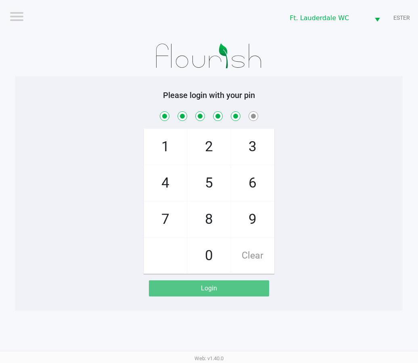
checkbox input "true"
click at [212, 264] on span "0" at bounding box center [209, 256] width 43 height 36
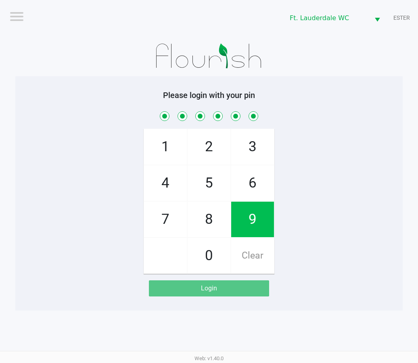
checkbox input "true"
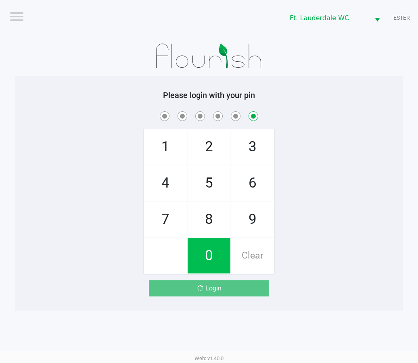
checkbox input "false"
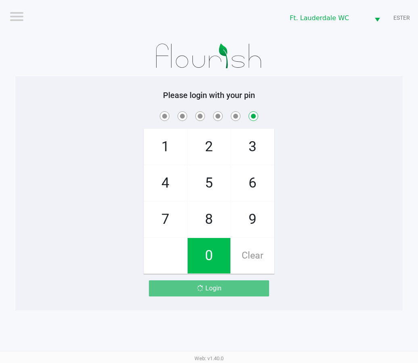
checkbox input "false"
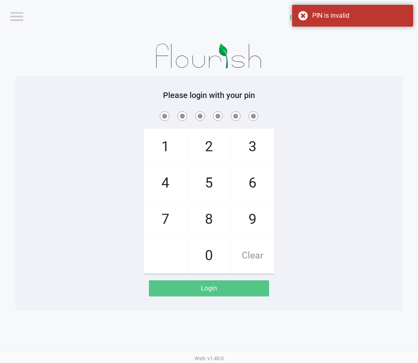
click at [261, 181] on span "6" at bounding box center [252, 183] width 43 height 36
checkbox input "true"
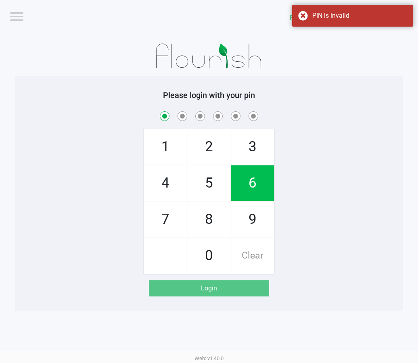
click at [257, 185] on span "6" at bounding box center [252, 183] width 43 height 36
checkbox input "true"
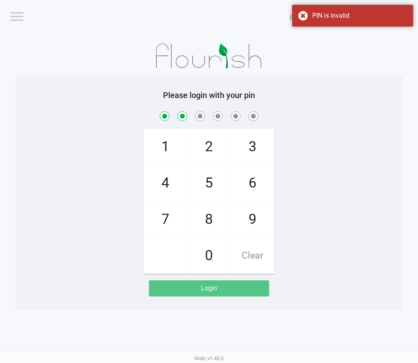
click at [205, 149] on span "2" at bounding box center [209, 147] width 43 height 36
checkbox input "true"
click at [217, 182] on span "5" at bounding box center [209, 183] width 43 height 36
checkbox input "true"
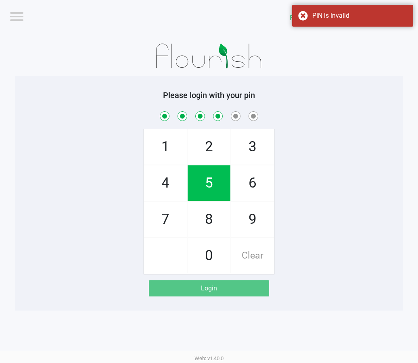
click at [253, 217] on span "9" at bounding box center [252, 220] width 43 height 36
checkbox input "true"
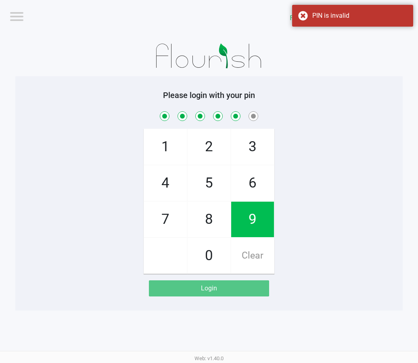
click at [218, 255] on span "0" at bounding box center [209, 256] width 43 height 36
checkbox input "true"
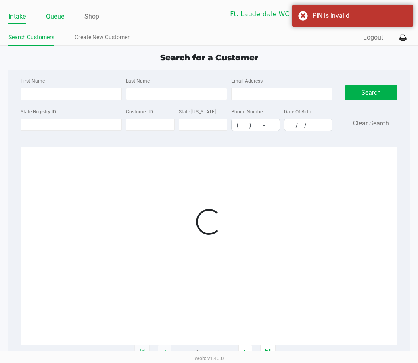
click at [59, 17] on link "Queue" at bounding box center [55, 16] width 18 height 11
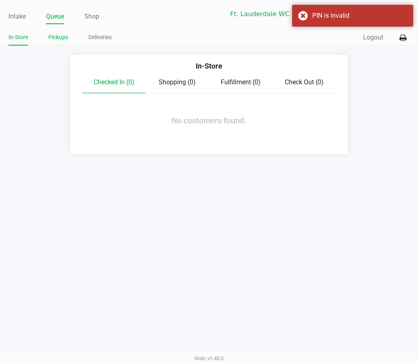
click at [58, 36] on link "Pickups" at bounding box center [58, 37] width 20 height 10
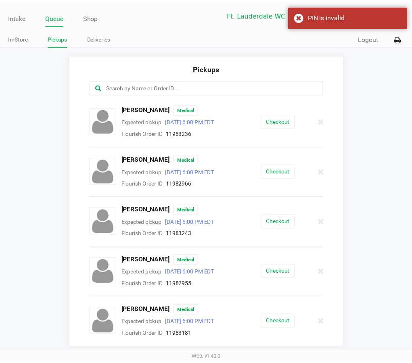
scroll to position [100, 0]
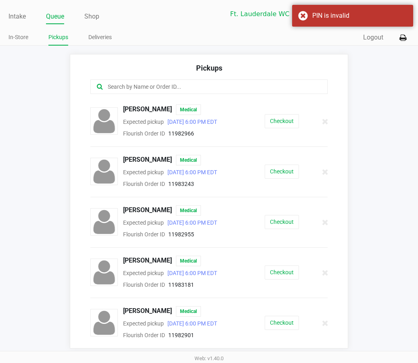
click at [285, 221] on button "Checkout" at bounding box center [282, 222] width 34 height 14
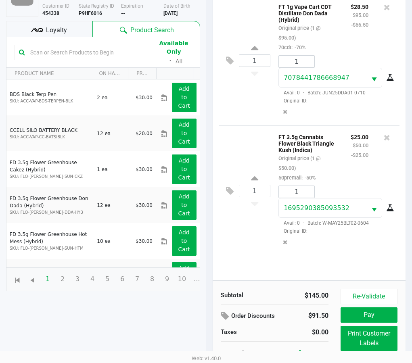
scroll to position [96, 0]
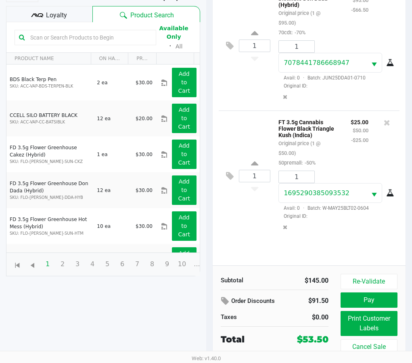
click at [48, 14] on span "Loyalty" at bounding box center [56, 15] width 21 height 10
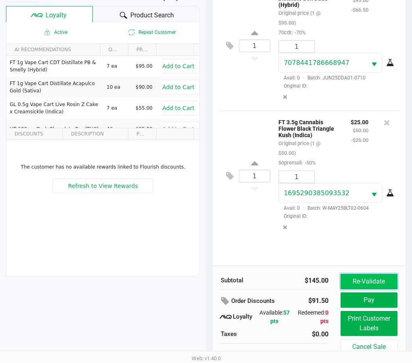
click at [365, 287] on button "Re-Validate" at bounding box center [368, 281] width 57 height 15
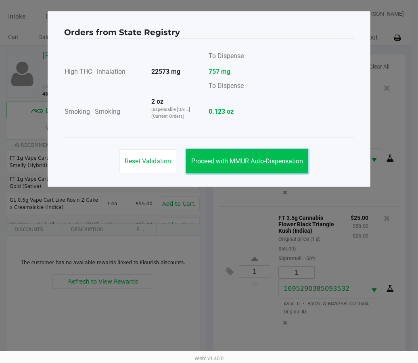
click at [235, 164] on span "Proceed with MMUR Auto-Dispensation" at bounding box center [247, 161] width 112 height 8
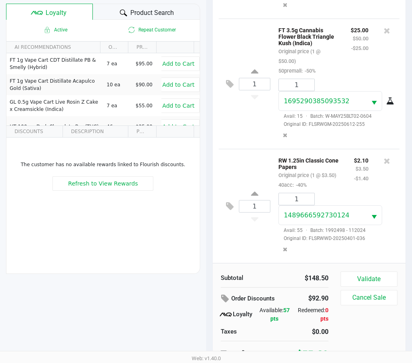
scroll to position [104, 0]
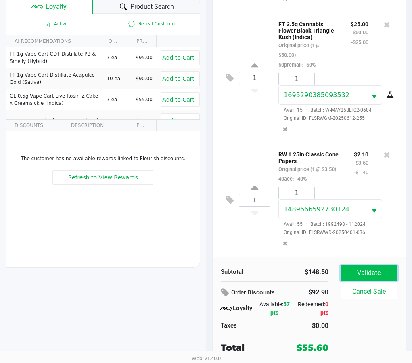
click at [358, 270] on button "Validate" at bounding box center [368, 272] width 57 height 15
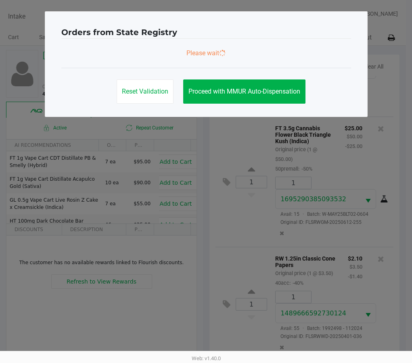
scroll to position [0, 0]
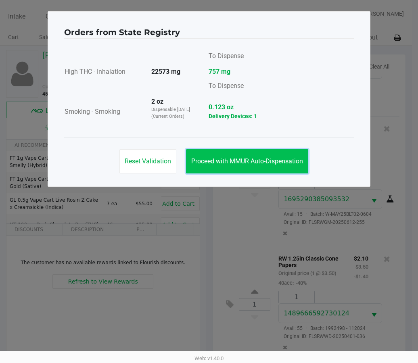
click at [268, 170] on button "Proceed with MMUR Auto-Dispensation" at bounding box center [247, 161] width 122 height 24
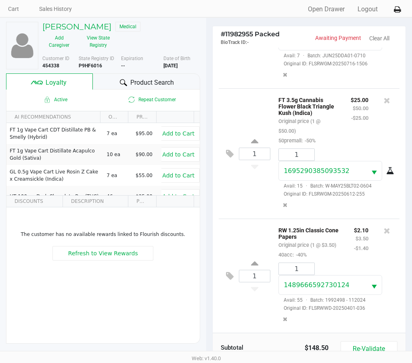
scroll to position [104, 0]
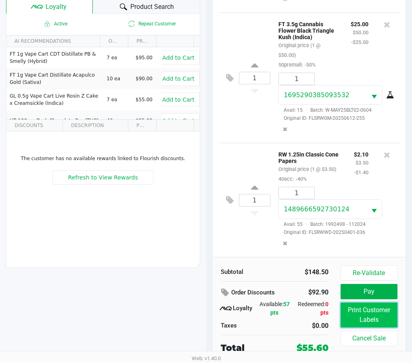
click at [373, 309] on button "Print Customer Labels" at bounding box center [368, 315] width 57 height 25
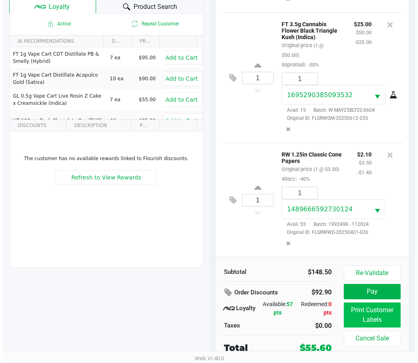
scroll to position [0, 0]
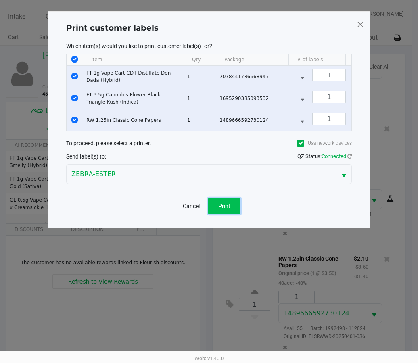
click at [225, 208] on button "Print" at bounding box center [224, 206] width 32 height 16
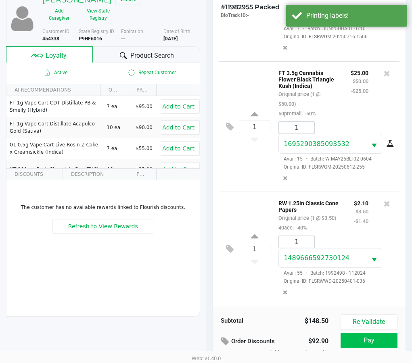
scroll to position [104, 0]
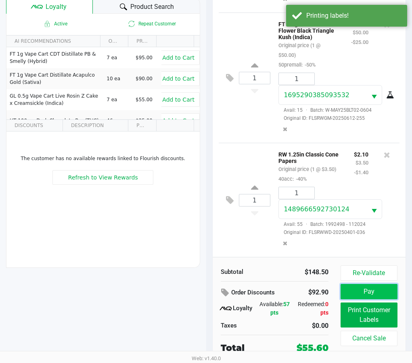
click at [378, 286] on button "Pay" at bounding box center [368, 291] width 57 height 15
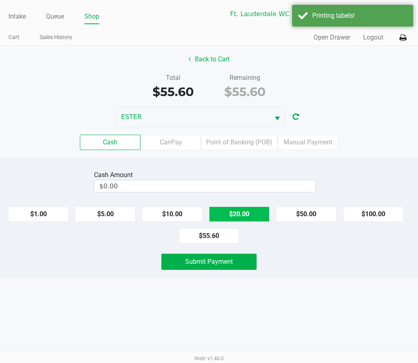
click at [258, 215] on button "$20.00" at bounding box center [239, 214] width 61 height 15
type input "$60.00"
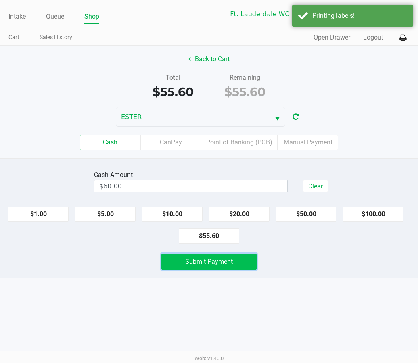
click at [247, 258] on button "Submit Payment" at bounding box center [209, 262] width 96 height 16
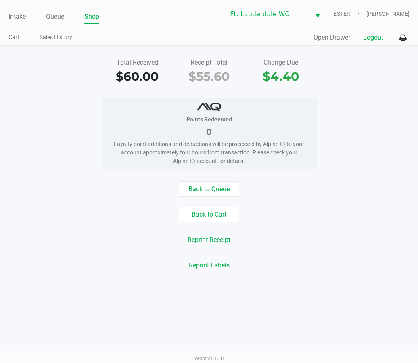
click at [380, 37] on button "Logout" at bounding box center [373, 38] width 20 height 10
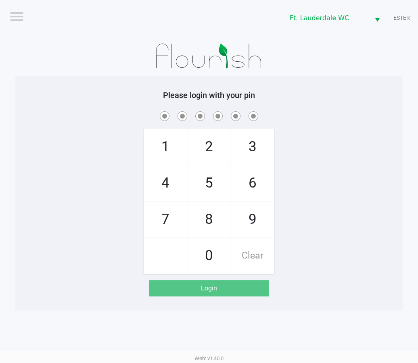
click at [383, 146] on app-pos-login-wrapper "Logout Ft. Lauderdale WC ESTER Please login with your pin 1 4 7 2 5 8 0 3 6 9 C…" at bounding box center [209, 155] width 418 height 311
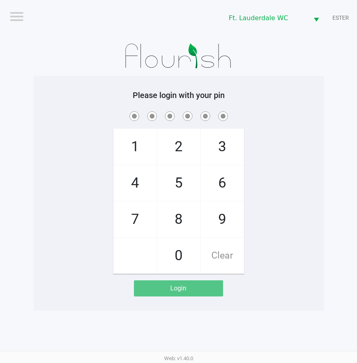
click at [223, 184] on span "6" at bounding box center [222, 183] width 43 height 36
checkbox input "true"
click at [228, 175] on span "6" at bounding box center [222, 183] width 43 height 36
checkbox input "true"
click at [199, 155] on span "2" at bounding box center [178, 147] width 43 height 36
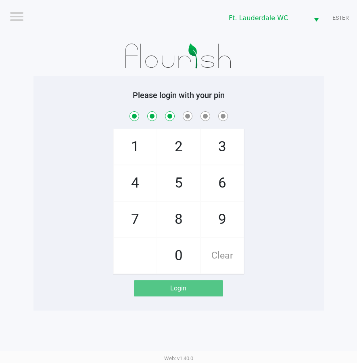
checkbox input "true"
click at [165, 165] on div "5" at bounding box center [179, 183] width 44 height 36
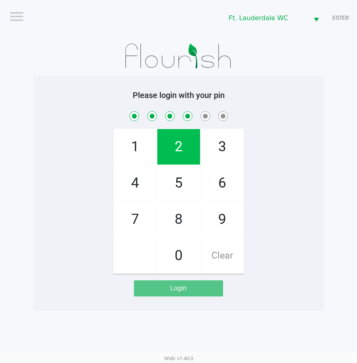
checkbox input "true"
click at [225, 250] on span "Clear" at bounding box center [222, 256] width 43 height 36
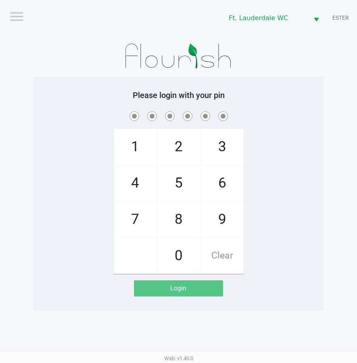
checkbox input "false"
click at [219, 176] on span "6" at bounding box center [222, 183] width 43 height 36
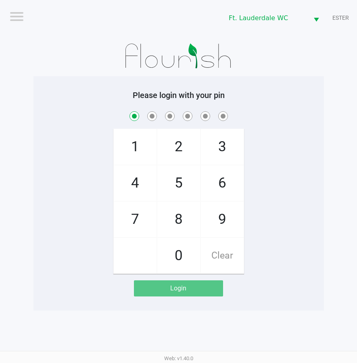
checkbox input "true"
click at [223, 189] on span "6" at bounding box center [222, 183] width 43 height 36
checkbox input "true"
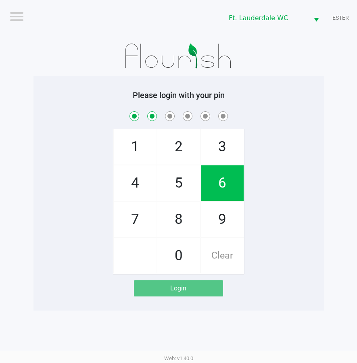
click at [188, 144] on span "2" at bounding box center [178, 147] width 43 height 36
checkbox input "true"
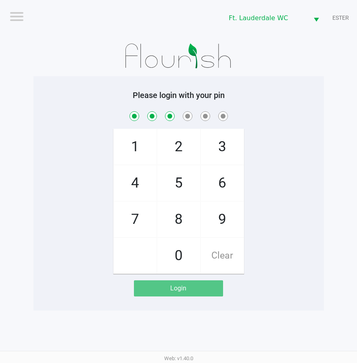
click at [182, 181] on span "5" at bounding box center [178, 183] width 43 height 36
checkbox input "true"
click at [231, 215] on span "9" at bounding box center [222, 220] width 43 height 36
checkbox input "true"
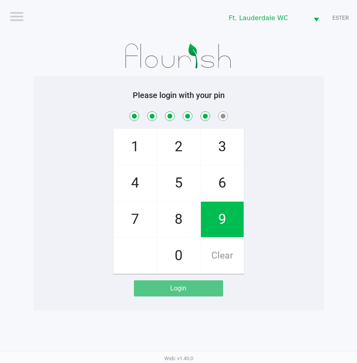
click at [199, 255] on span "0" at bounding box center [178, 256] width 43 height 36
checkbox input "true"
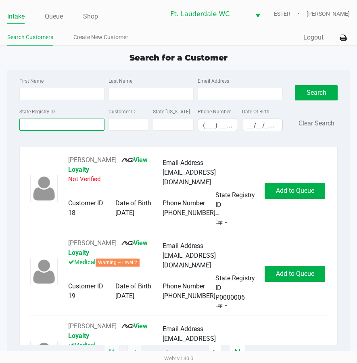
click at [58, 124] on input "State Registry ID" at bounding box center [61, 125] width 85 height 12
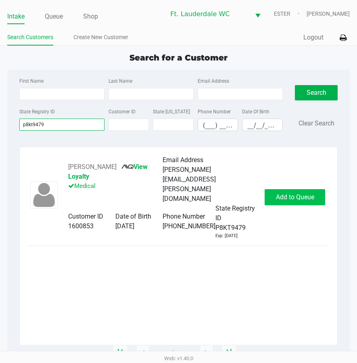
type input "p8kt9479"
click at [305, 193] on span "Add to Queue" at bounding box center [295, 197] width 38 height 8
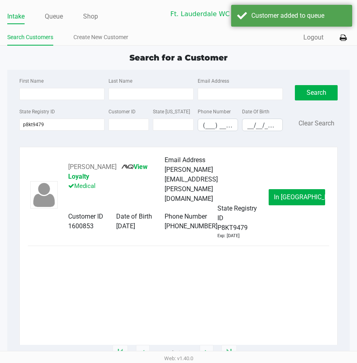
click at [300, 193] on button "In Queue" at bounding box center [297, 197] width 56 height 16
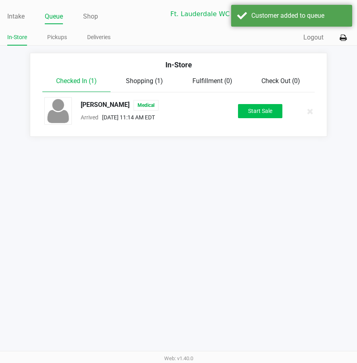
click at [255, 112] on button "Start Sale" at bounding box center [260, 111] width 44 height 14
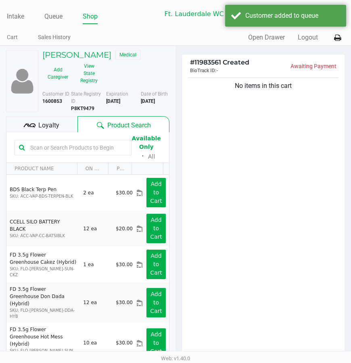
click at [78, 77] on button "View State Registry" at bounding box center [86, 73] width 27 height 27
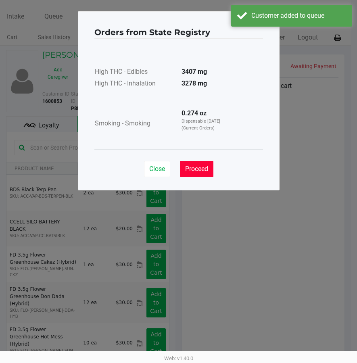
click at [201, 164] on button "Proceed" at bounding box center [196, 169] width 33 height 16
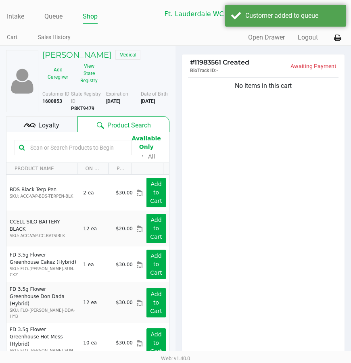
click at [242, 156] on div "No items in this cart" at bounding box center [263, 218] width 163 height 285
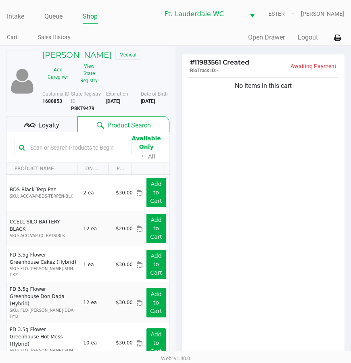
click at [93, 72] on button "View State Registry" at bounding box center [86, 73] width 27 height 27
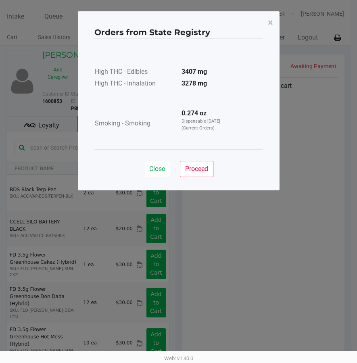
click at [203, 174] on button "Proceed" at bounding box center [196, 169] width 33 height 16
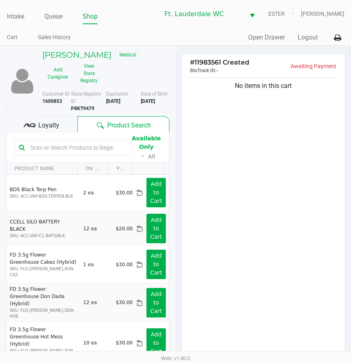
click at [259, 157] on div "Close Proceed" at bounding box center [175, 145] width 169 height 33
click at [244, 146] on div "No items in this cart" at bounding box center [263, 218] width 163 height 285
click at [227, 141] on div "No items in this cart" at bounding box center [263, 218] width 163 height 285
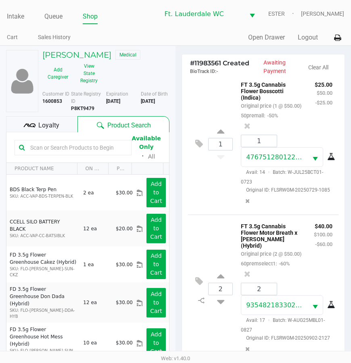
scroll to position [73, 0]
click at [248, 270] on icon at bounding box center [247, 274] width 6 height 8
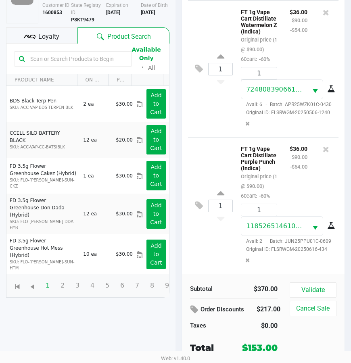
scroll to position [606, 0]
click at [316, 282] on button "Validate" at bounding box center [313, 289] width 47 height 15
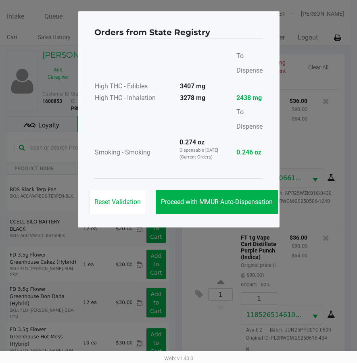
click at [249, 198] on button "Proceed with MMUR Auto-Dispensation" at bounding box center [217, 202] width 122 height 24
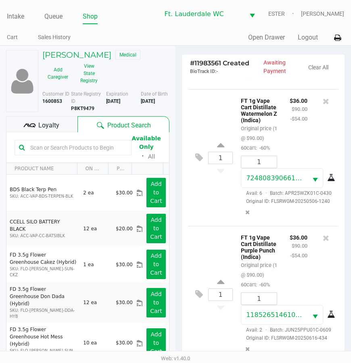
scroll to position [107, 0]
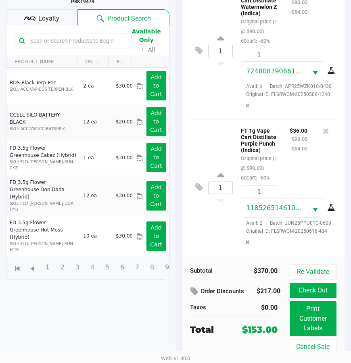
click at [54, 12] on div "Loyalty" at bounding box center [41, 17] width 71 height 16
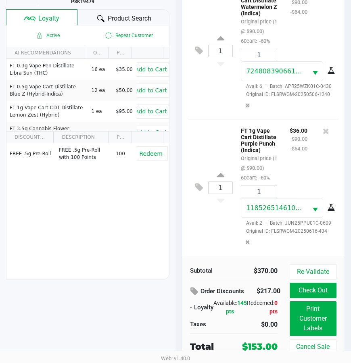
scroll to position [115, 0]
click at [305, 264] on button "Re-Validate" at bounding box center [313, 271] width 47 height 15
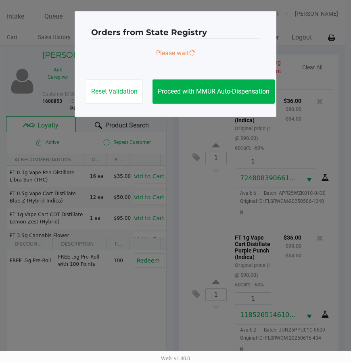
scroll to position [0, 0]
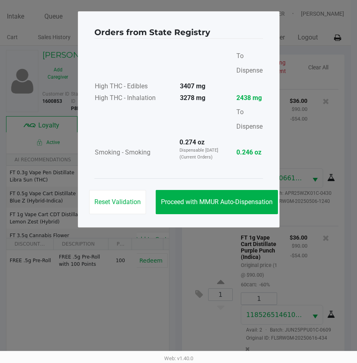
click at [243, 209] on button "Proceed with MMUR Auto-Dispensation" at bounding box center [217, 202] width 122 height 24
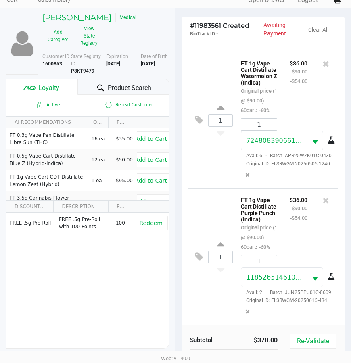
scroll to position [115, 0]
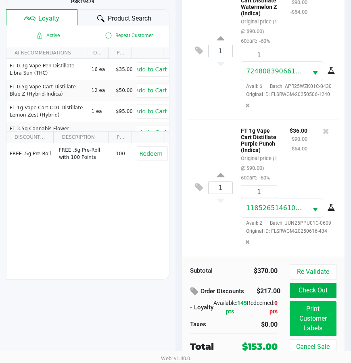
click at [317, 312] on button "Print Customer Labels" at bounding box center [313, 318] width 47 height 35
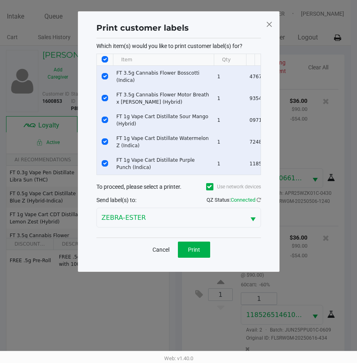
click at [189, 253] on span "Print" at bounding box center [194, 249] width 12 height 6
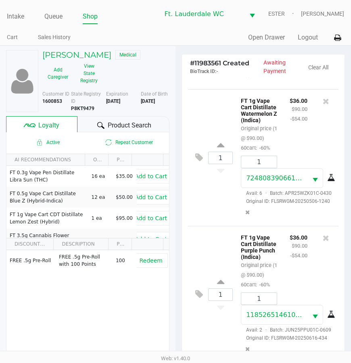
scroll to position [115, 0]
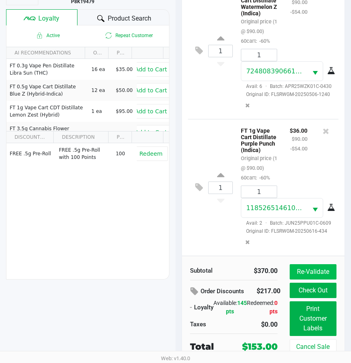
click at [311, 265] on button "Re-Validate" at bounding box center [313, 271] width 47 height 15
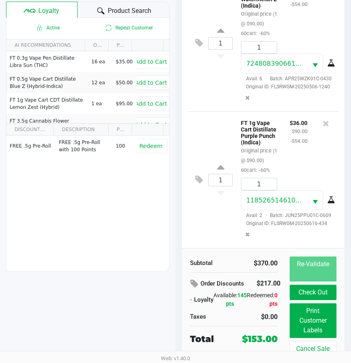
scroll to position [0, 0]
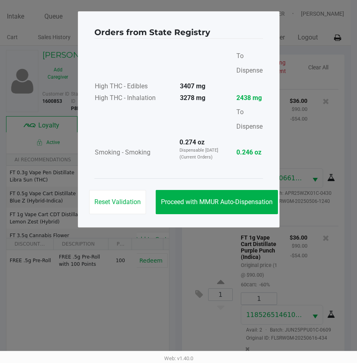
click at [256, 200] on span "Proceed with MMUR Auto-Dispensation" at bounding box center [217, 202] width 112 height 8
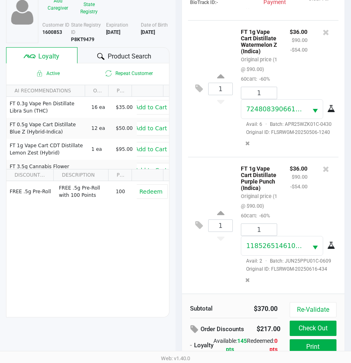
scroll to position [115, 0]
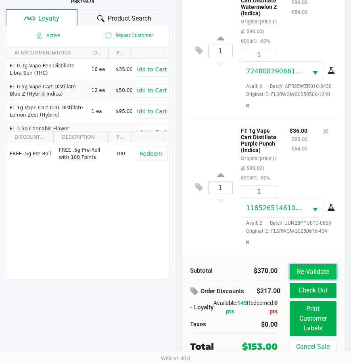
click at [307, 264] on button "Re-Validate" at bounding box center [313, 271] width 47 height 15
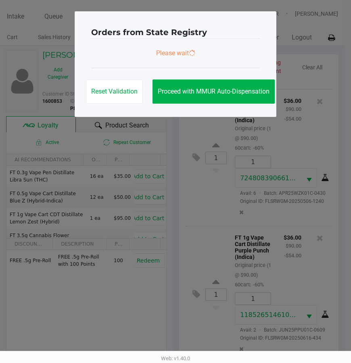
scroll to position [0, 0]
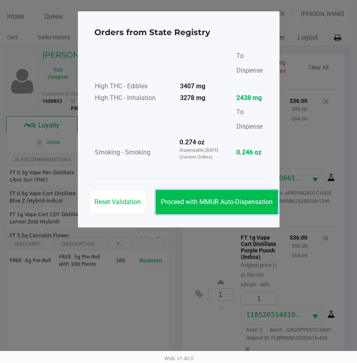
click at [243, 205] on span "Proceed with MMUR Auto-Dispensation" at bounding box center [217, 202] width 112 height 8
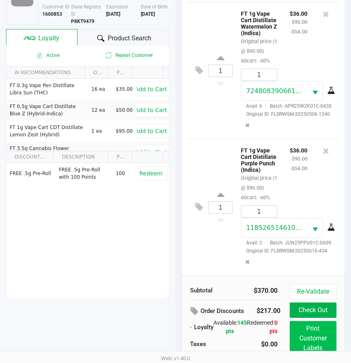
scroll to position [115, 0]
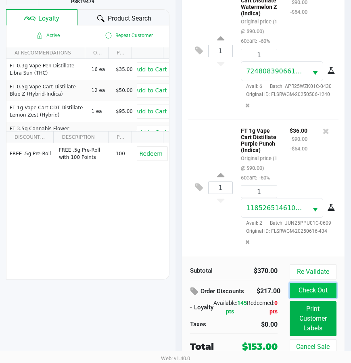
click at [309, 283] on button "Check Out" at bounding box center [313, 290] width 47 height 15
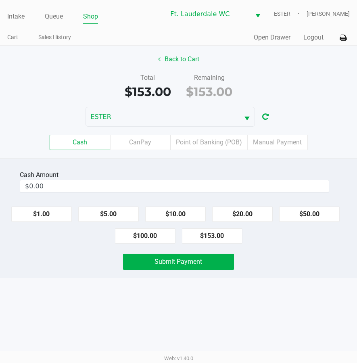
click at [227, 238] on button "$153.00" at bounding box center [212, 235] width 61 height 15
type input "$153.00"
click at [212, 262] on button "Submit Payment" at bounding box center [178, 262] width 111 height 16
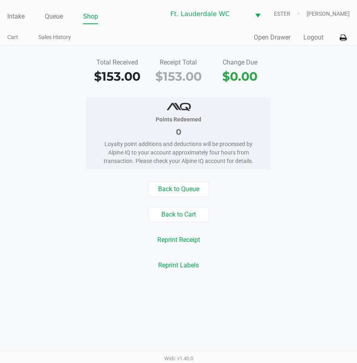
click at [318, 35] on button "Logout" at bounding box center [313, 38] width 20 height 10
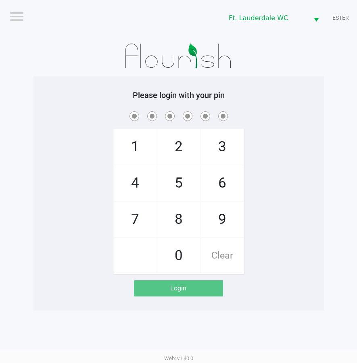
click at [222, 191] on span "6" at bounding box center [222, 183] width 43 height 36
checkbox input "true"
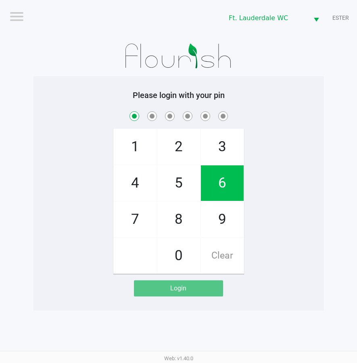
click at [223, 183] on span "6" at bounding box center [222, 183] width 43 height 36
checkbox input "true"
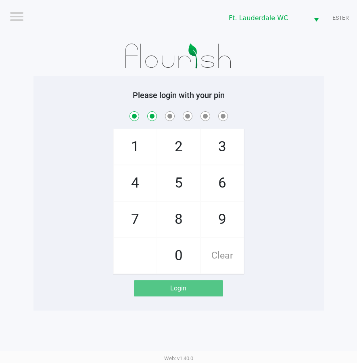
click at [176, 147] on span "2" at bounding box center [178, 147] width 43 height 36
checkbox input "true"
click at [182, 185] on span "5" at bounding box center [178, 183] width 43 height 36
checkbox input "true"
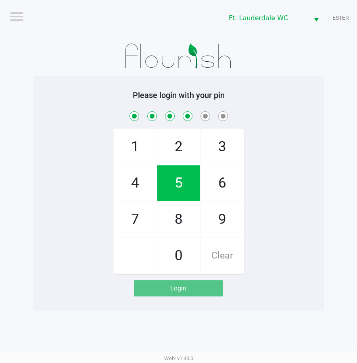
click at [210, 217] on span "9" at bounding box center [222, 220] width 43 height 36
checkbox input "true"
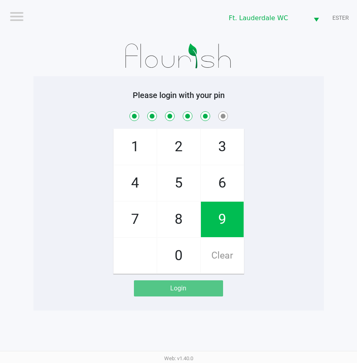
click at [175, 264] on span "0" at bounding box center [178, 256] width 43 height 36
checkbox input "true"
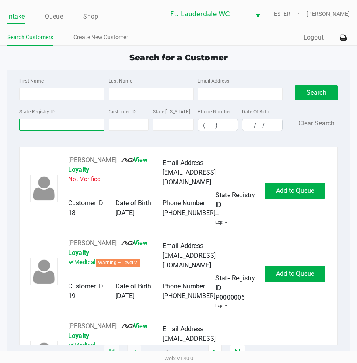
click at [49, 126] on input "State Registry ID" at bounding box center [61, 125] width 85 height 12
click at [69, 94] on input "First Name" at bounding box center [61, 94] width 85 height 12
type input "e"
type input "emily"
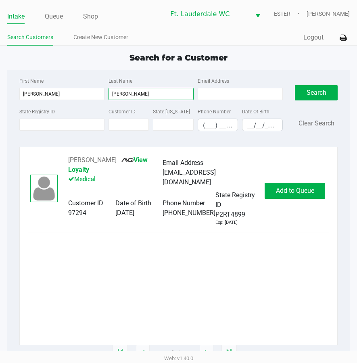
type input "alexander"
click at [37, 181] on img at bounding box center [43, 188] width 27 height 27
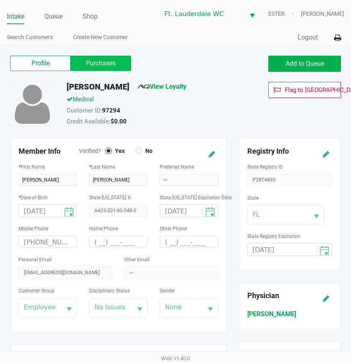
click at [98, 69] on label "Purchases" at bounding box center [101, 63] width 61 height 15
click at [0, 0] on 1 "Purchases" at bounding box center [0, 0] width 0 height 0
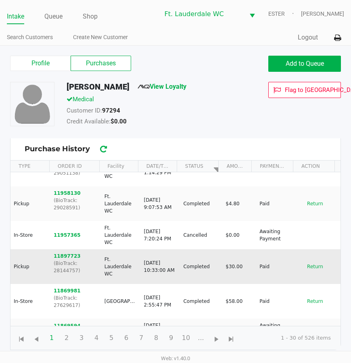
scroll to position [40, 0]
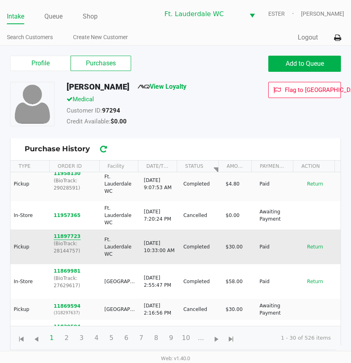
click at [69, 233] on button "11897723" at bounding box center [67, 236] width 27 height 7
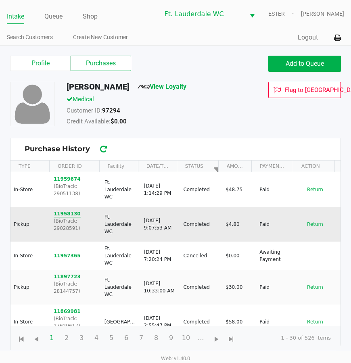
click at [64, 217] on button "11958130" at bounding box center [67, 213] width 27 height 7
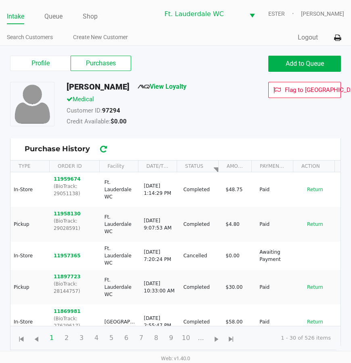
click at [19, 19] on link "Intake" at bounding box center [15, 16] width 17 height 11
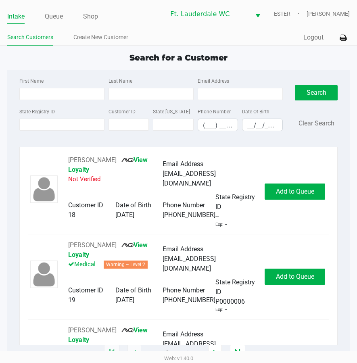
click at [69, 93] on input "First Name" at bounding box center [61, 94] width 85 height 12
type input "s"
click at [320, 34] on div "Quick Sale Logout" at bounding box center [264, 37] width 171 height 15
click at [319, 36] on button "Logout" at bounding box center [313, 38] width 20 height 10
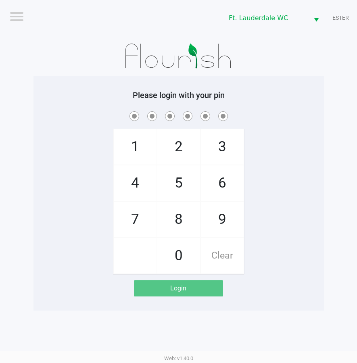
click at [171, 178] on span "5" at bounding box center [178, 183] width 43 height 36
checkbox input "true"
click at [170, 181] on span "5" at bounding box center [178, 183] width 43 height 36
checkbox input "true"
click at [134, 188] on span "4" at bounding box center [135, 183] width 43 height 36
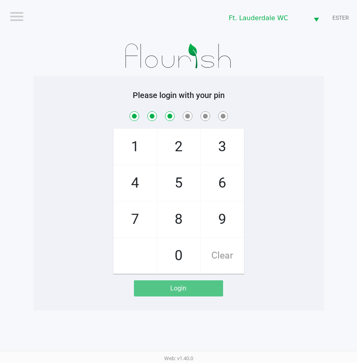
checkbox input "true"
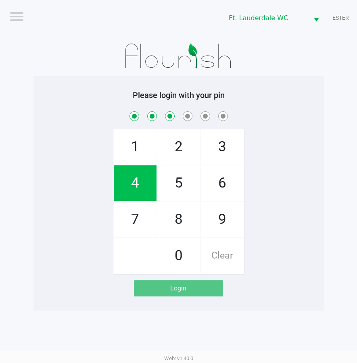
click at [138, 133] on span "1" at bounding box center [135, 147] width 43 height 36
checkbox input "true"
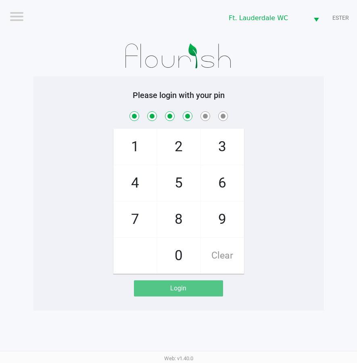
click at [220, 217] on span "9" at bounding box center [222, 220] width 43 height 36
checkbox input "true"
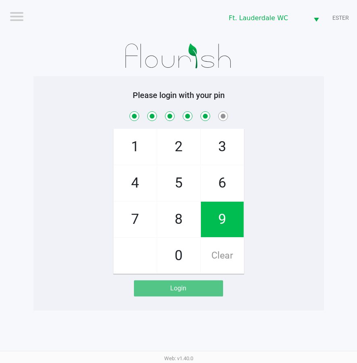
click at [223, 223] on span "9" at bounding box center [222, 220] width 43 height 36
checkbox input "true"
click at [215, 229] on span "9" at bounding box center [222, 220] width 43 height 36
